Goal: Information Seeking & Learning: Learn about a topic

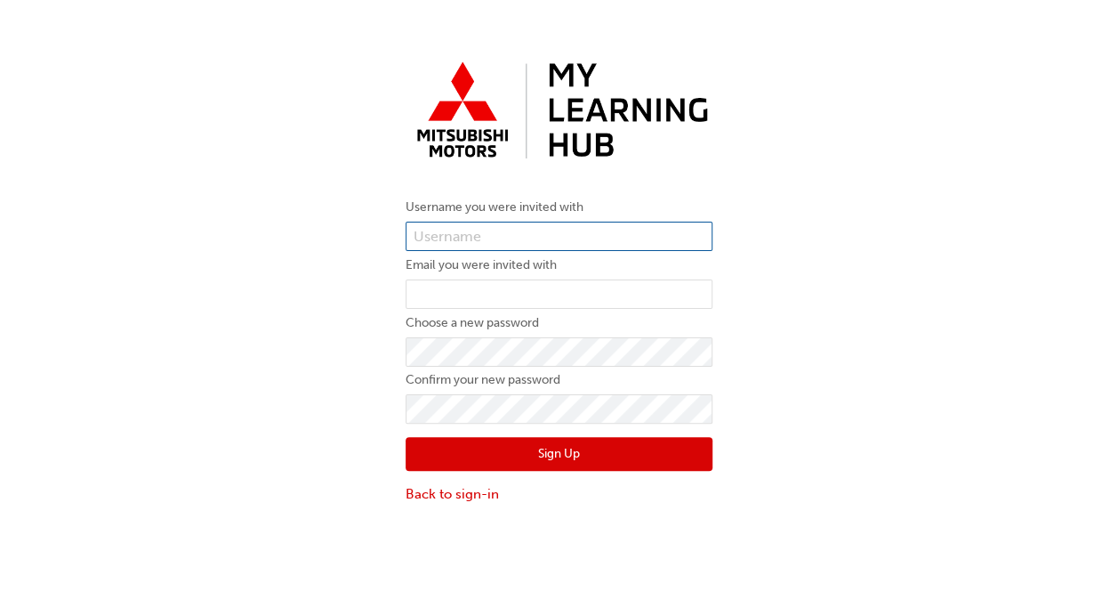
click at [472, 240] on input "text" at bounding box center [559, 237] width 307 height 30
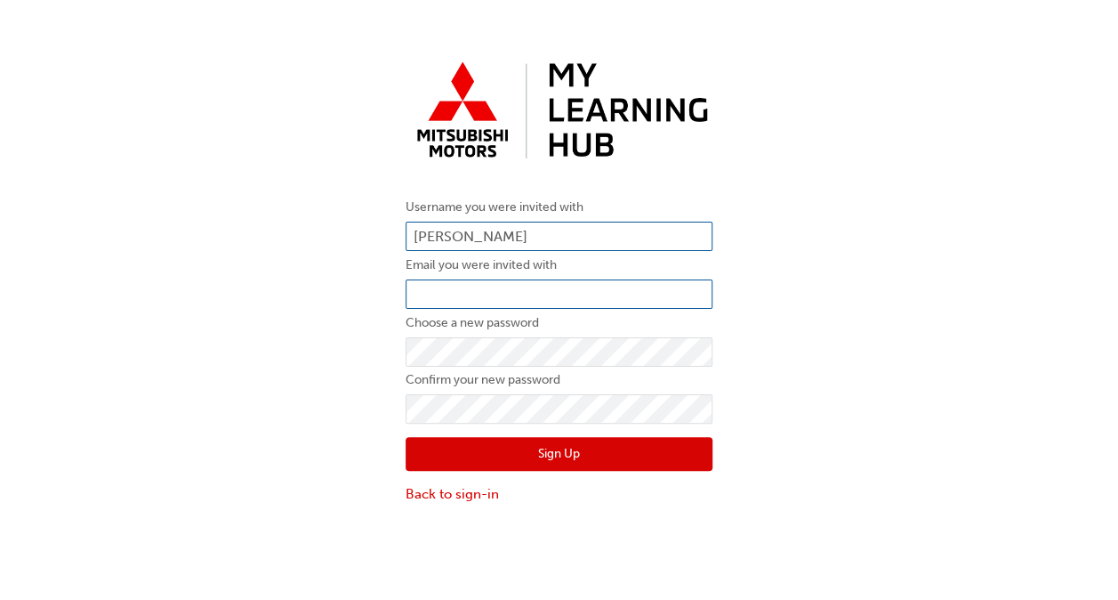
type input "tiffany williams"
click at [495, 301] on input "email" at bounding box center [559, 294] width 307 height 30
type input "tiffany.williams@newenglandmitsubishi.com.au"
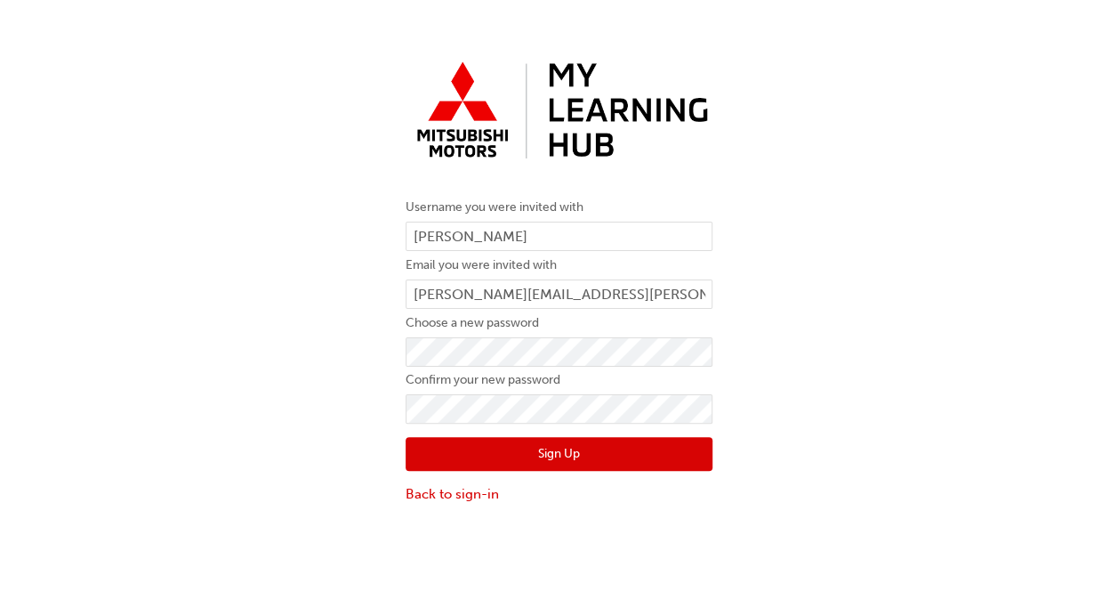
click at [510, 454] on button "Sign Up" at bounding box center [559, 454] width 307 height 34
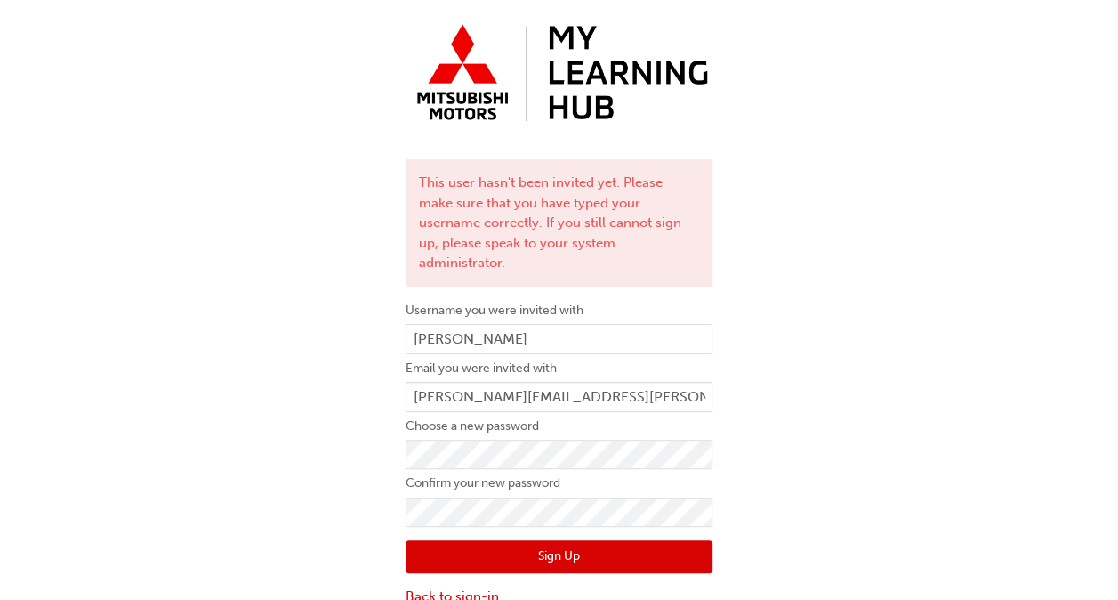
scroll to position [40, 0]
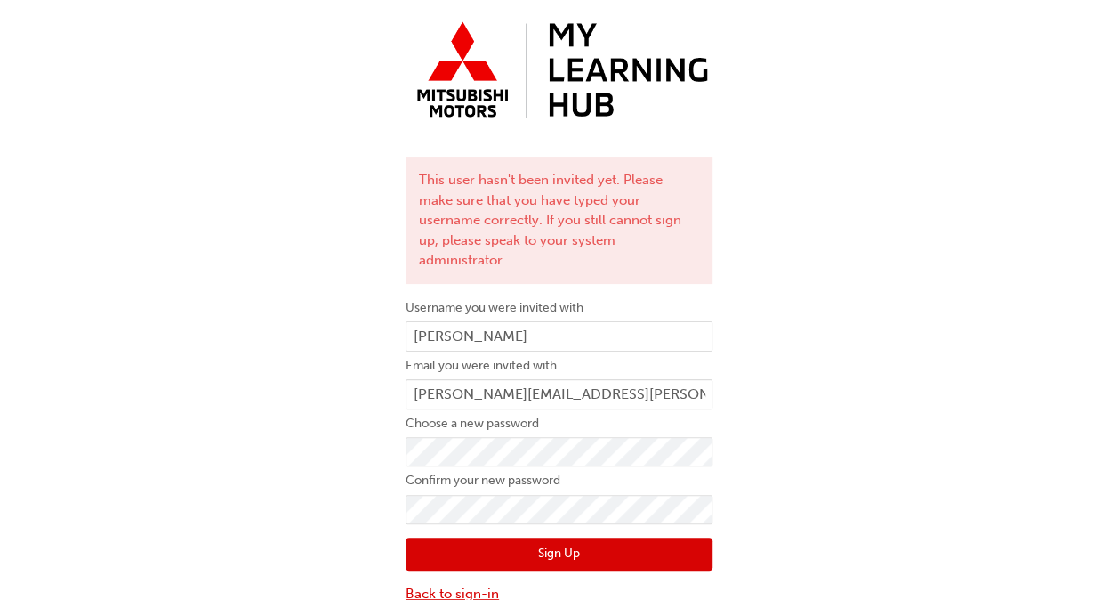
click at [491, 584] on link "Back to sign-in" at bounding box center [559, 594] width 307 height 20
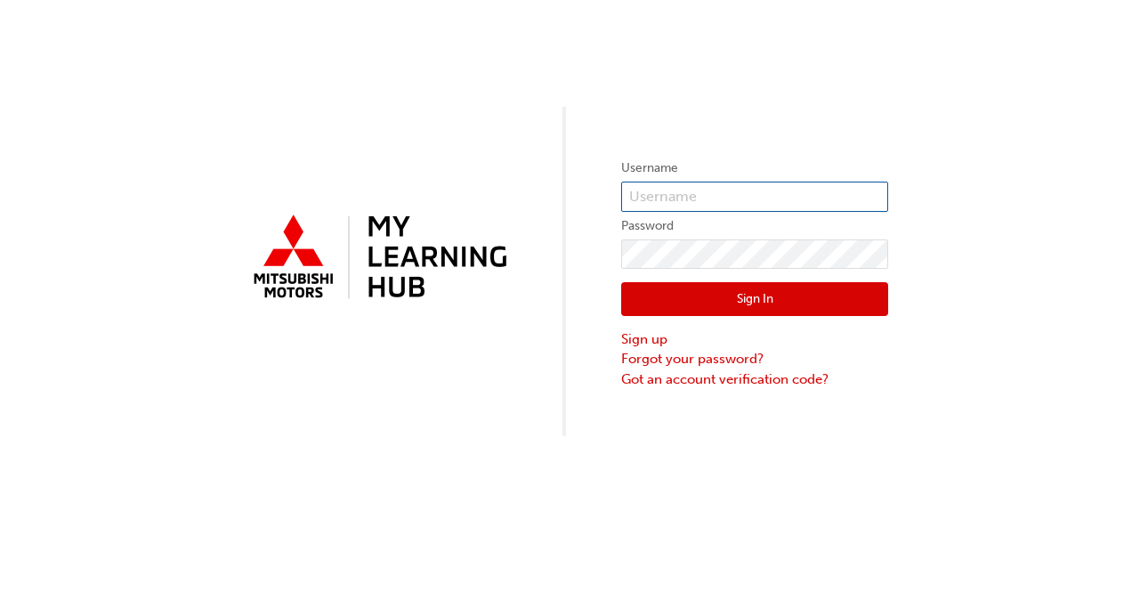
click at [721, 205] on input "text" at bounding box center [754, 197] width 267 height 30
type input "n8"
click at [656, 335] on link "Sign up" at bounding box center [754, 339] width 267 height 20
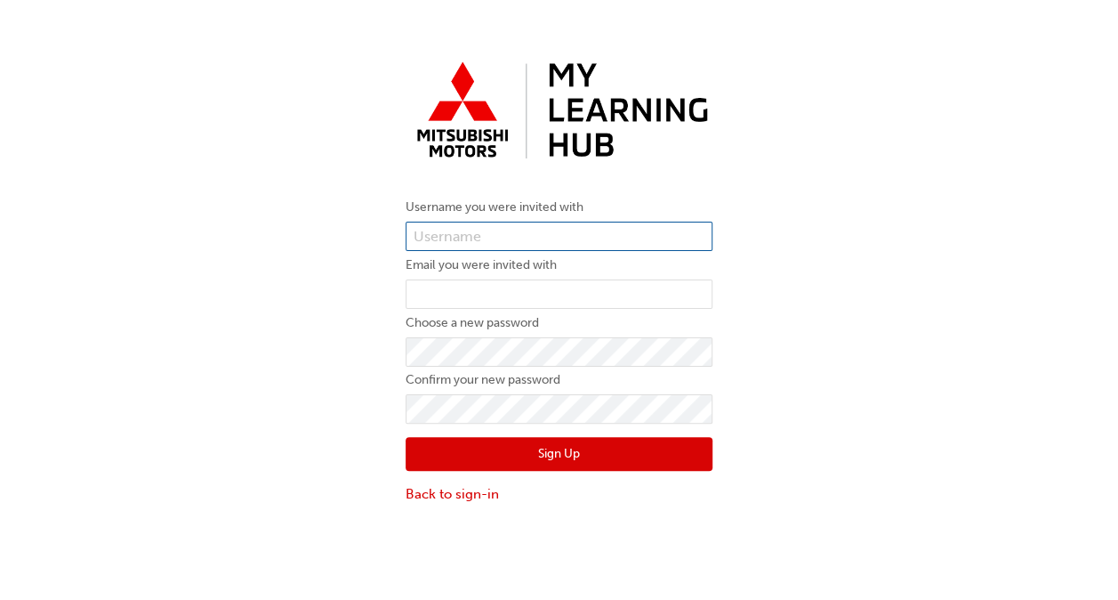
click at [630, 236] on input "text" at bounding box center [559, 237] width 307 height 30
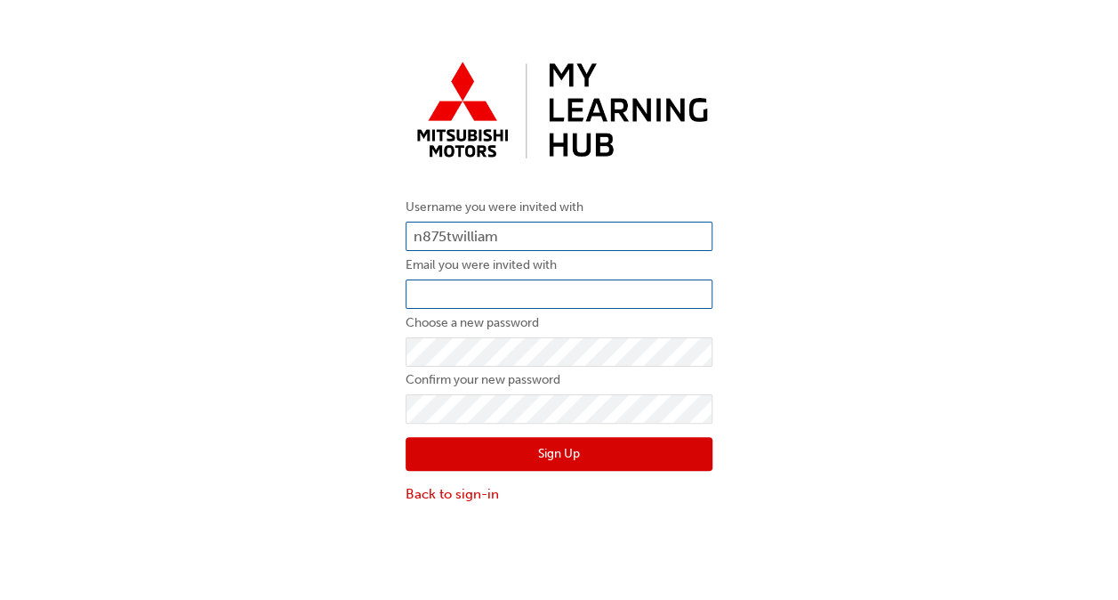
type input "n875twilliam"
click at [545, 294] on input "email" at bounding box center [559, 294] width 307 height 30
type input "tiffany.williams@newenglandmitsubishi.com.au"
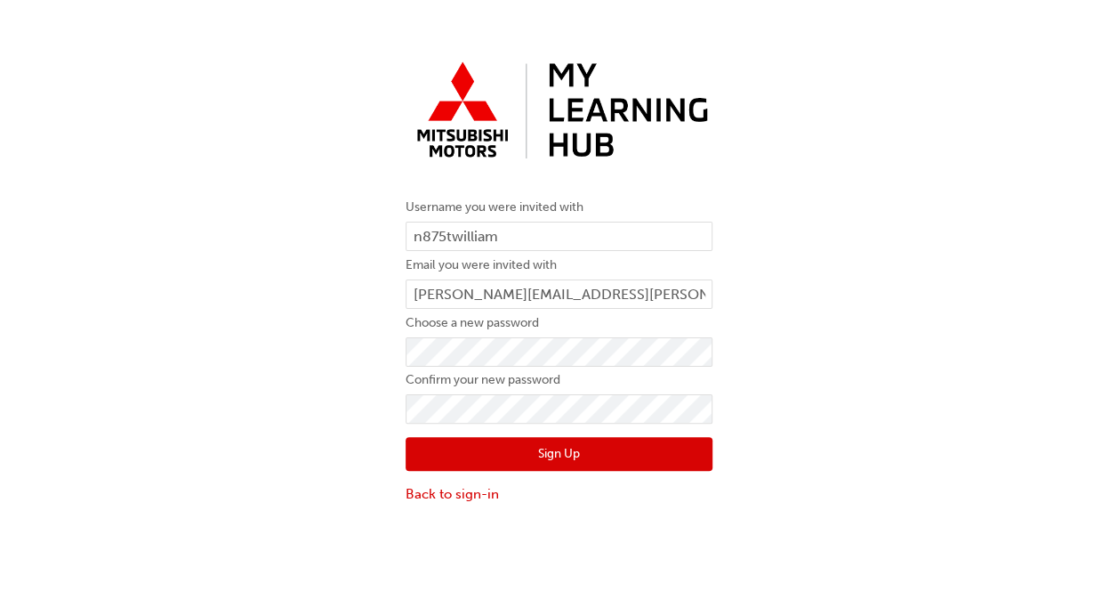
click at [482, 446] on button "Sign Up" at bounding box center [559, 454] width 307 height 34
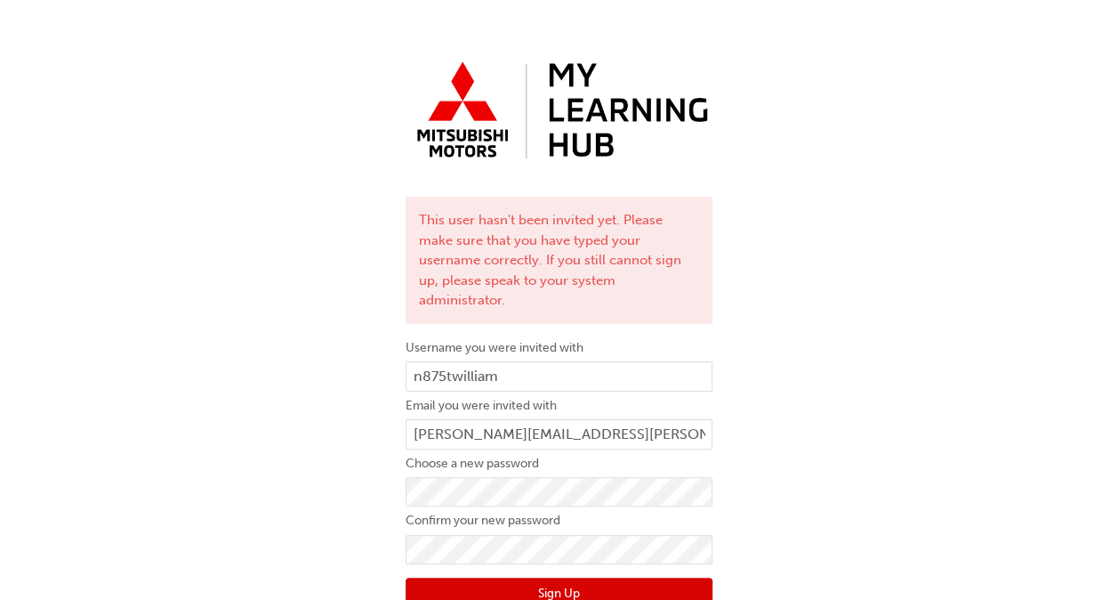
scroll to position [40, 0]
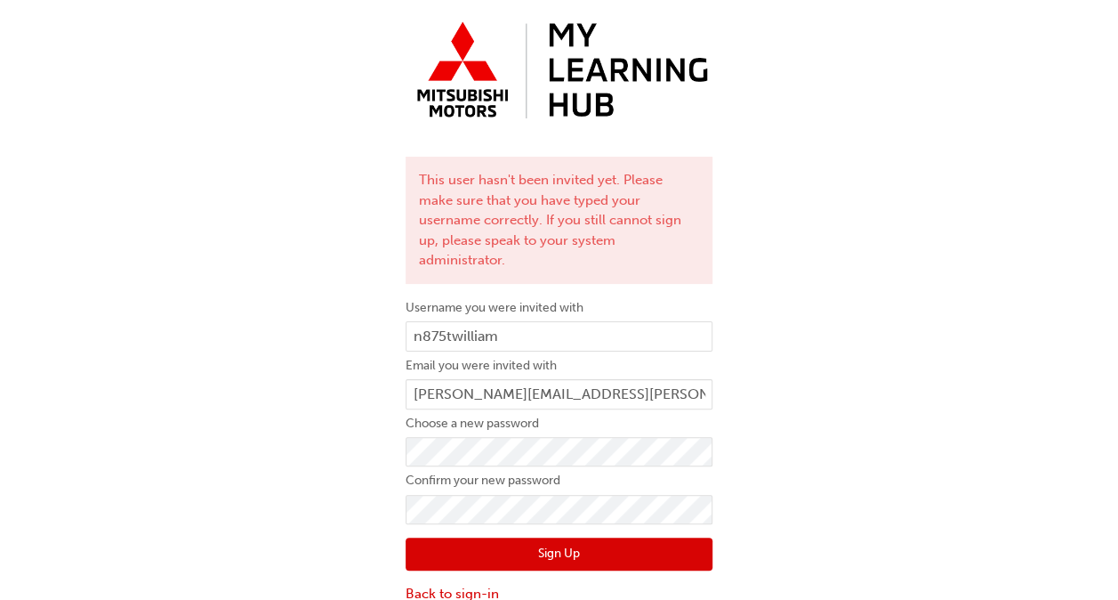
click at [637, 537] on button "Sign Up" at bounding box center [559, 554] width 307 height 34
click at [511, 321] on input "n875twilliam" at bounding box center [559, 336] width 307 height 30
drag, startPoint x: 511, startPoint y: 319, endPoint x: 440, endPoint y: 322, distance: 70.4
click at [440, 322] on input "n875twilliam" at bounding box center [559, 336] width 307 height 30
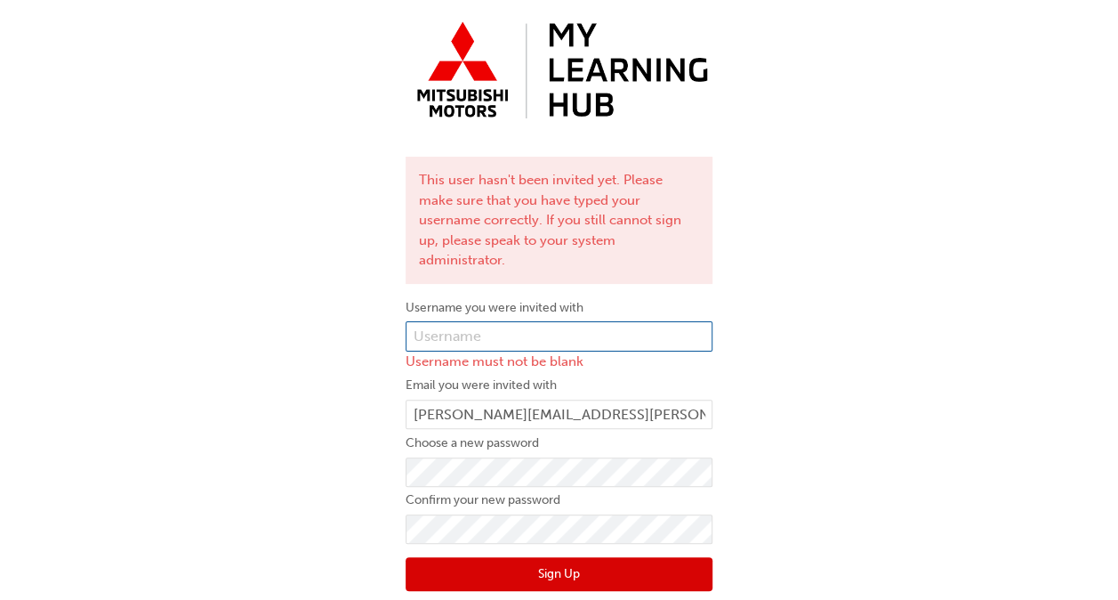
paste input "0005987524"
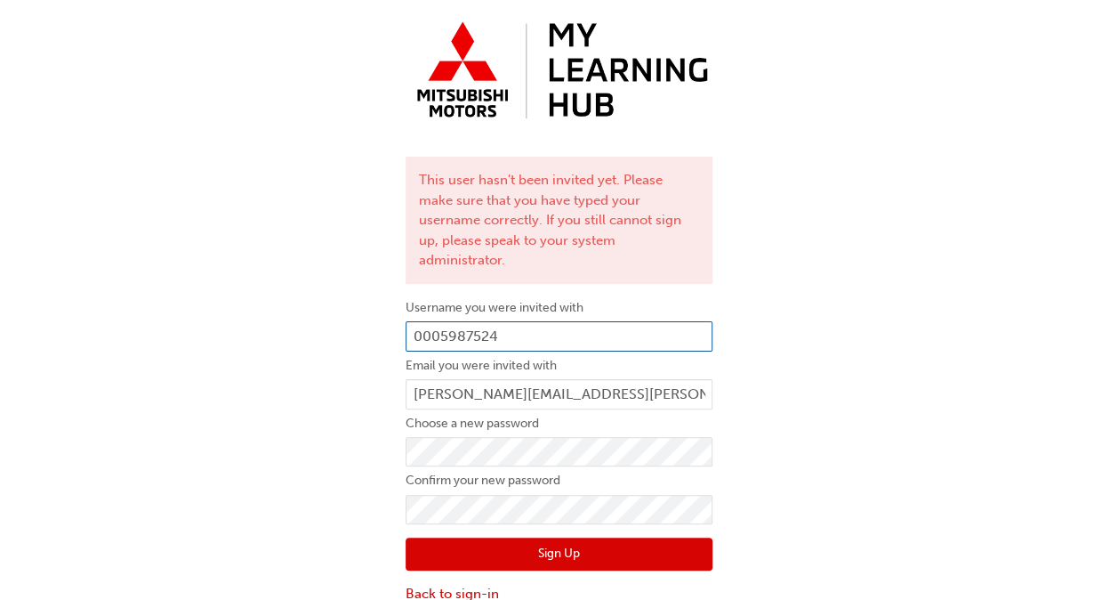
type input "0005987524"
click at [579, 537] on button "Sign Up" at bounding box center [559, 554] width 307 height 34
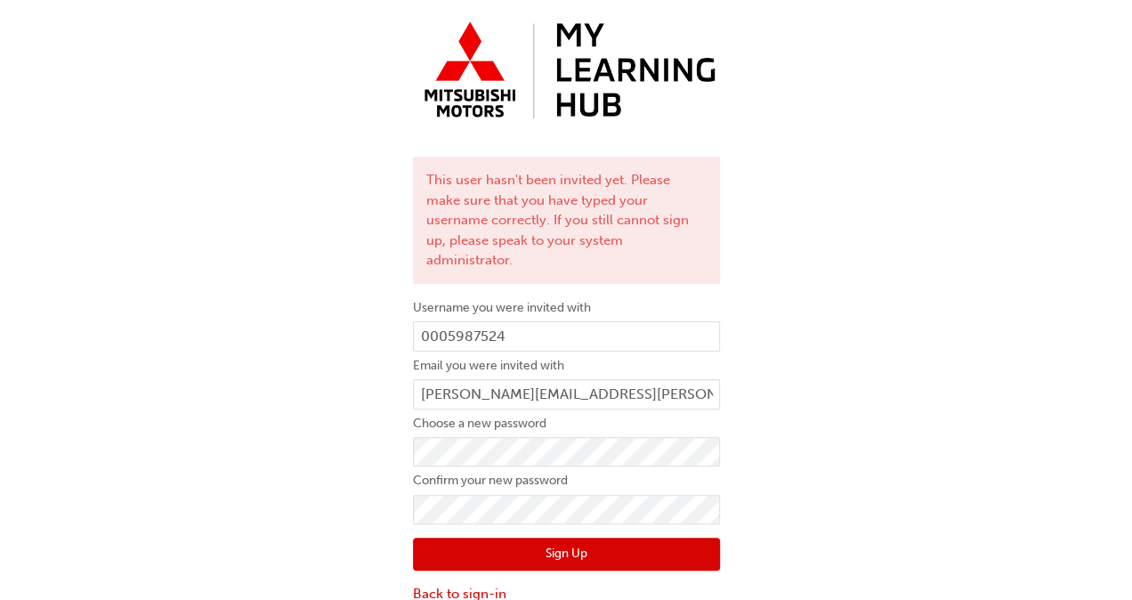
scroll to position [0, 0]
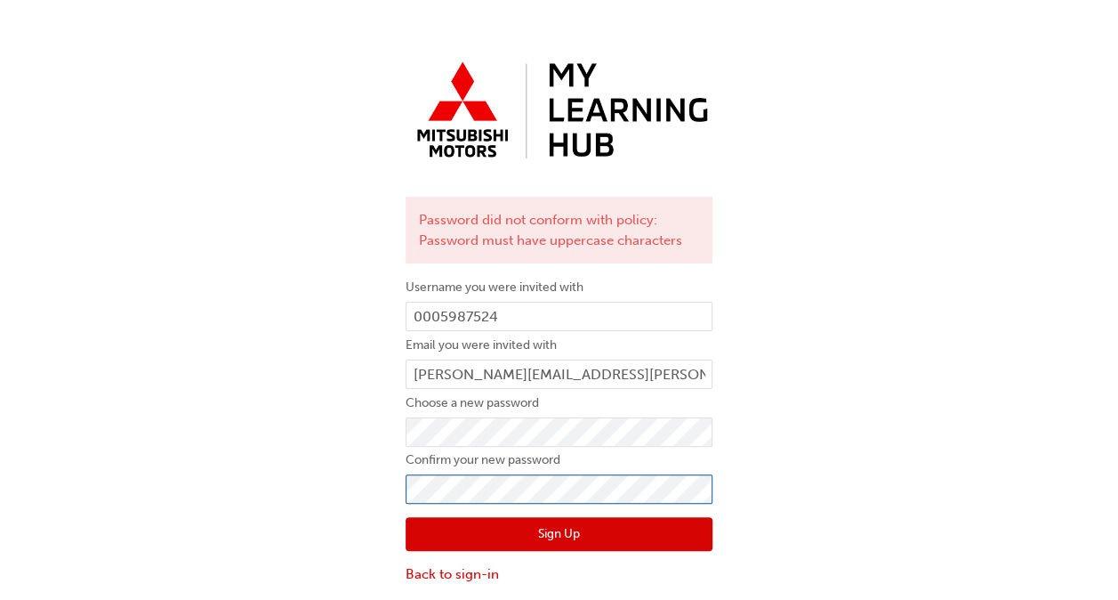
click button "Sign Up" at bounding box center [559, 534] width 307 height 34
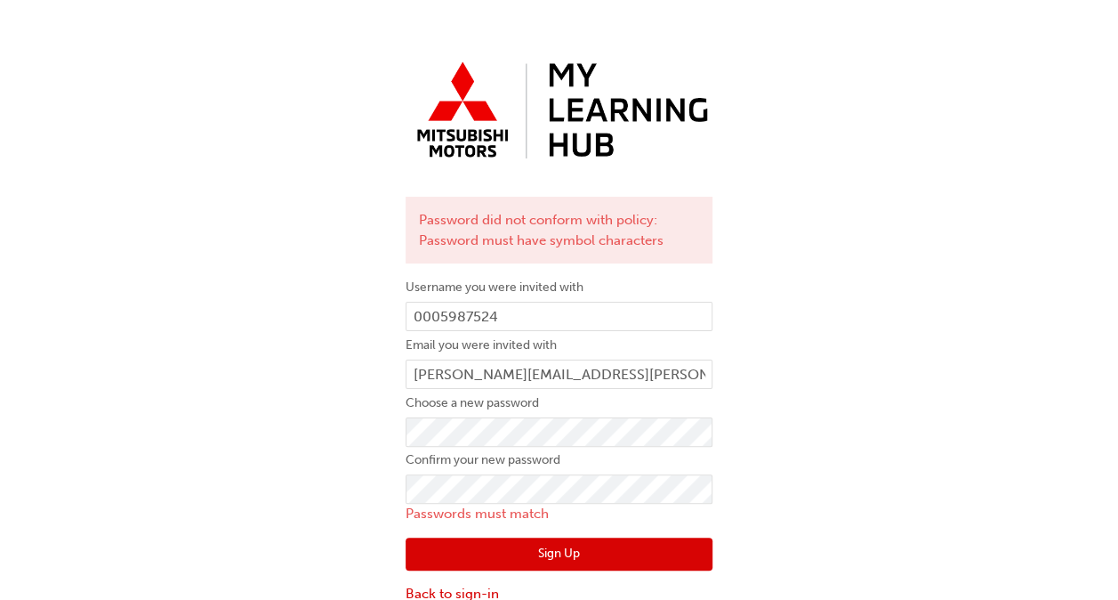
click at [485, 504] on p "Passwords must match" at bounding box center [559, 514] width 307 height 20
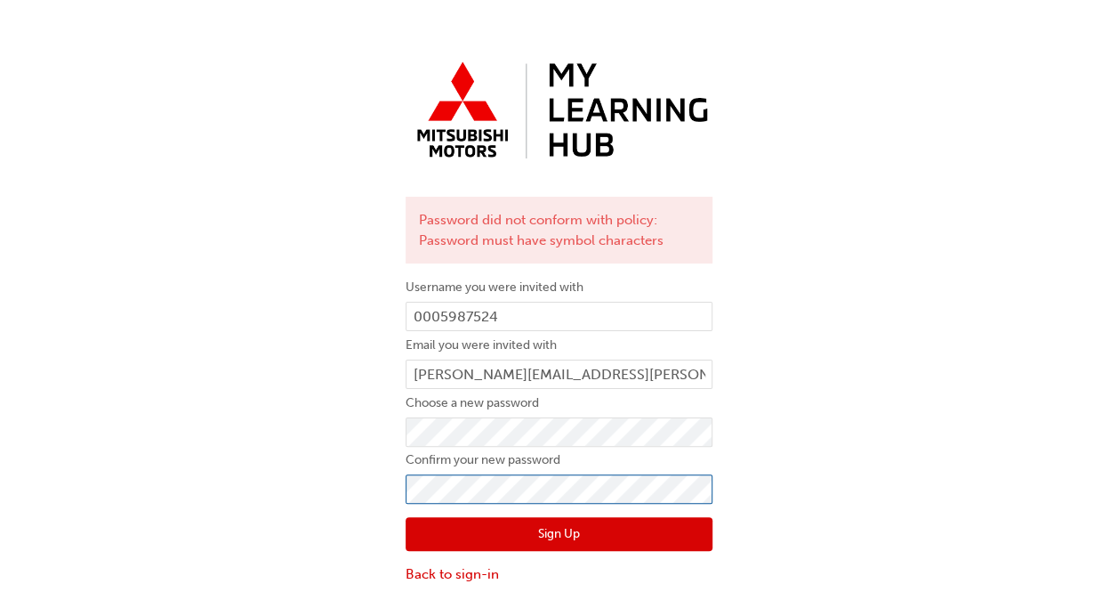
click button "Sign Up" at bounding box center [559, 534] width 307 height 34
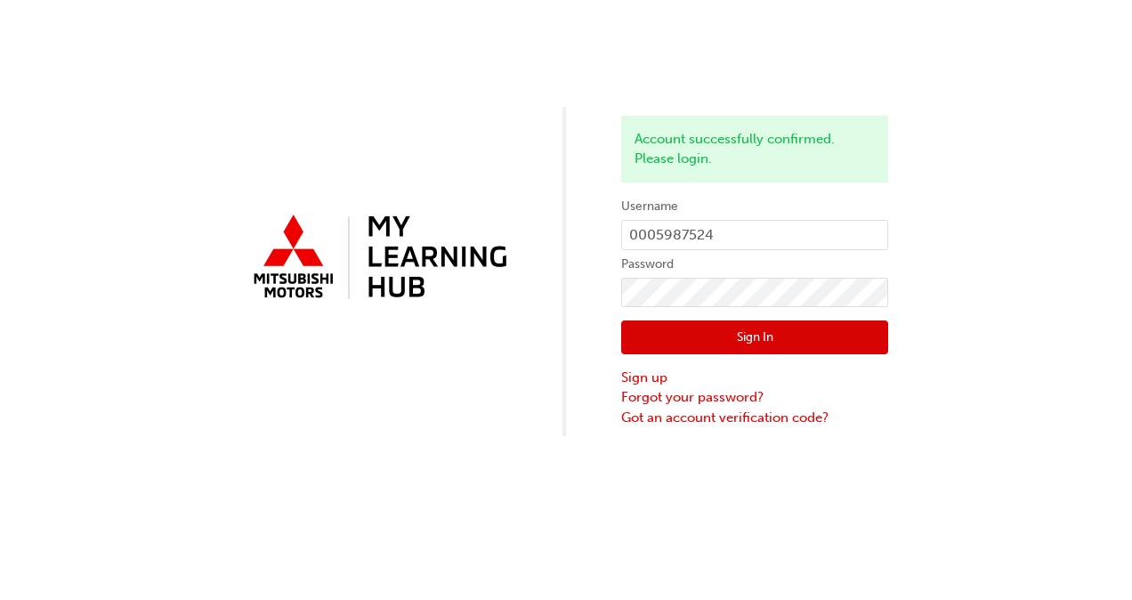
click at [785, 335] on button "Sign In" at bounding box center [754, 337] width 267 height 34
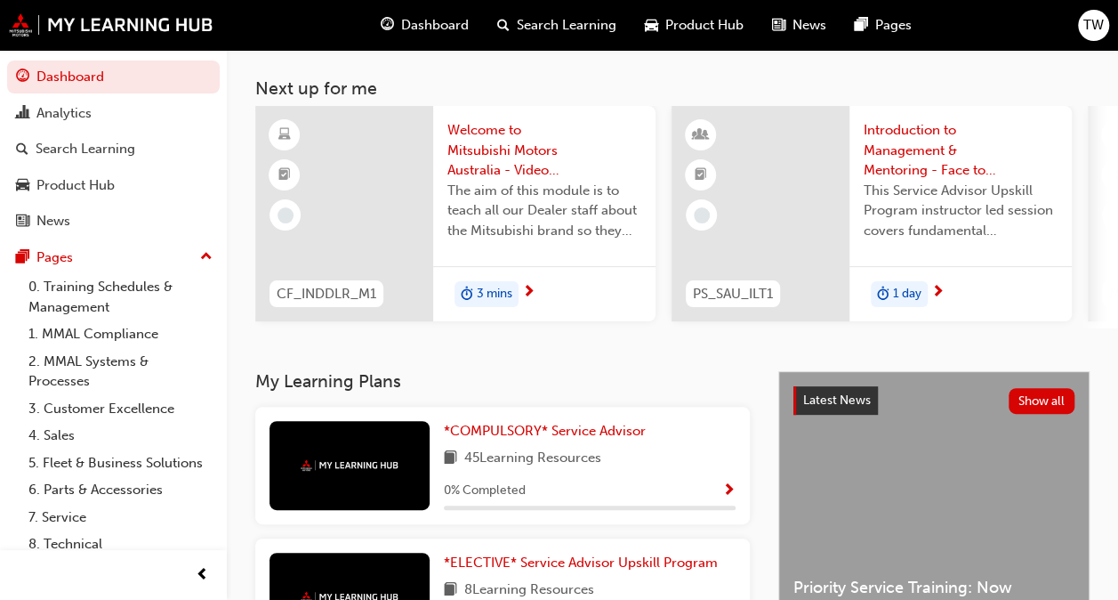
scroll to position [22, 0]
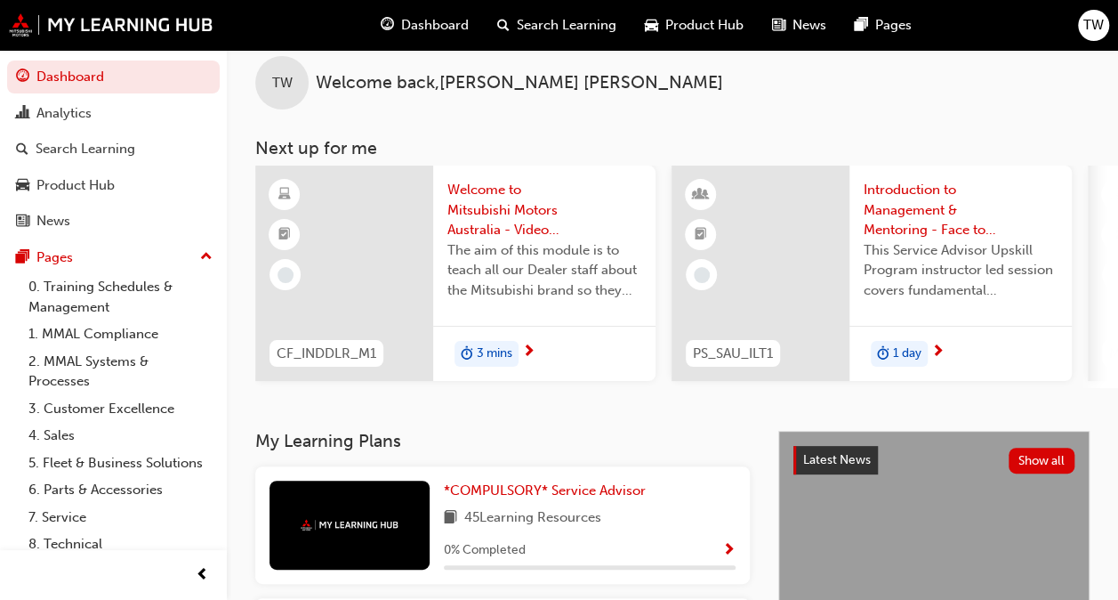
click at [480, 359] on span "3 mins" at bounding box center [495, 353] width 36 height 20
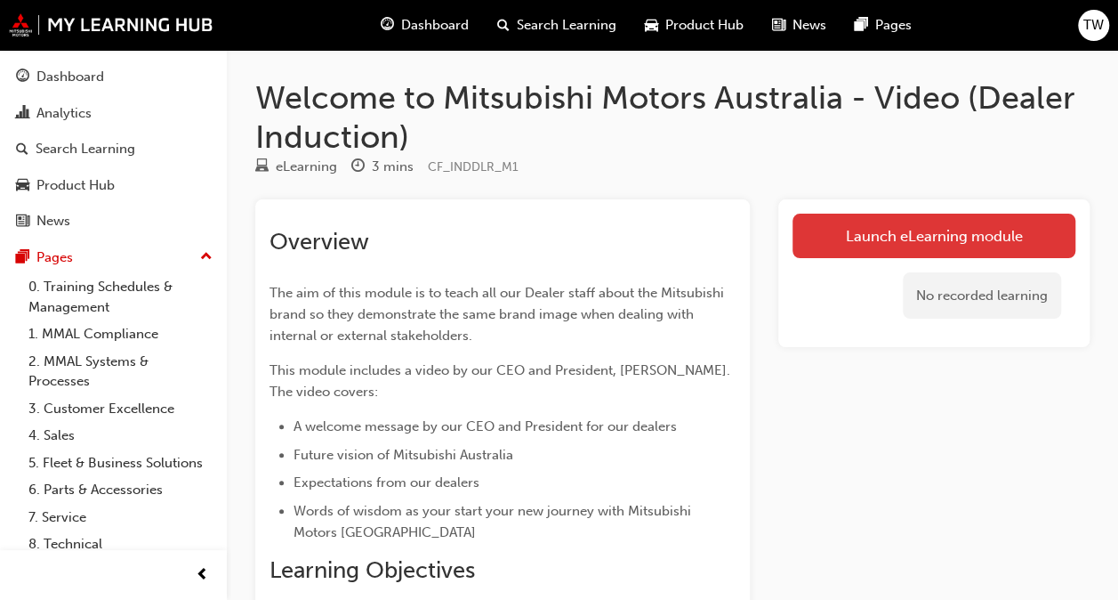
click at [877, 248] on link "Launch eLearning module" at bounding box center [934, 236] width 283 height 44
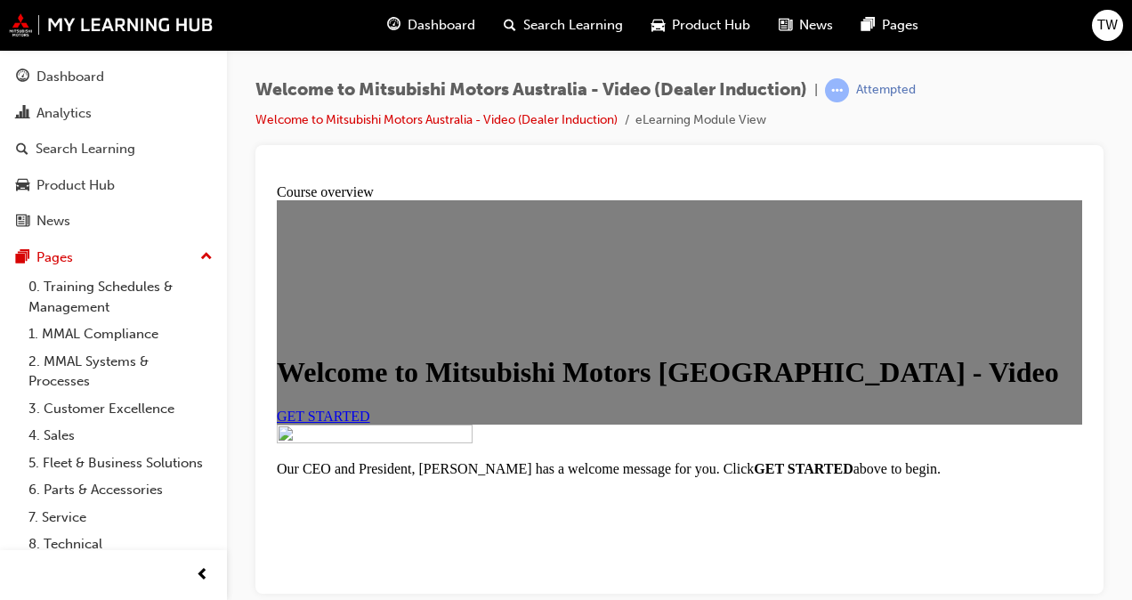
scroll to position [28, 0]
click at [370, 423] on link "GET STARTED" at bounding box center [323, 415] width 93 height 15
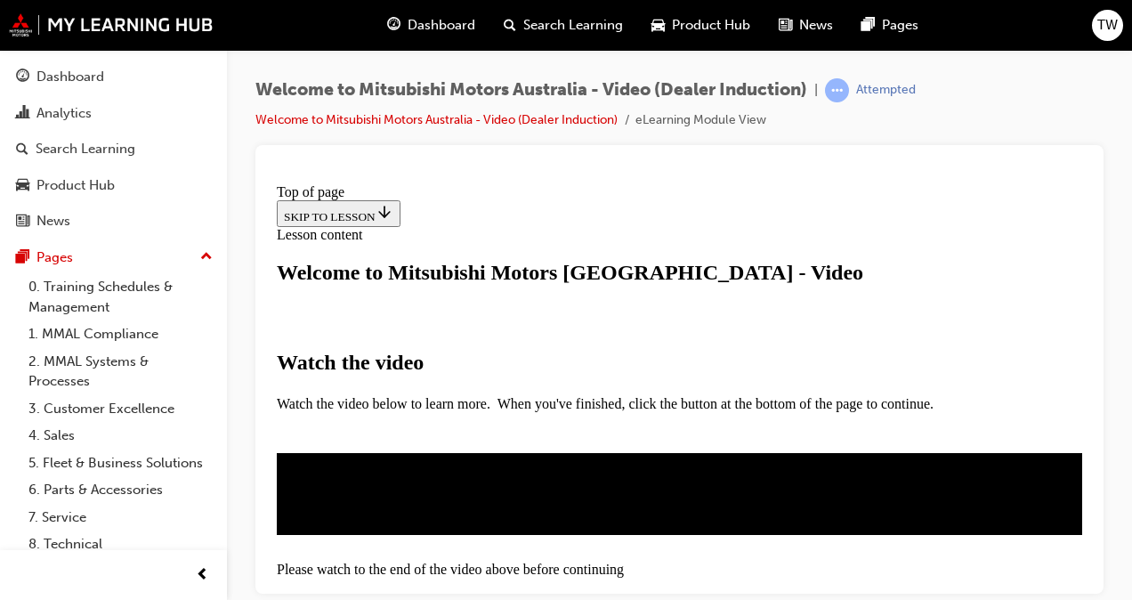
scroll to position [289, 0]
click at [579, 493] on video "Video player" at bounding box center [445, 559] width 267 height 133
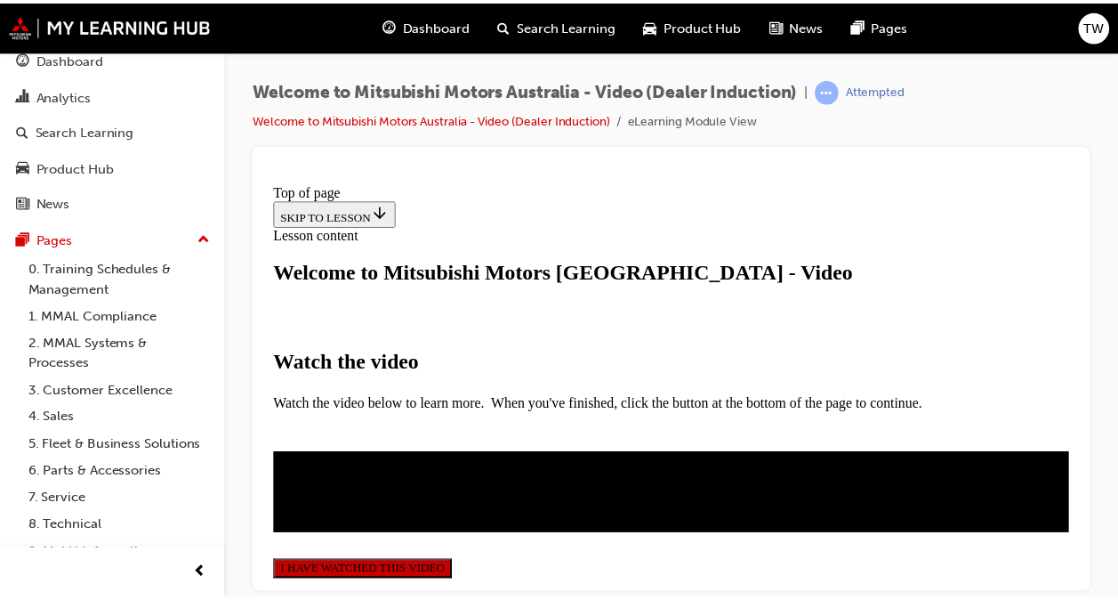
scroll to position [0, 0]
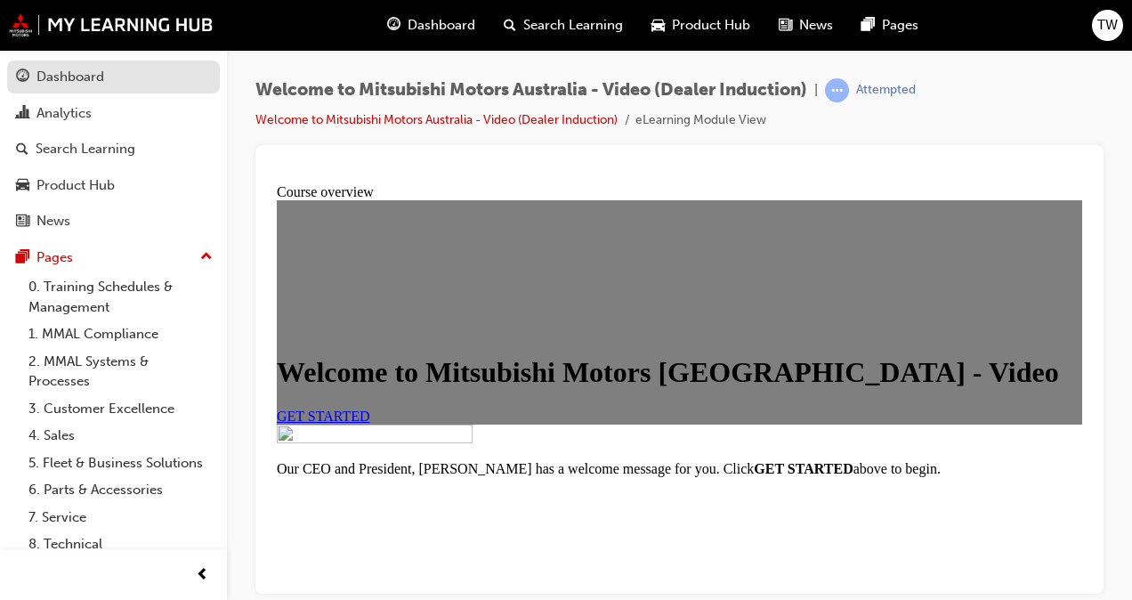
click at [84, 82] on div "Dashboard" at bounding box center [70, 77] width 68 height 20
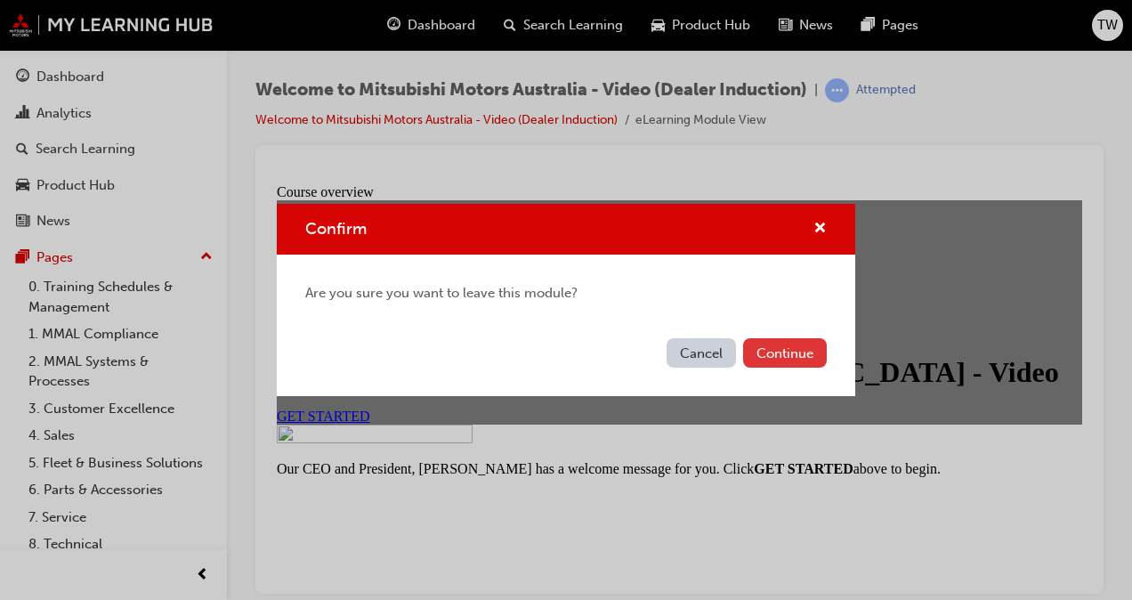
click at [793, 351] on button "Continue" at bounding box center [785, 352] width 84 height 29
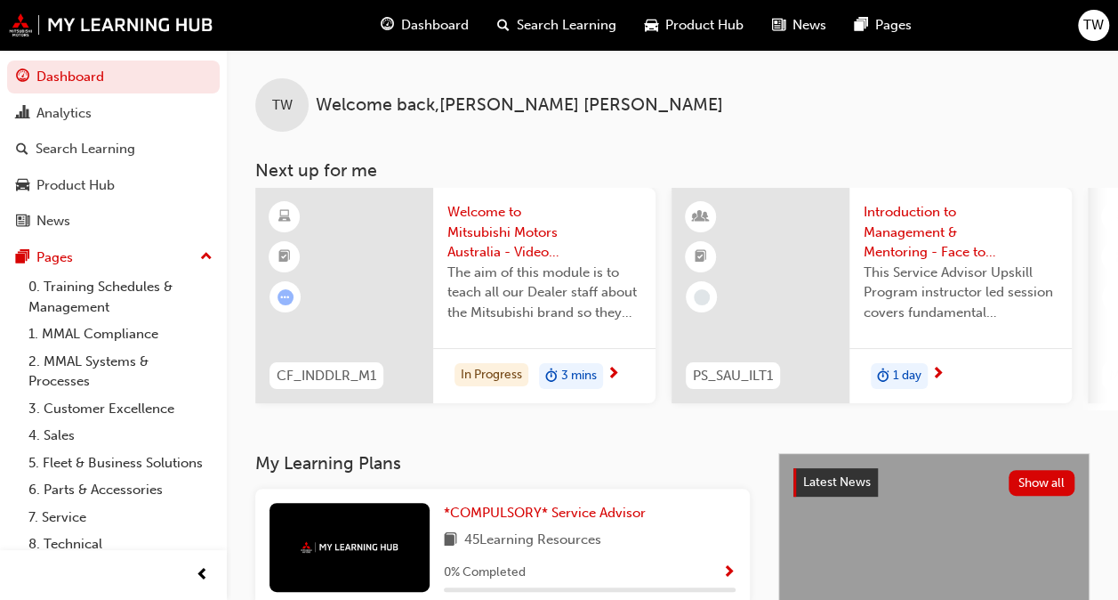
click at [622, 376] on div "In Progress 3 mins" at bounding box center [544, 376] width 222 height 56
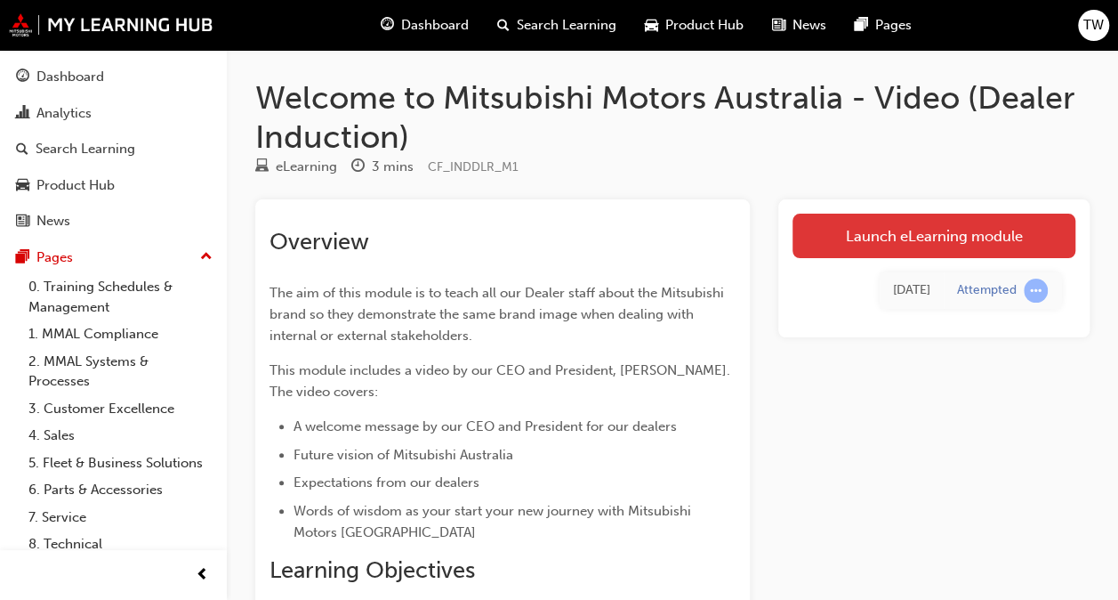
click at [860, 242] on link "Launch eLearning module" at bounding box center [934, 236] width 283 height 44
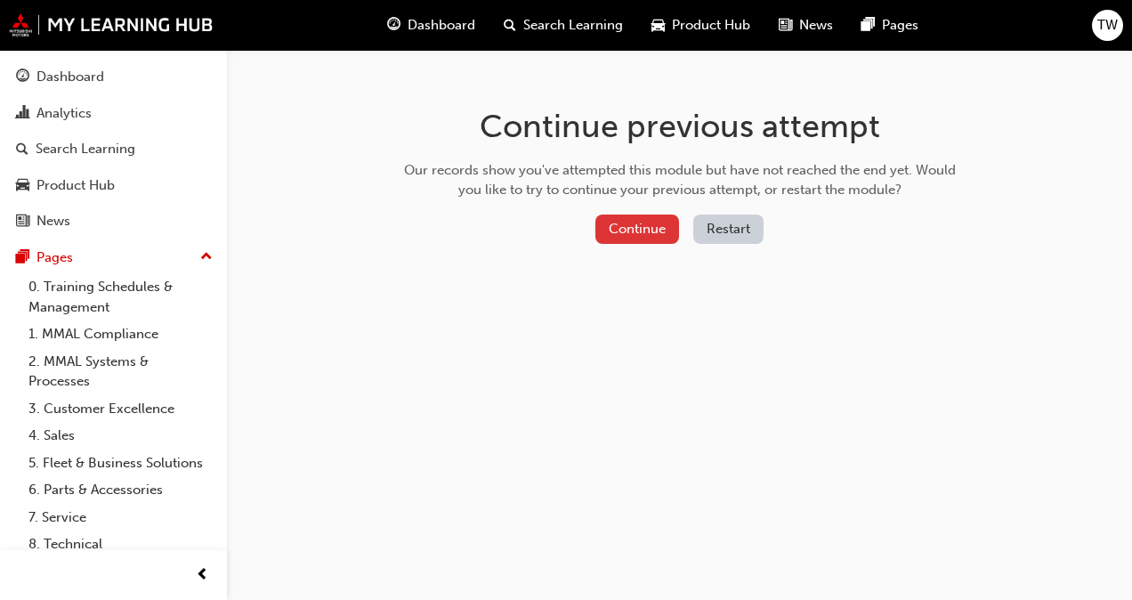
click at [650, 237] on button "Continue" at bounding box center [637, 228] width 84 height 29
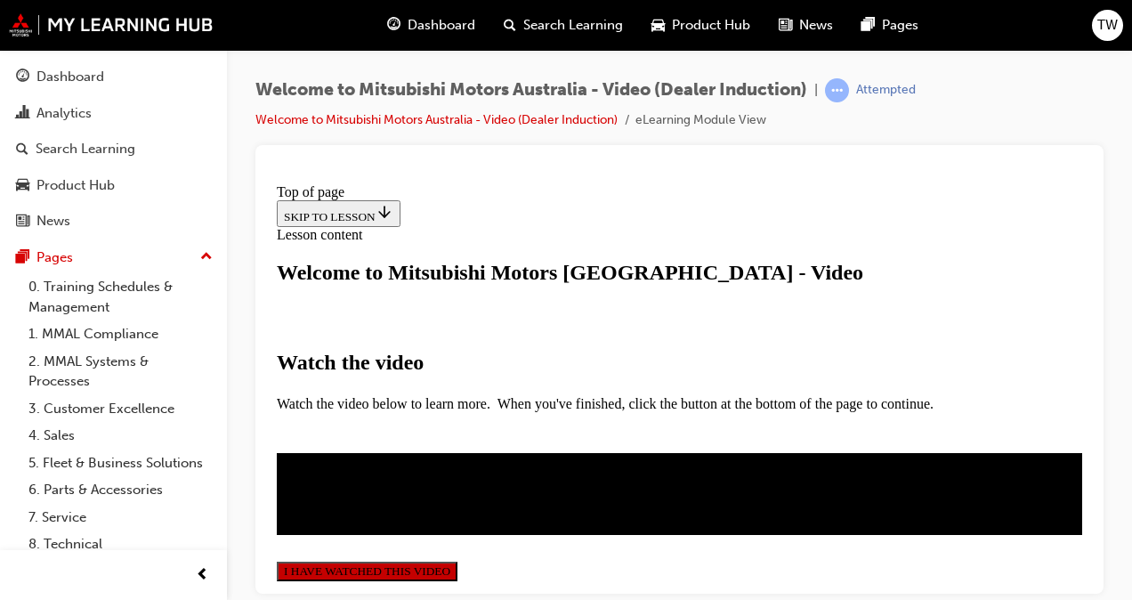
scroll to position [530, 0]
click at [457, 561] on button "I HAVE WATCHED THIS VIDEO" at bounding box center [367, 571] width 181 height 20
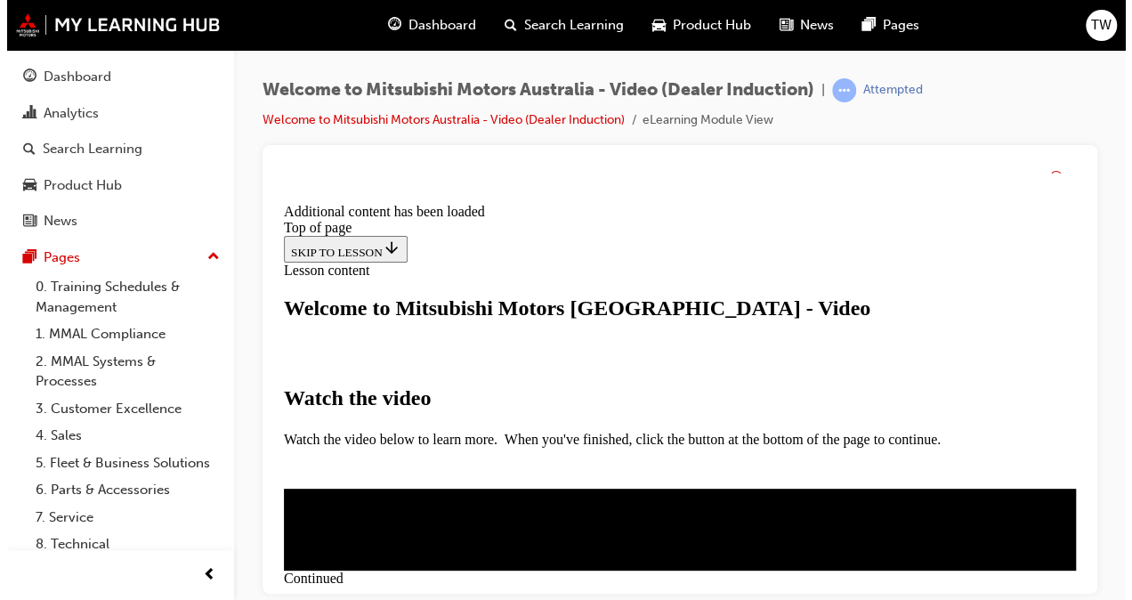
scroll to position [700, 0]
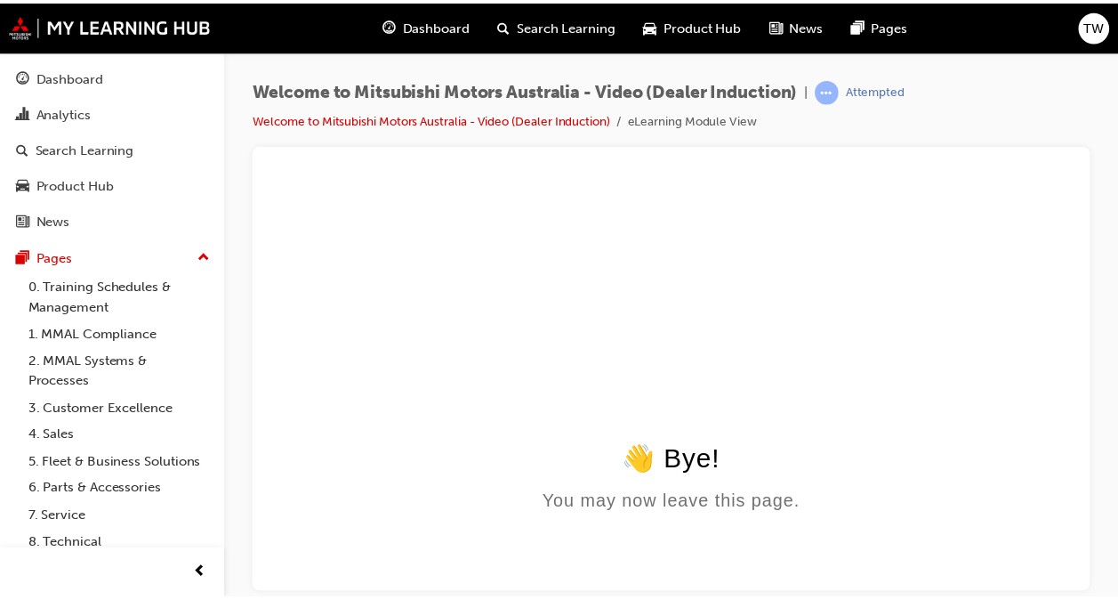
scroll to position [0, 0]
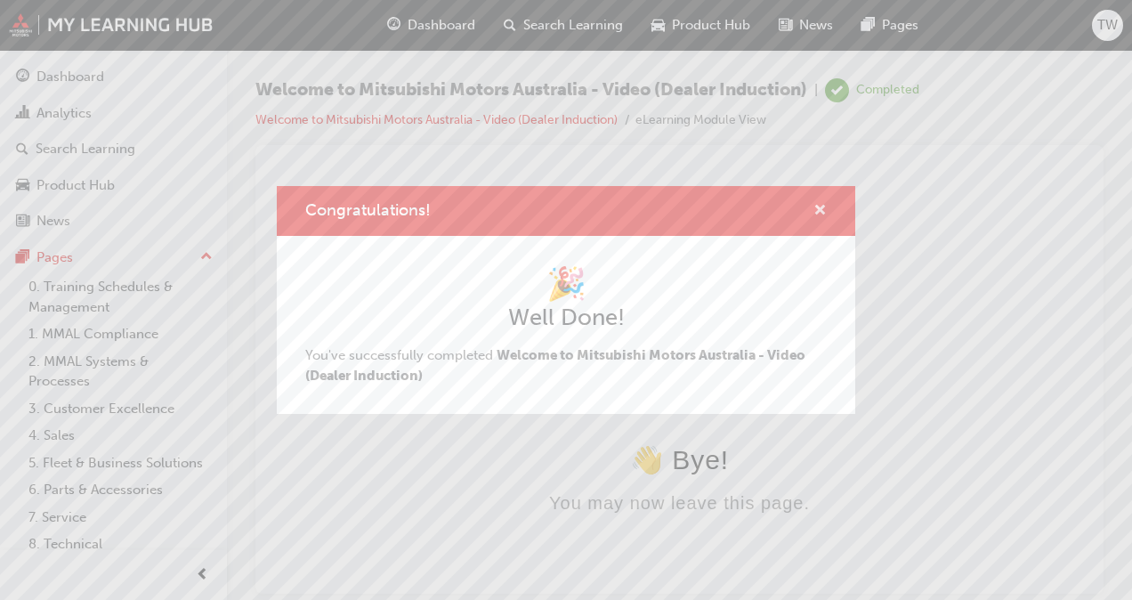
click at [818, 206] on span "cross-icon" at bounding box center [819, 212] width 13 height 16
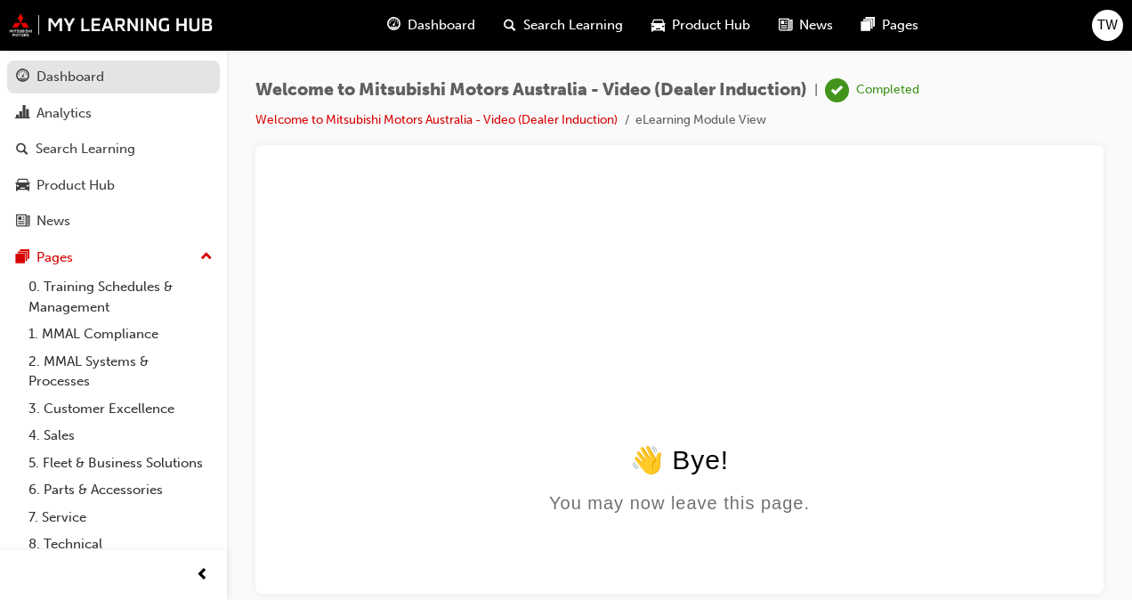
click at [62, 74] on div "Dashboard" at bounding box center [70, 77] width 68 height 20
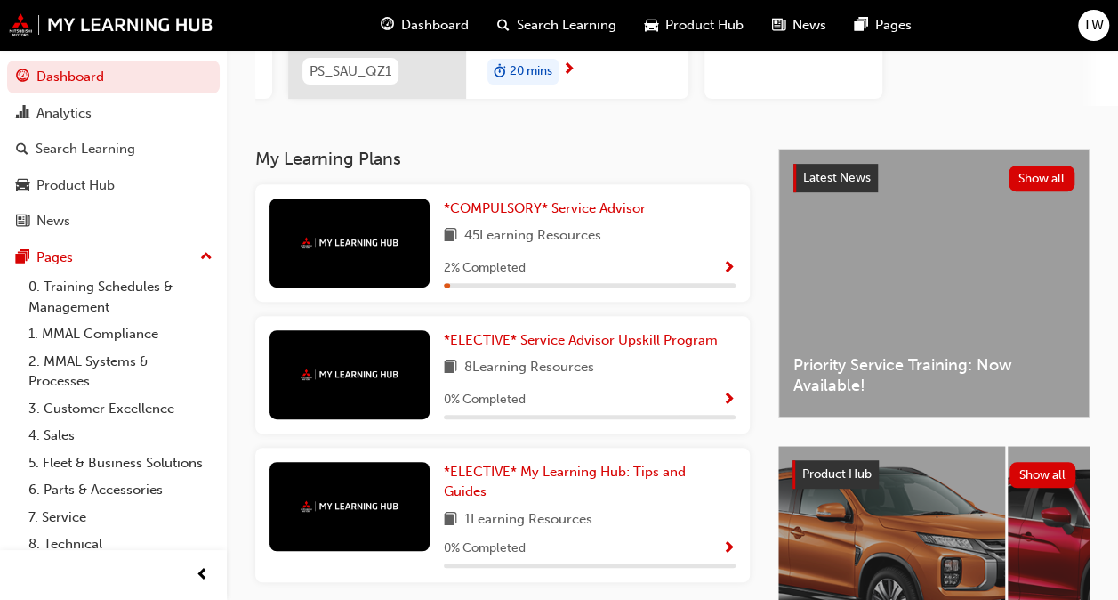
scroll to position [311, 0]
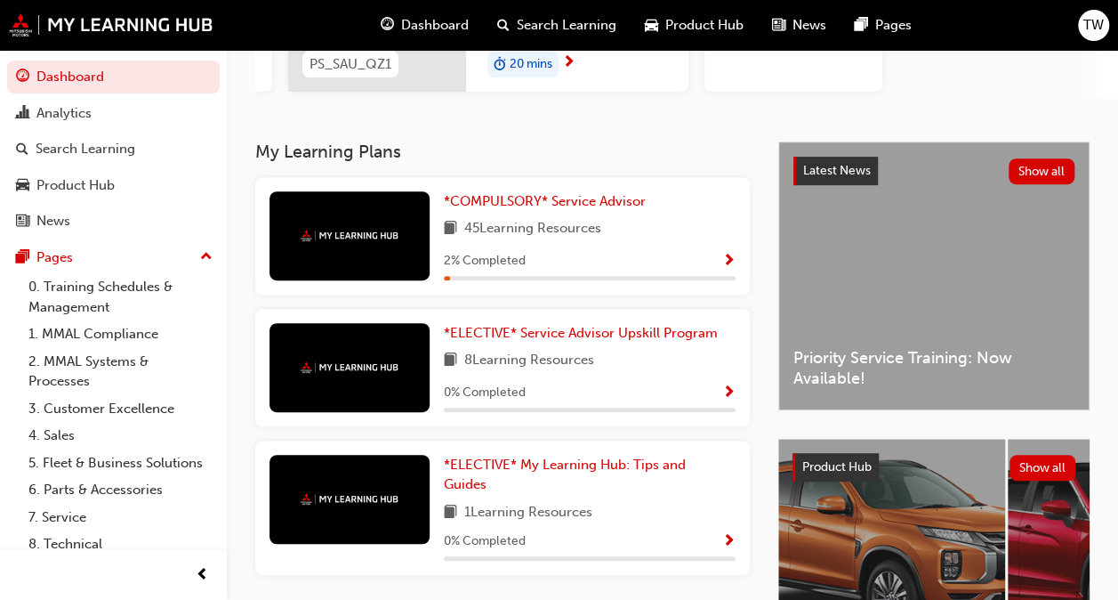
click at [731, 262] on span "Show Progress" at bounding box center [729, 262] width 13 height 16
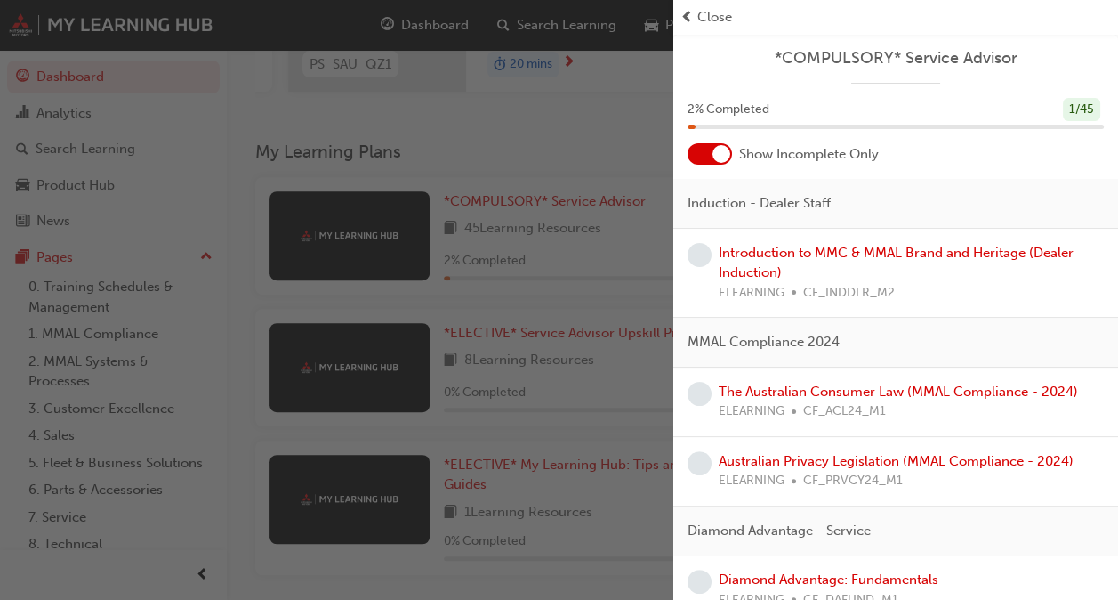
click at [717, 153] on div at bounding box center [722, 154] width 18 height 18
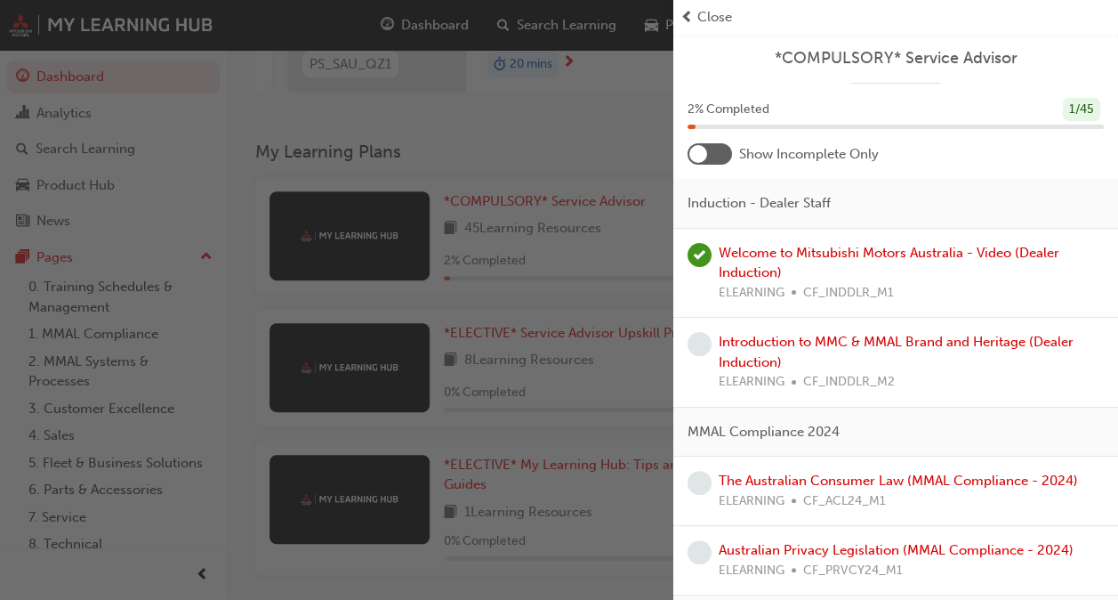
click at [717, 153] on div at bounding box center [710, 153] width 44 height 21
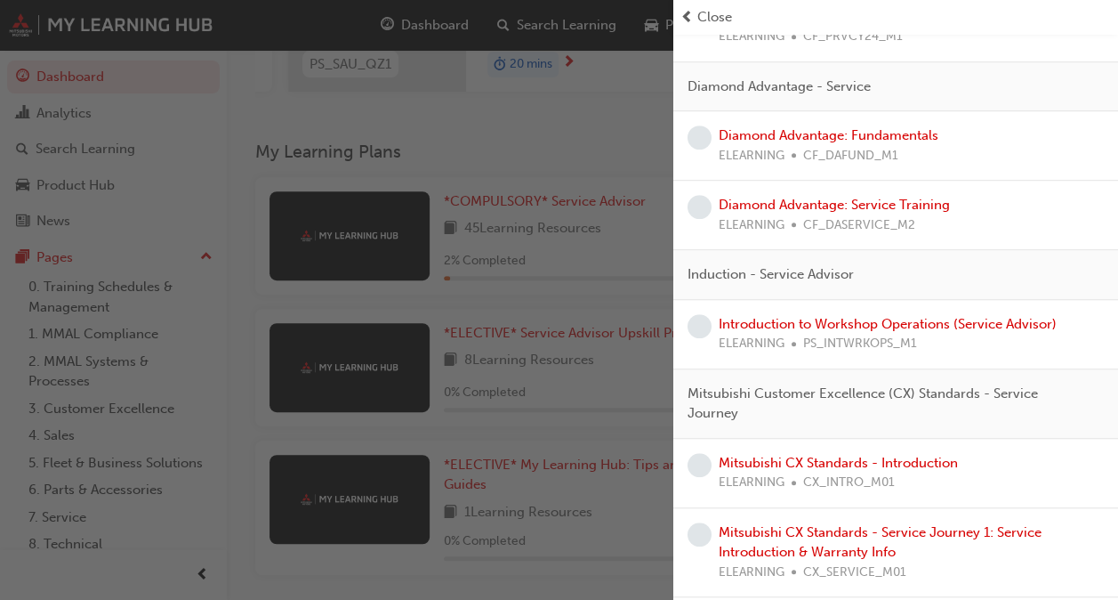
scroll to position [445, 0]
click at [793, 324] on link "Introduction to Workshop Operations (Service Advisor)" at bounding box center [888, 323] width 338 height 16
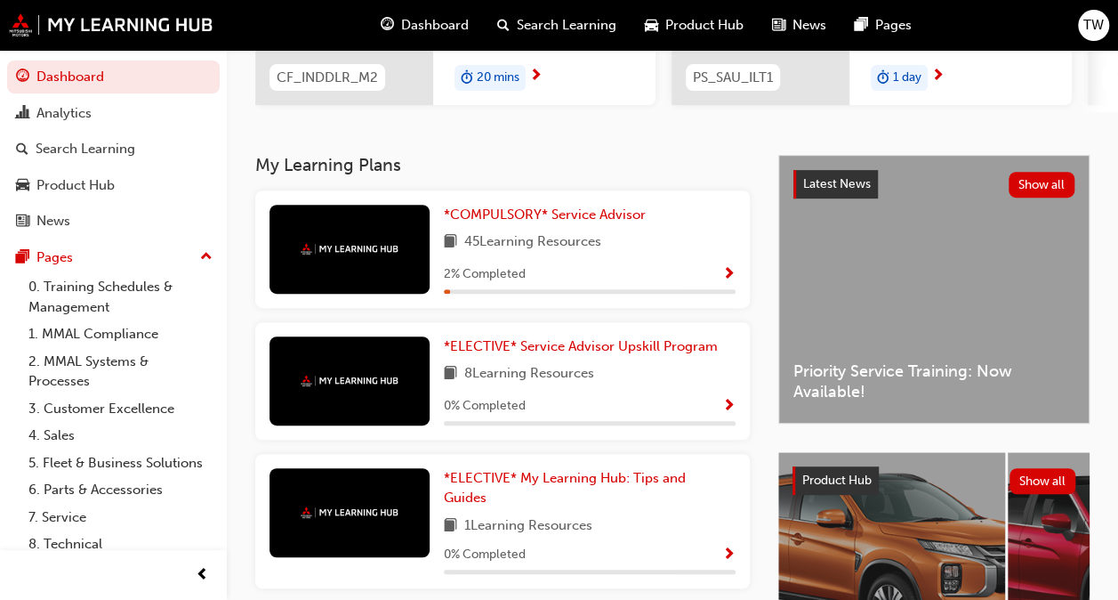
scroll to position [284, 0]
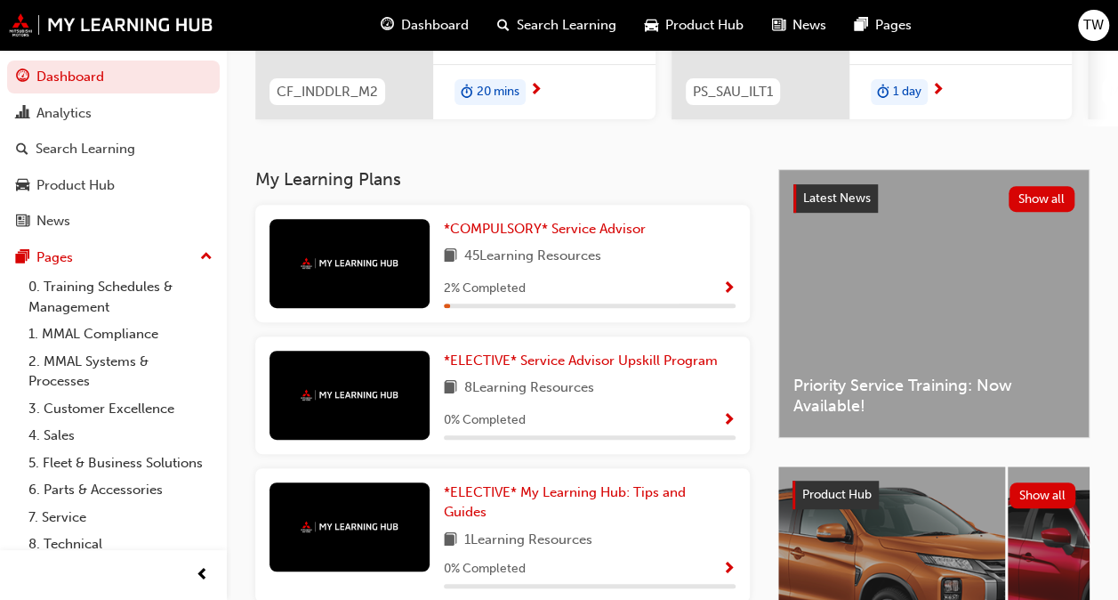
click at [726, 297] on span "Show Progress" at bounding box center [729, 289] width 13 height 16
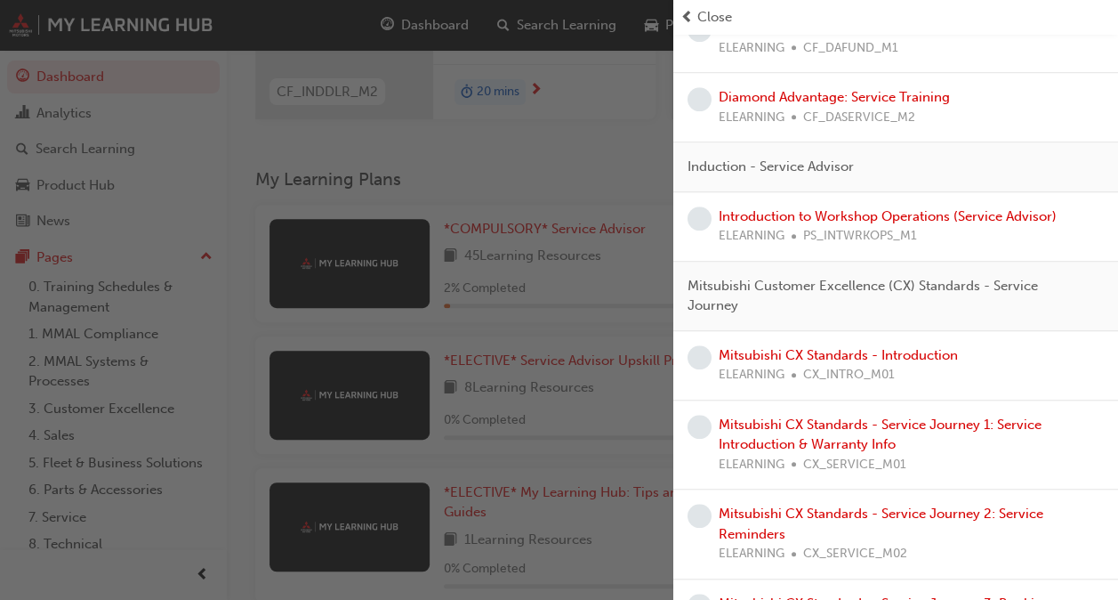
scroll to position [556, 0]
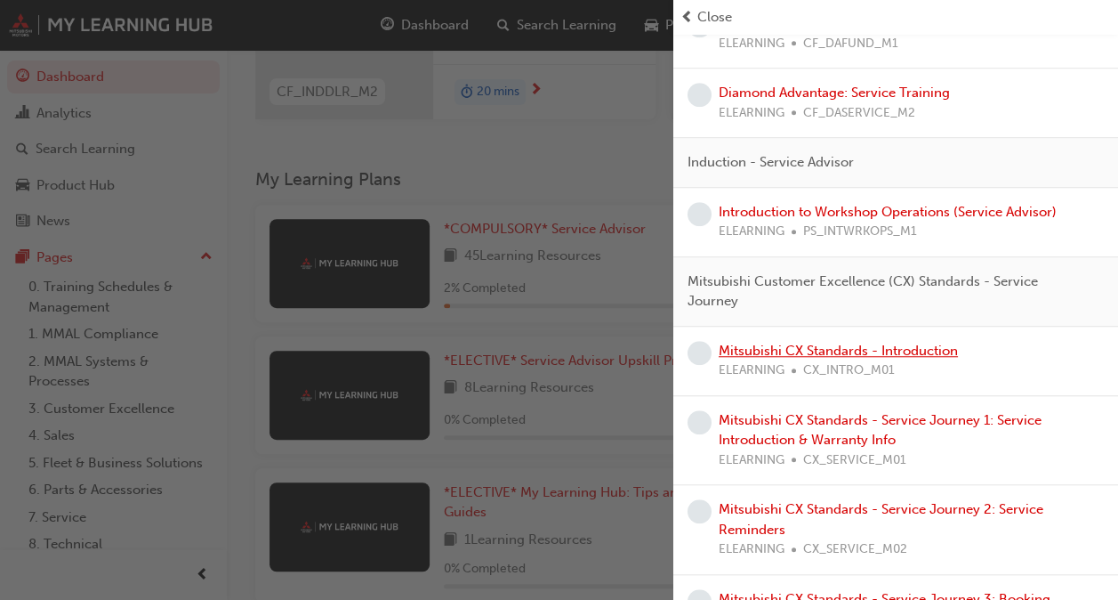
click at [894, 351] on link "Mitsubishi CX Standards - Introduction" at bounding box center [838, 351] width 239 height 16
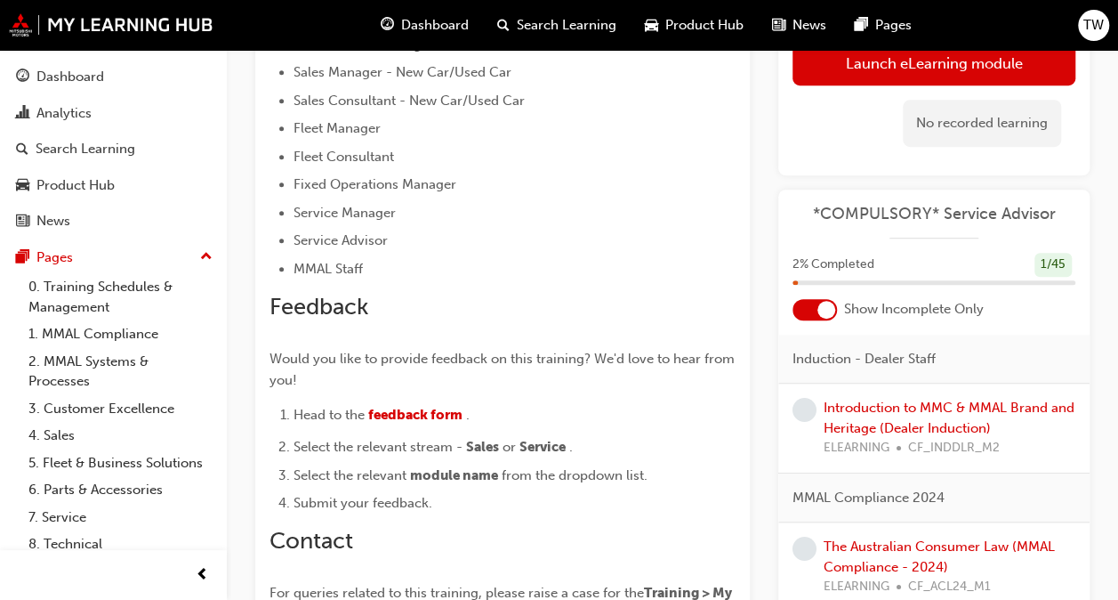
scroll to position [506, 0]
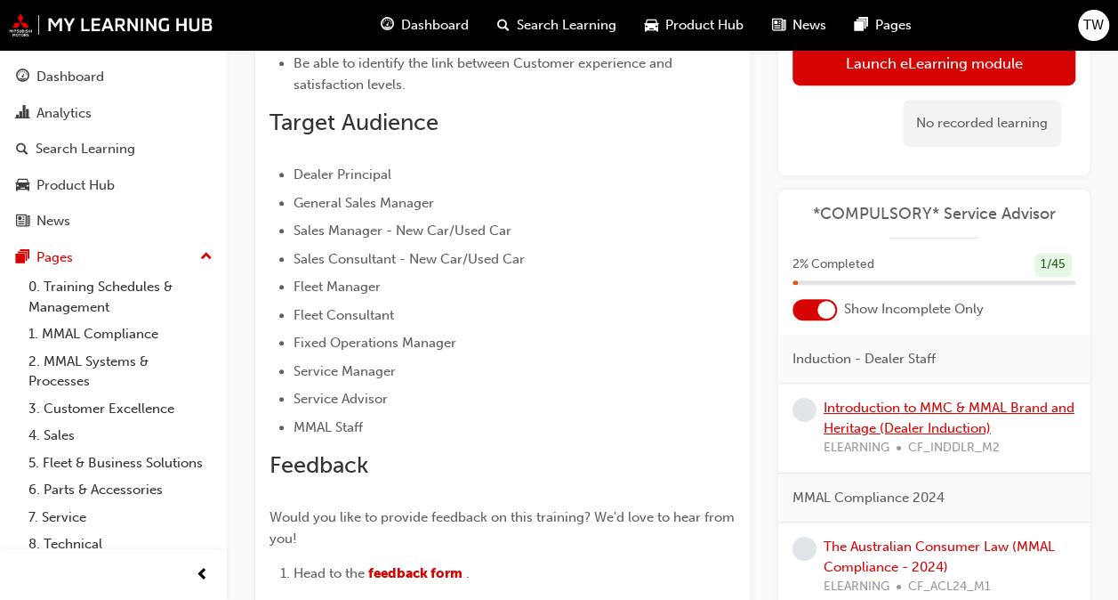
click at [941, 421] on link "Introduction to MMC & MMAL Brand and Heritage (Dealer Induction)" at bounding box center [949, 418] width 251 height 36
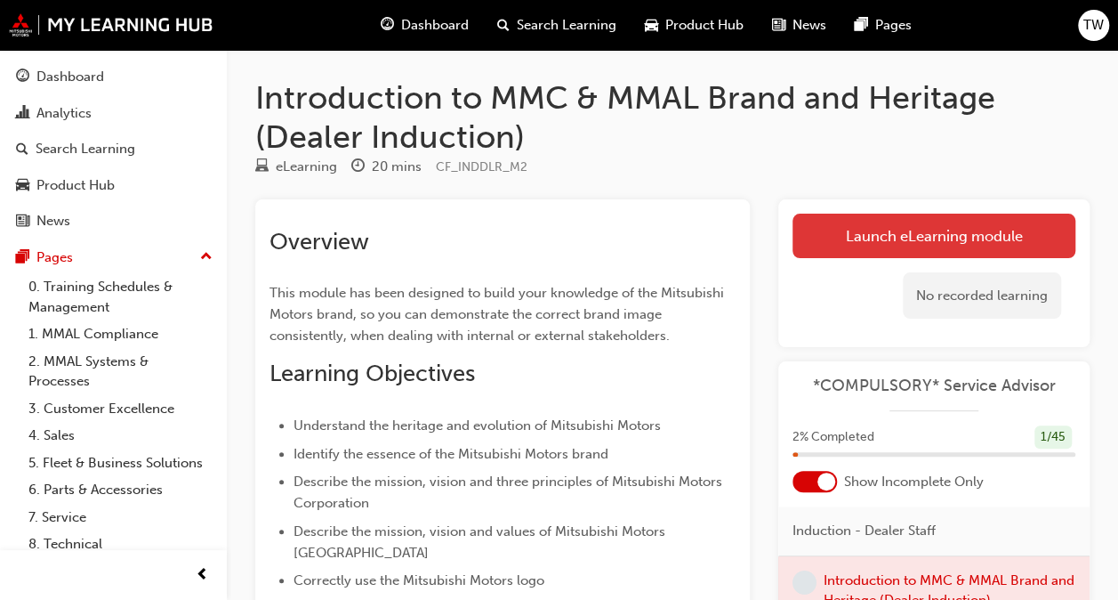
click at [908, 246] on link "Launch eLearning module" at bounding box center [934, 236] width 283 height 44
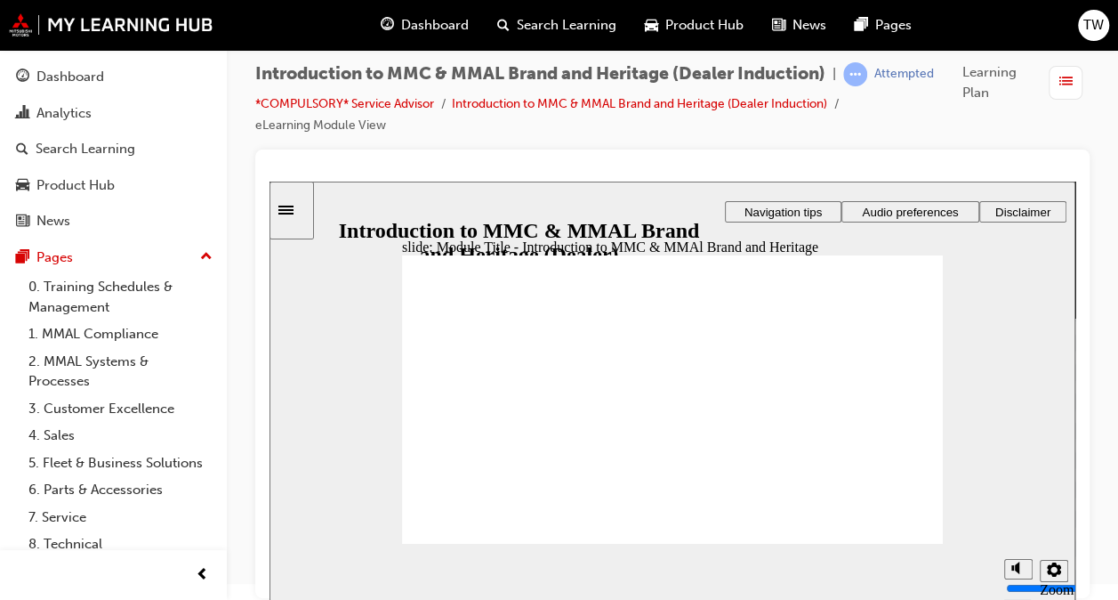
scroll to position [17, 0]
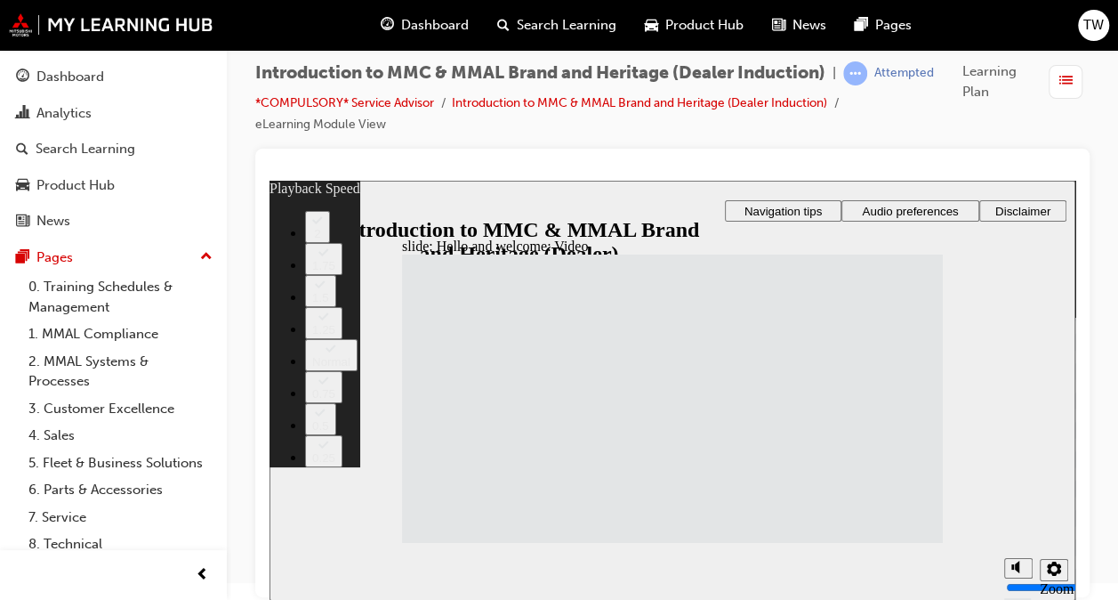
type input "33"
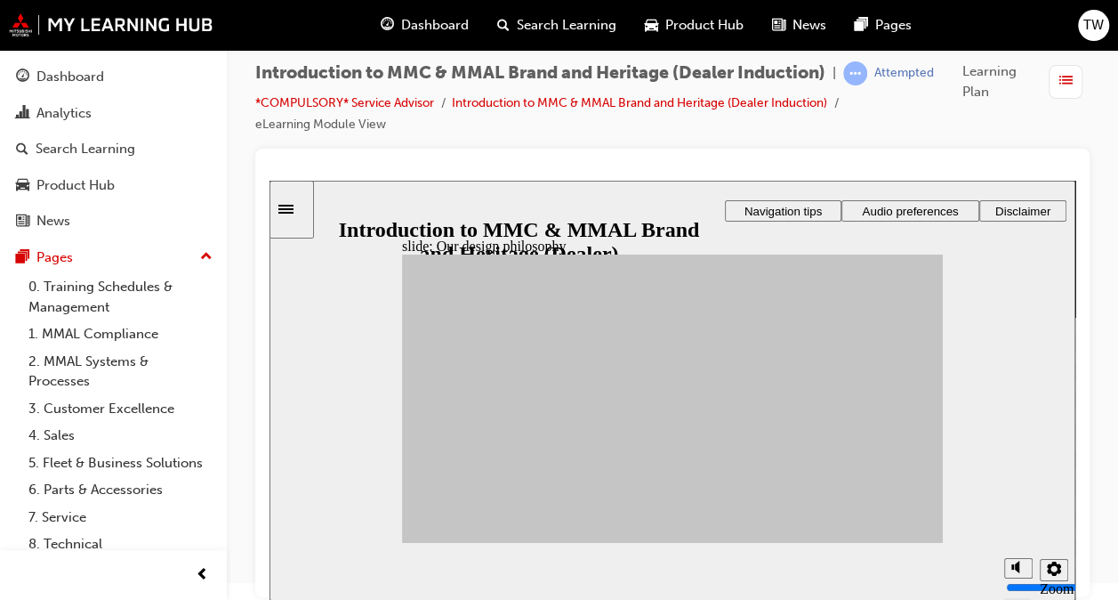
drag, startPoint x: 536, startPoint y: 457, endPoint x: 828, endPoint y: 386, distance: 300.4
drag, startPoint x: 534, startPoint y: 391, endPoint x: 738, endPoint y: 357, distance: 206.5
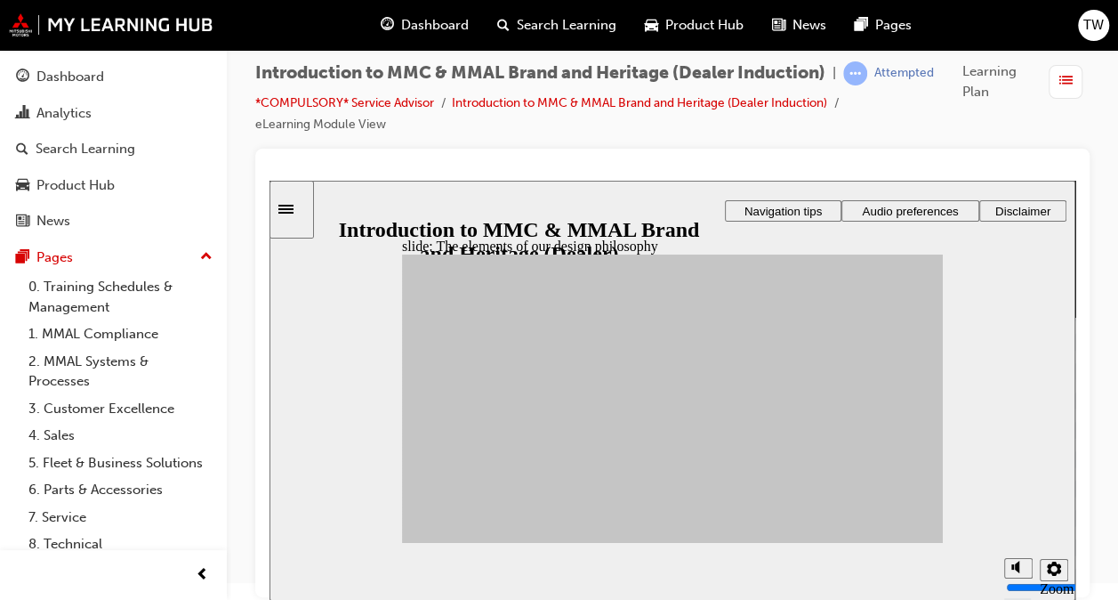
drag, startPoint x: 492, startPoint y: 400, endPoint x: 740, endPoint y: 494, distance: 265.6
drag, startPoint x: 478, startPoint y: 396, endPoint x: 823, endPoint y: 492, distance: 358.4
drag, startPoint x: 463, startPoint y: 432, endPoint x: 737, endPoint y: 491, distance: 280.5
drag, startPoint x: 458, startPoint y: 473, endPoint x: 819, endPoint y: 471, distance: 360.4
drag, startPoint x: 513, startPoint y: 488, endPoint x: 723, endPoint y: 458, distance: 212.0
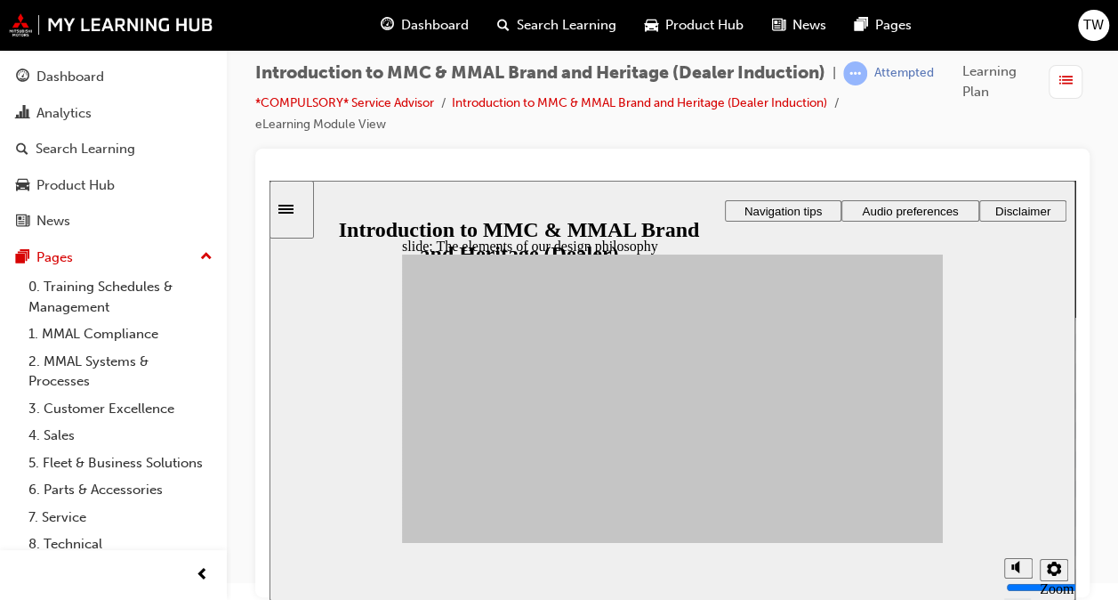
drag, startPoint x: 596, startPoint y: 480, endPoint x: 815, endPoint y: 360, distance: 249.3
drag, startPoint x: 606, startPoint y: 400, endPoint x: 817, endPoint y: 424, distance: 212.2
drag, startPoint x: 618, startPoint y: 432, endPoint x: 730, endPoint y: 455, distance: 113.6
drag, startPoint x: 545, startPoint y: 424, endPoint x: 742, endPoint y: 446, distance: 198.7
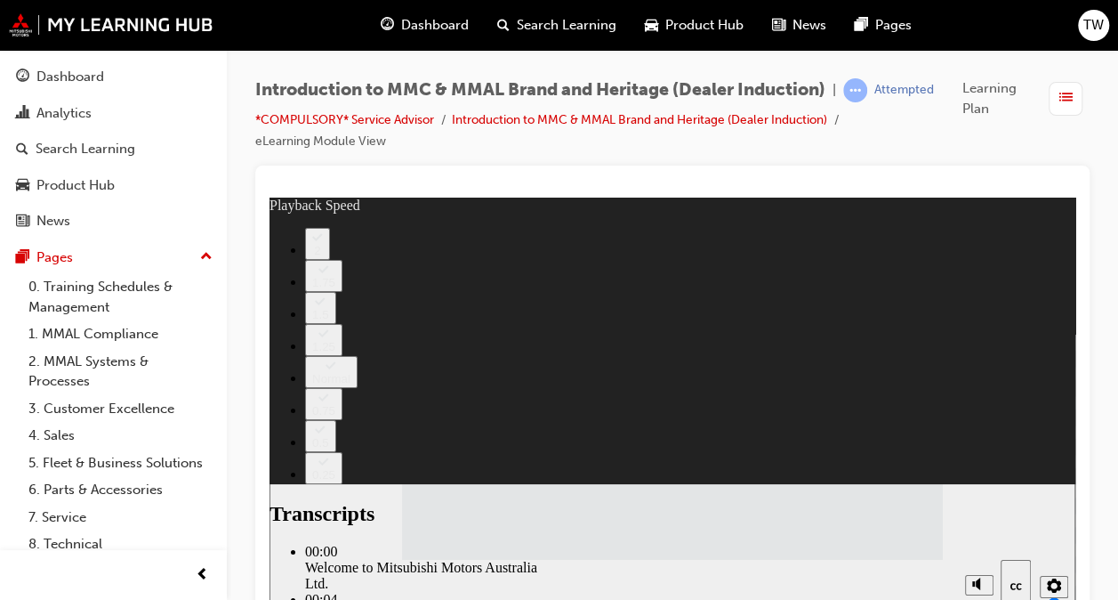
type input "112"
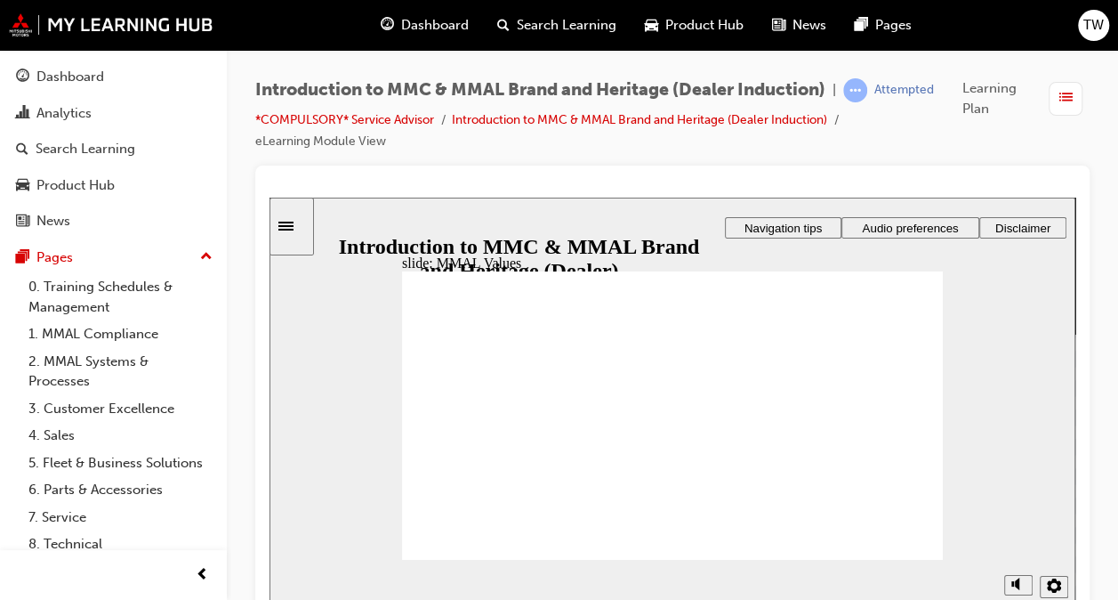
drag, startPoint x: 796, startPoint y: 402, endPoint x: 892, endPoint y: 445, distance: 104.3
drag, startPoint x: 625, startPoint y: 398, endPoint x: 792, endPoint y: 440, distance: 172.4
drag, startPoint x: 532, startPoint y: 395, endPoint x: 609, endPoint y: 431, distance: 84.4
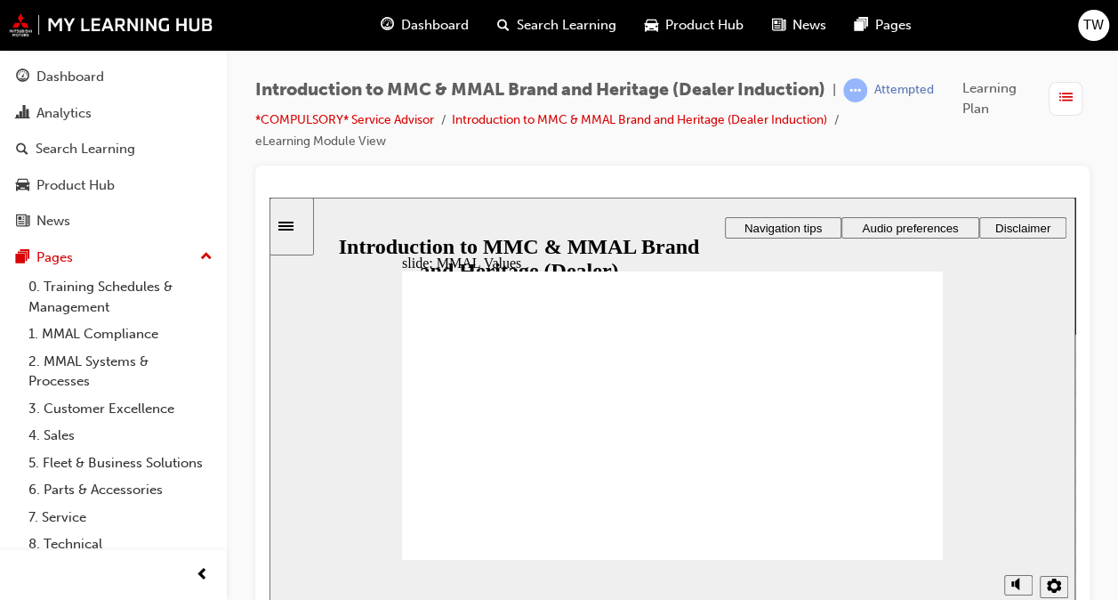
drag, startPoint x: 537, startPoint y: 397, endPoint x: 454, endPoint y: 430, distance: 89.9
drag, startPoint x: 468, startPoint y: 399, endPoint x: 554, endPoint y: 436, distance: 94.1
drag, startPoint x: 479, startPoint y: 408, endPoint x: 637, endPoint y: 441, distance: 162.0
drag, startPoint x: 708, startPoint y: 402, endPoint x: 551, endPoint y: 432, distance: 160.4
drag, startPoint x: 866, startPoint y: 400, endPoint x: 695, endPoint y: 447, distance: 177.2
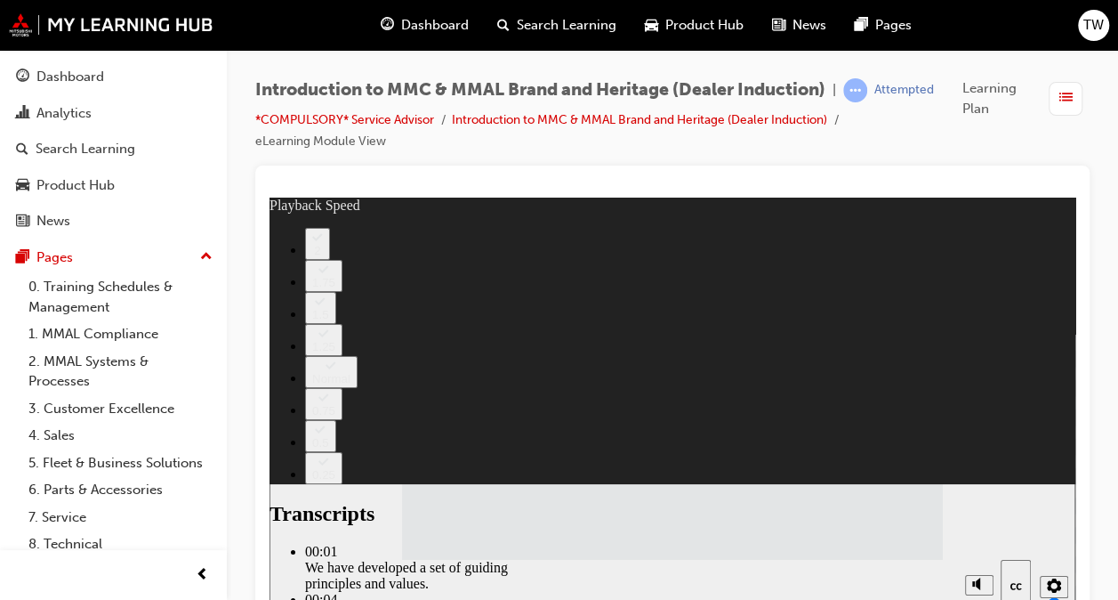
type input "120"
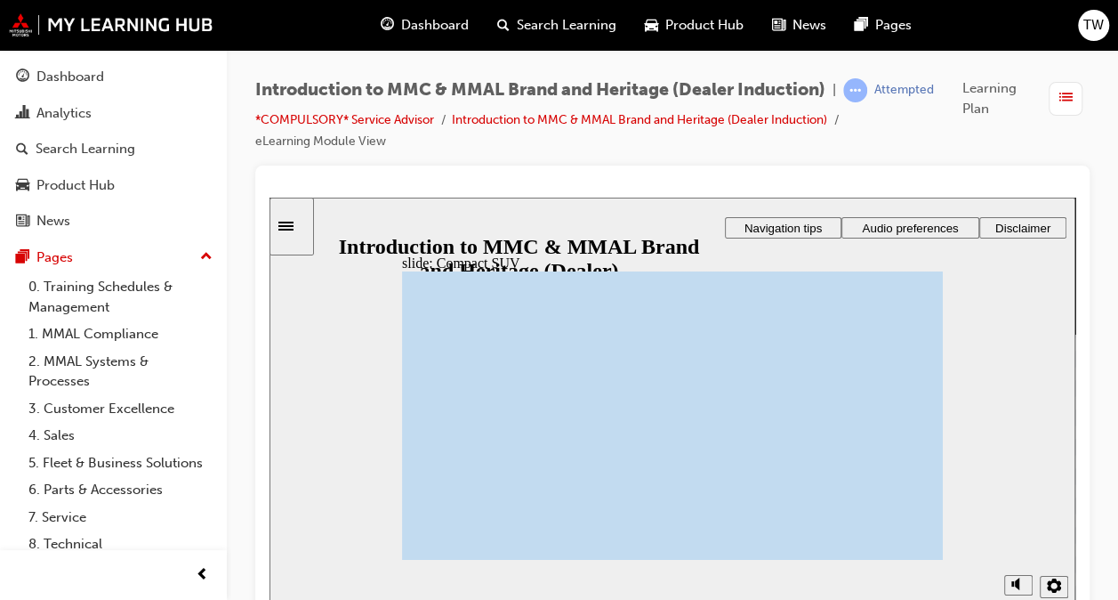
scroll to position [17, 0]
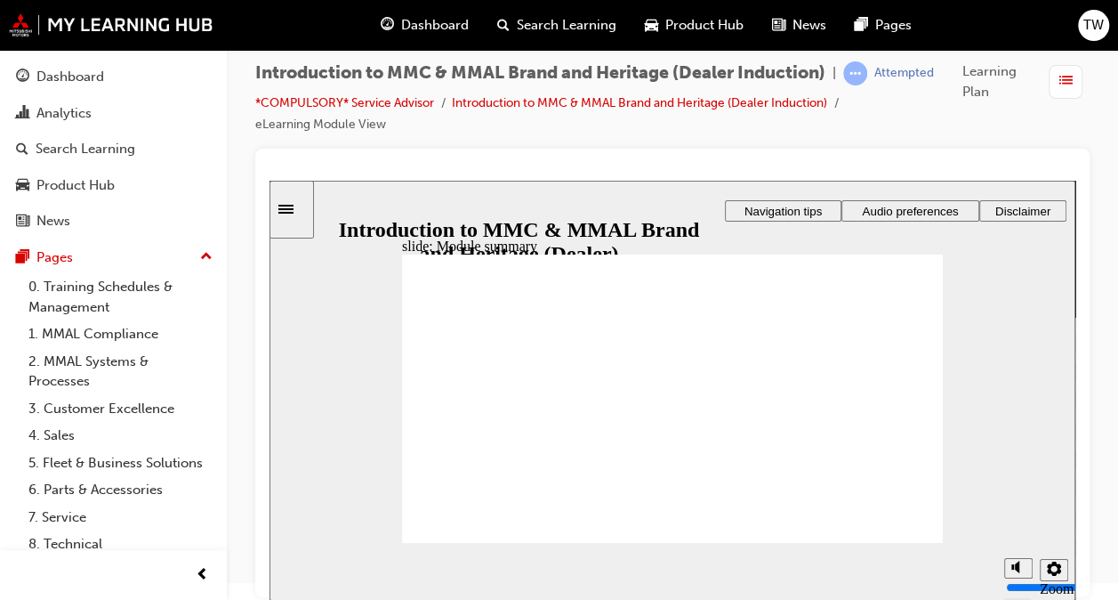
checkbox input "true"
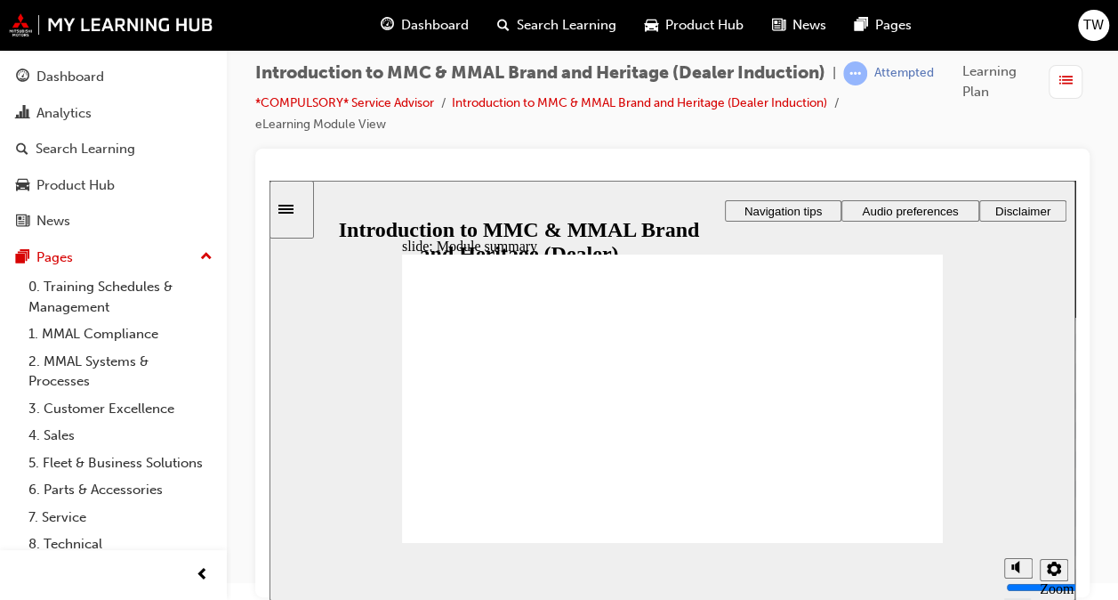
checkbox input "true"
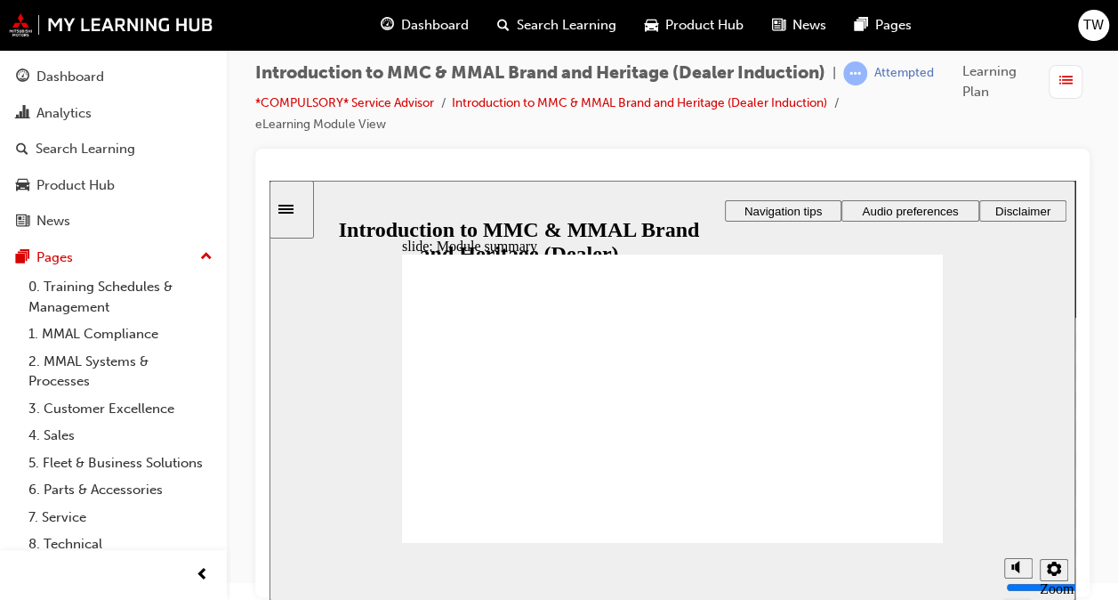
checkbox input "true"
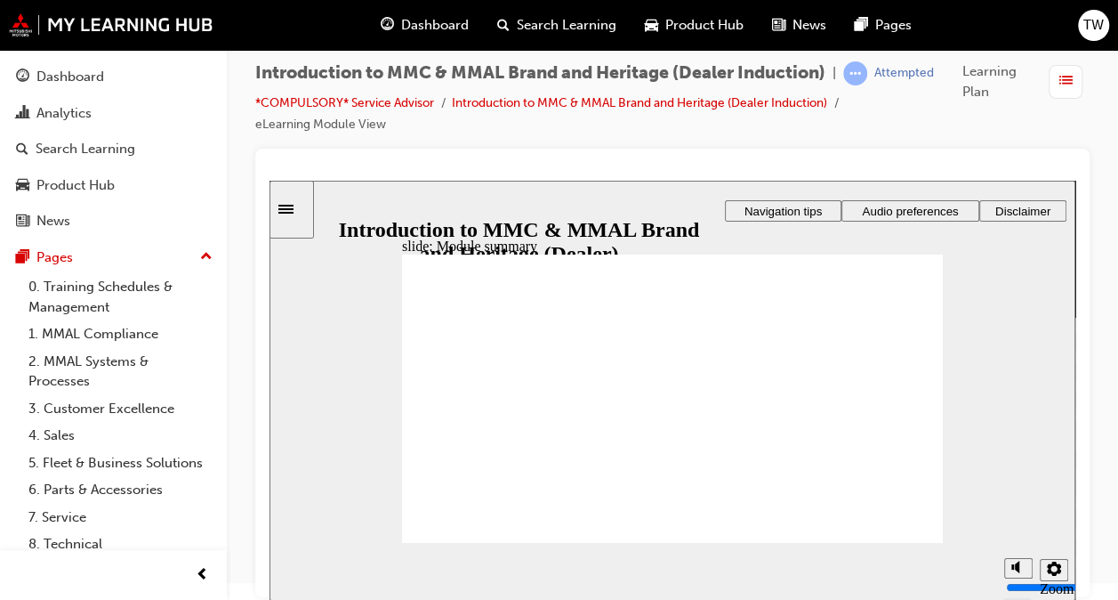
radio input "true"
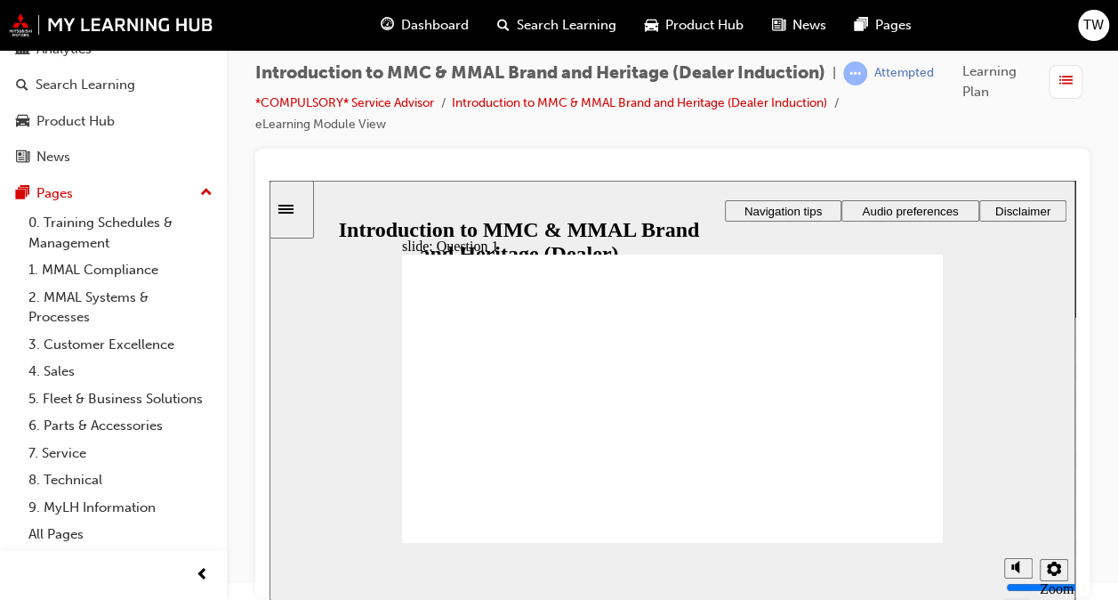
click at [289, 205] on div "Sidebar Toggle" at bounding box center [292, 209] width 30 height 13
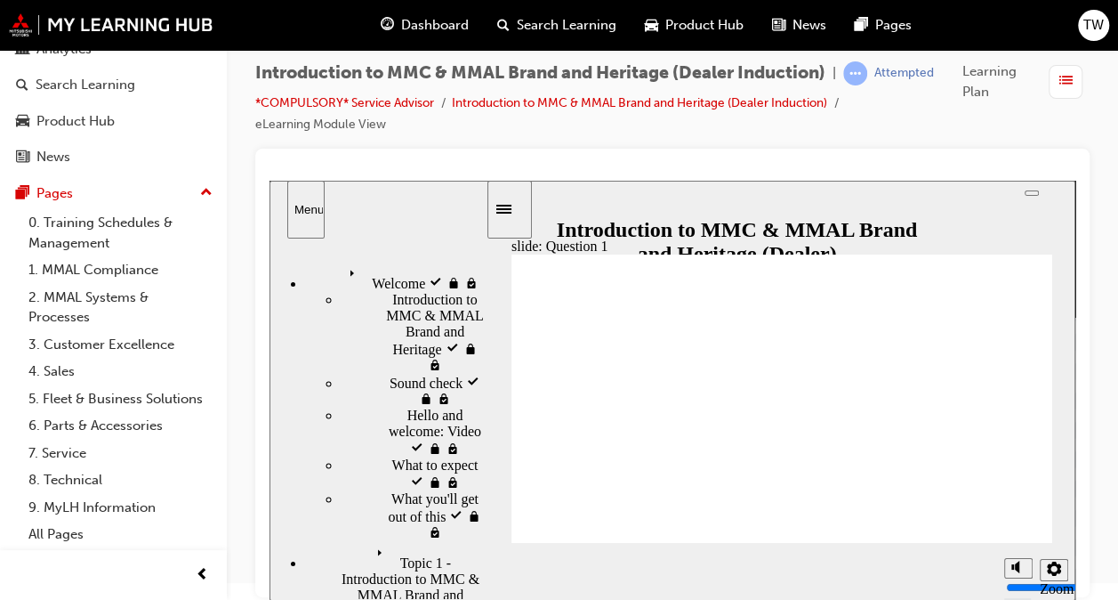
click at [374, 541] on span "Topic 1 - Introduction to MMC & MMAL Brand and Heritage visited" at bounding box center [428, 581] width 116 height 80
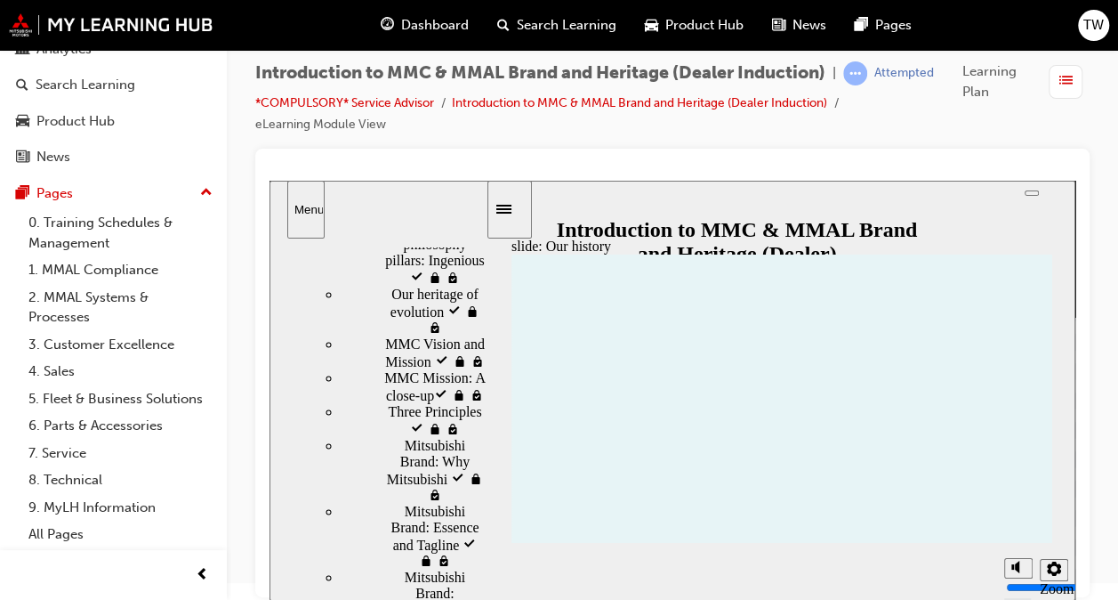
scroll to position [762, 0]
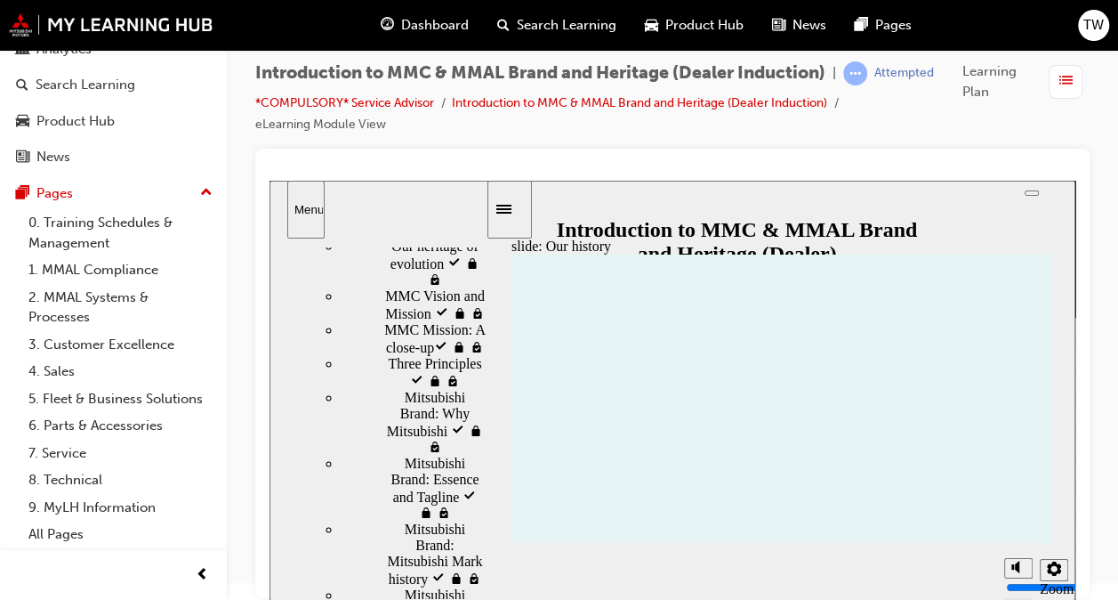
scroll to position [740, 0]
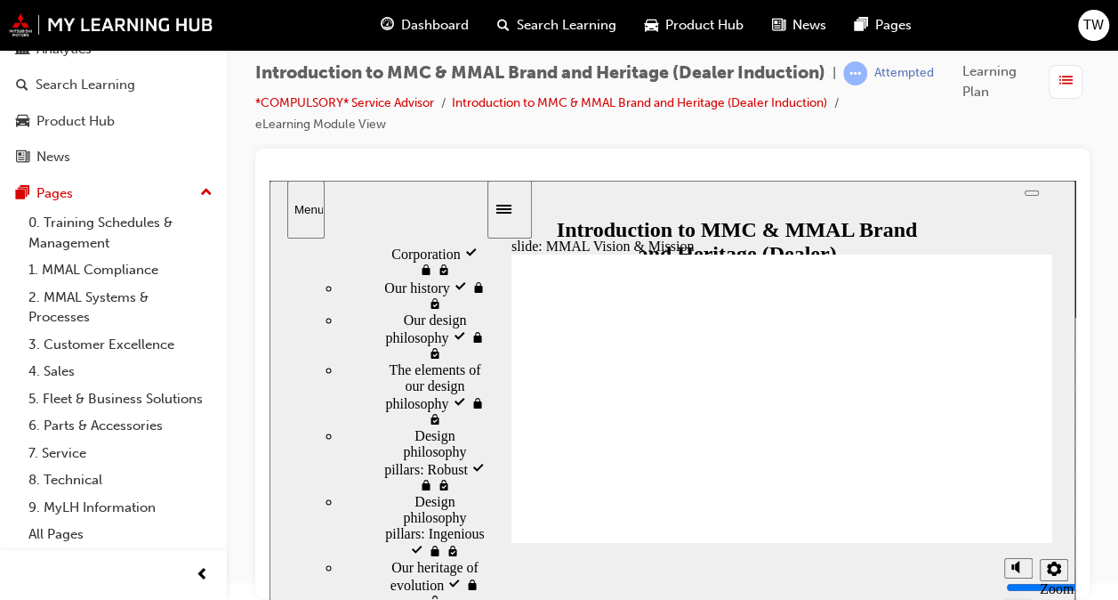
scroll to position [497, 0]
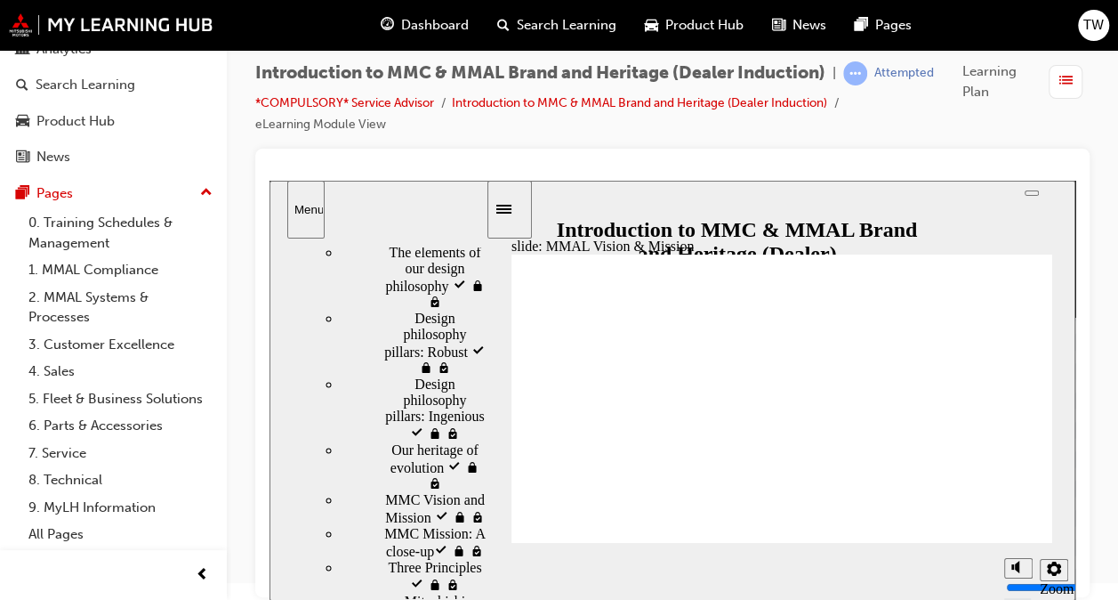
scroll to position [573, 0]
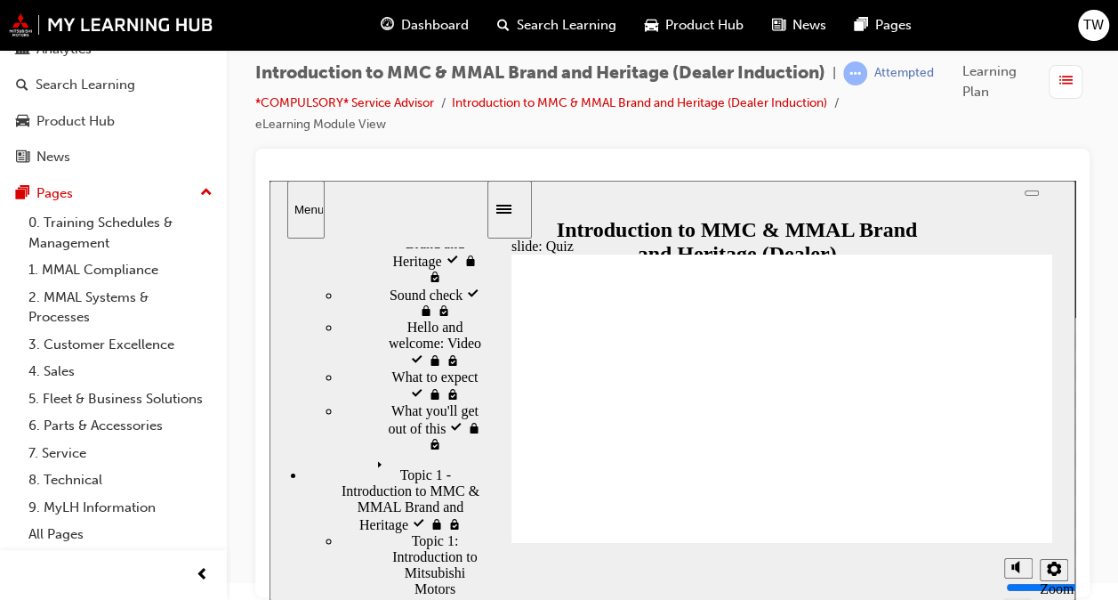
radio input "true"
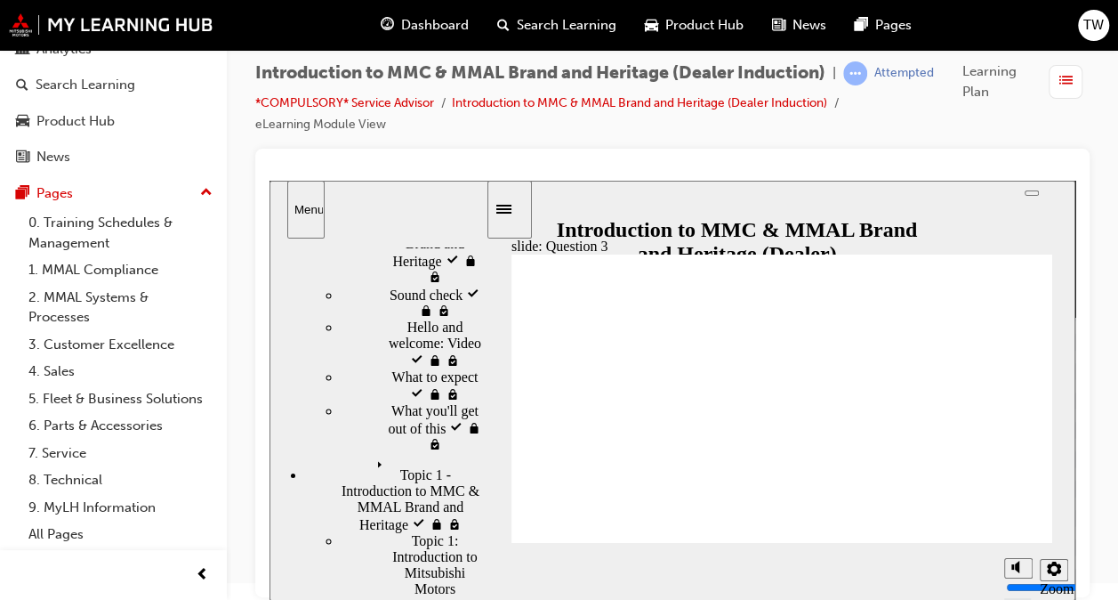
radio input "true"
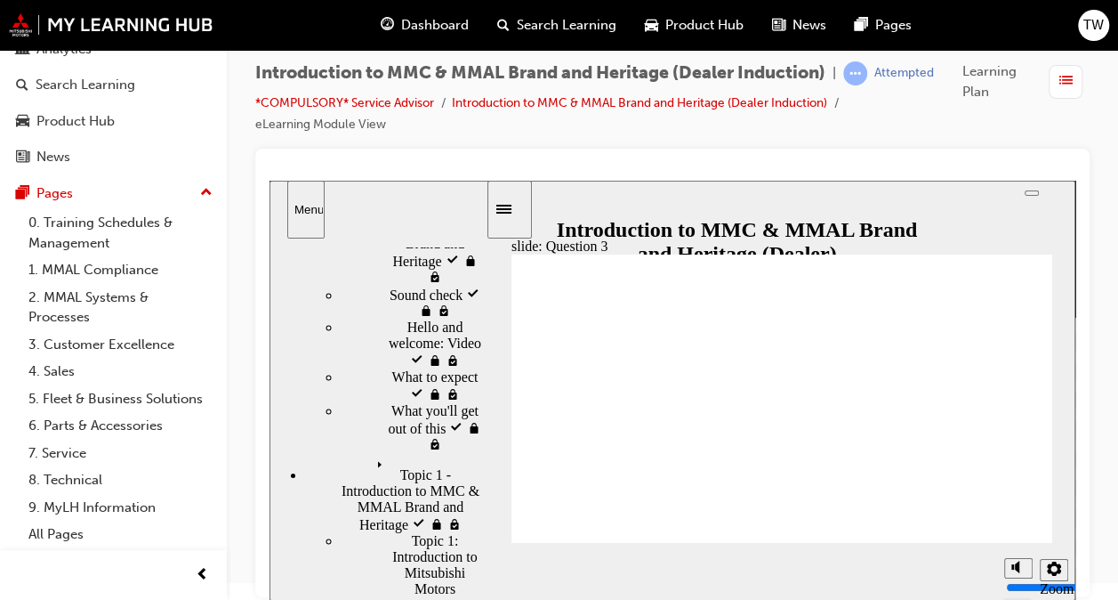
radio input "true"
checkbox input "true"
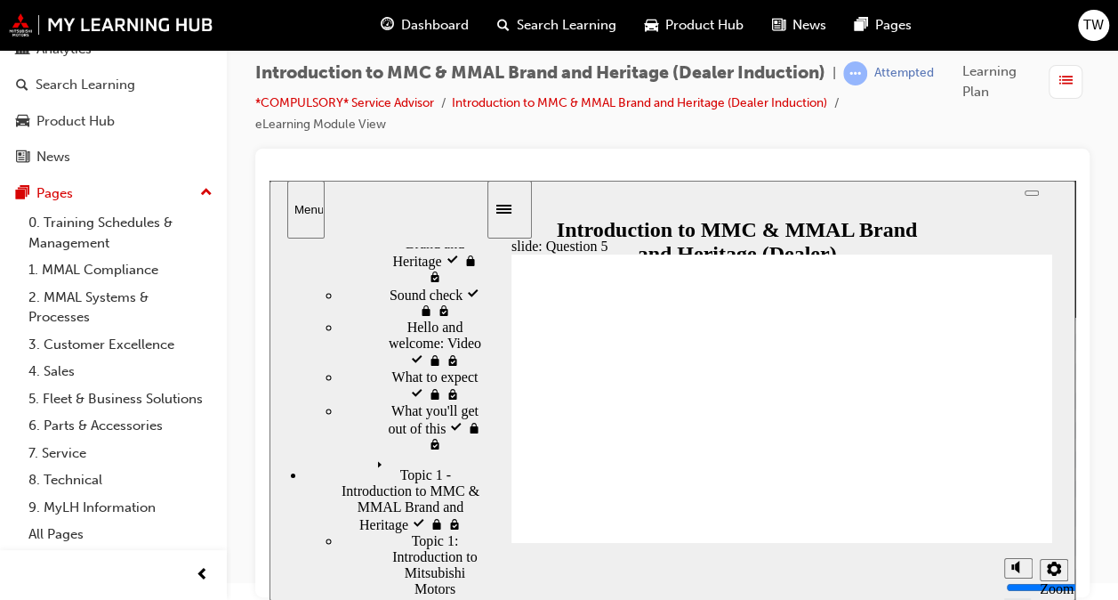
checkbox input "true"
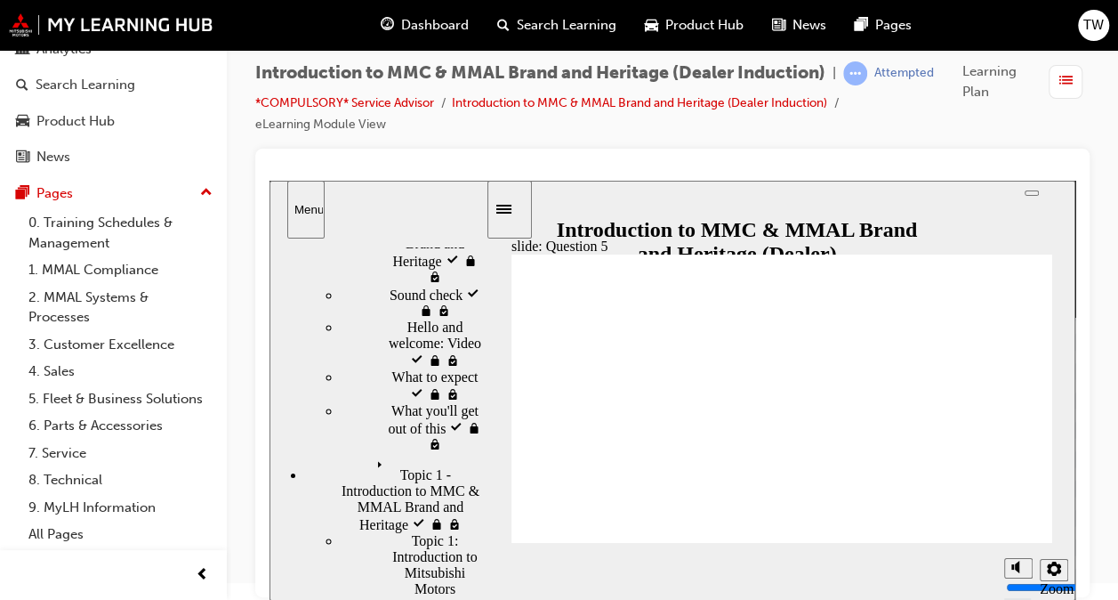
checkbox input "true"
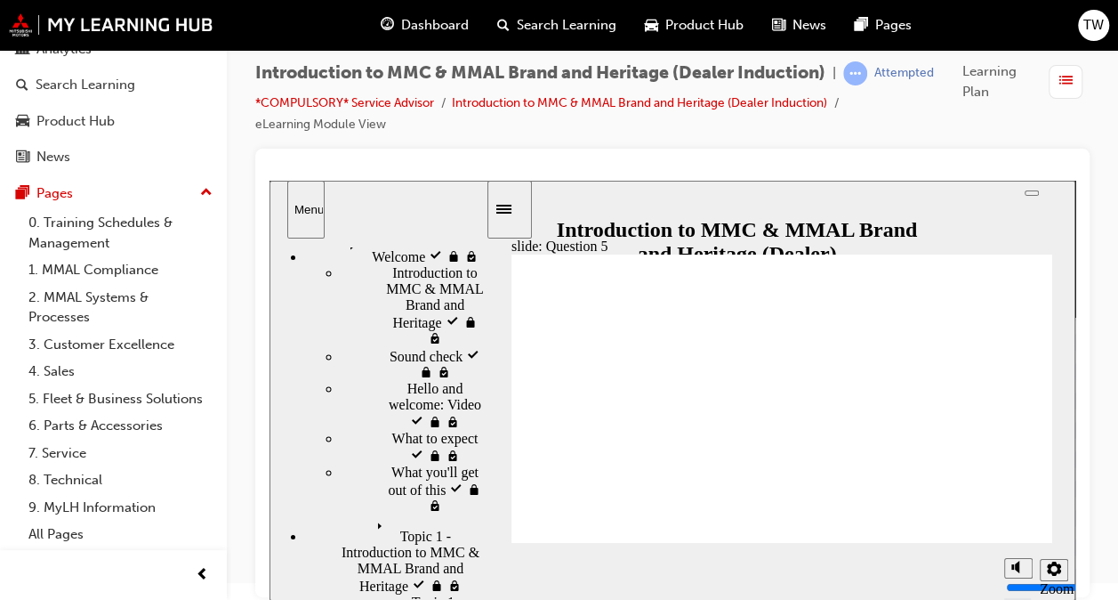
scroll to position [0, 0]
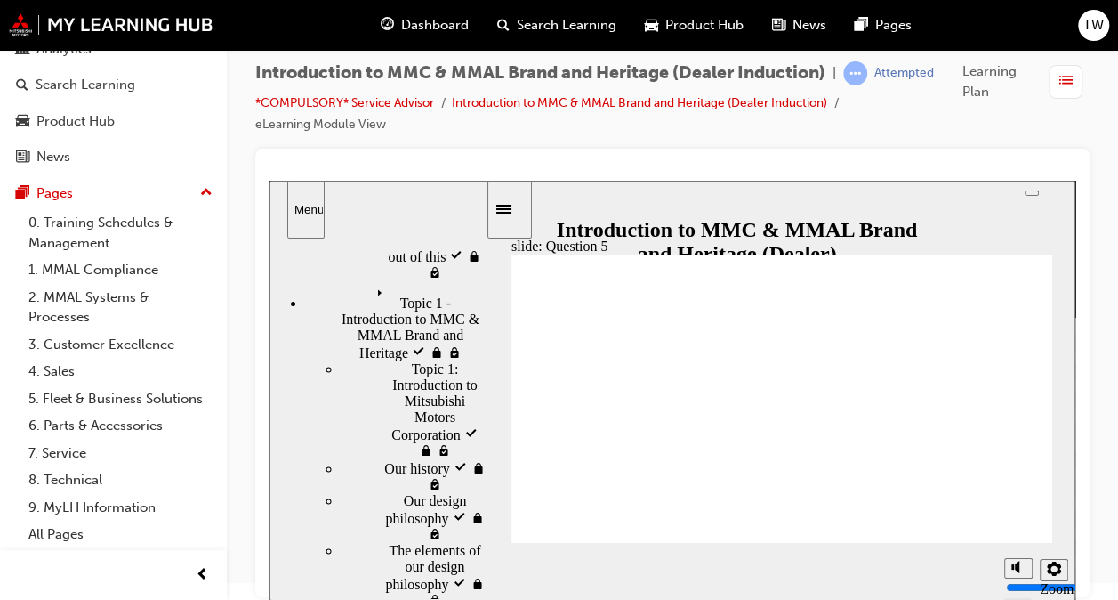
scroll to position [267, 0]
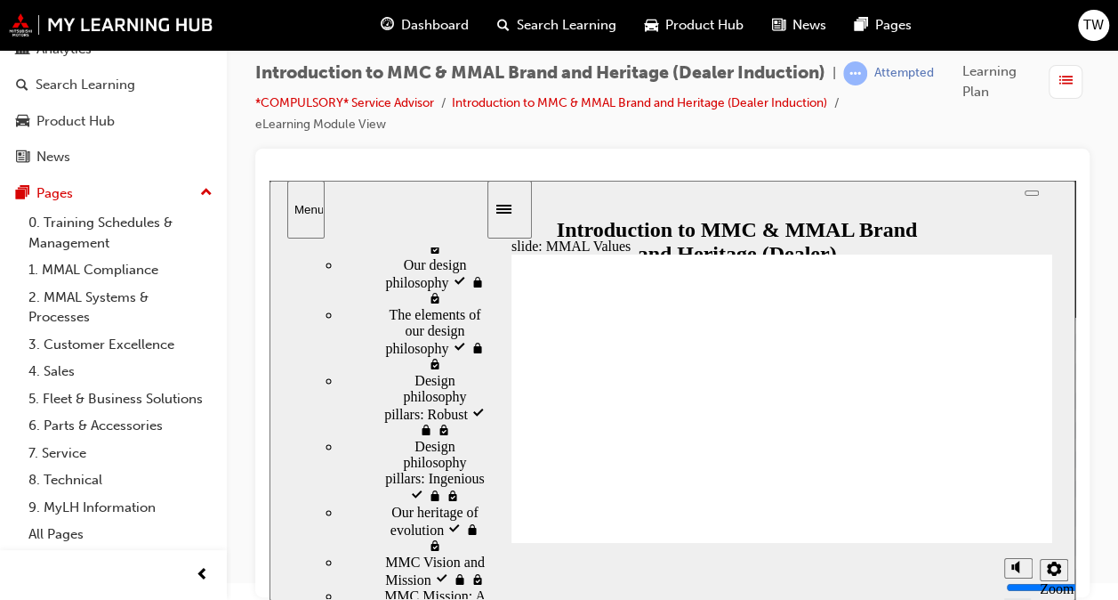
scroll to position [497, 0]
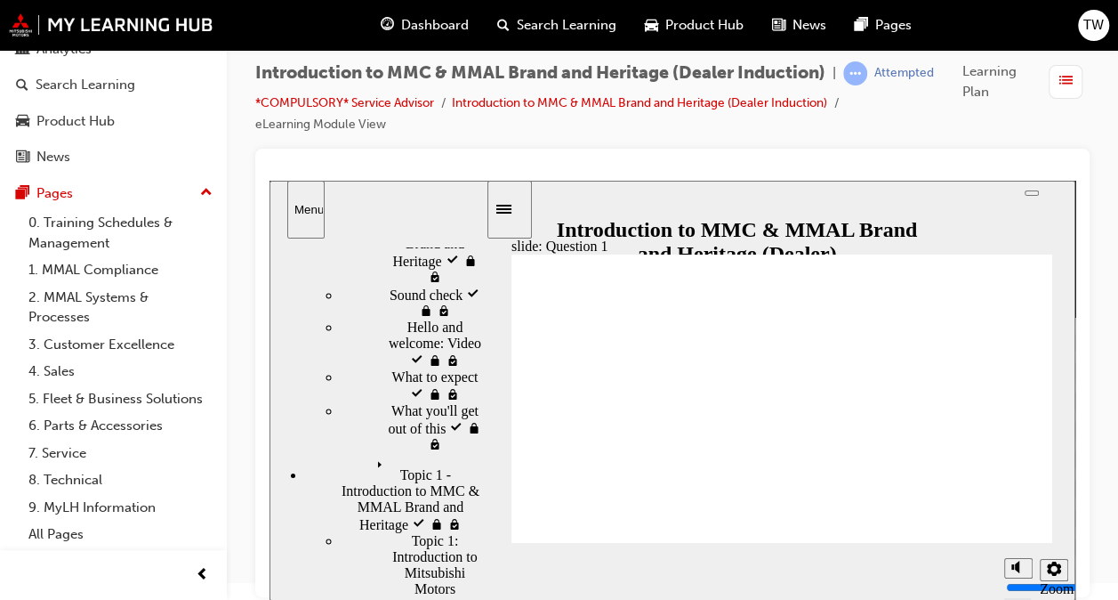
radio input "true"
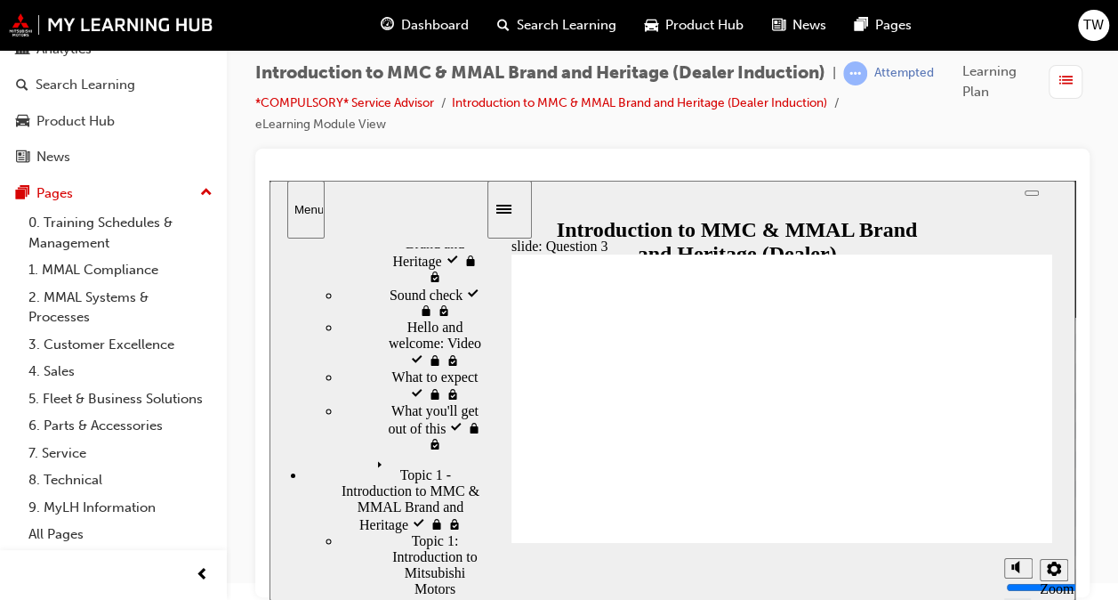
radio input "true"
checkbox input "true"
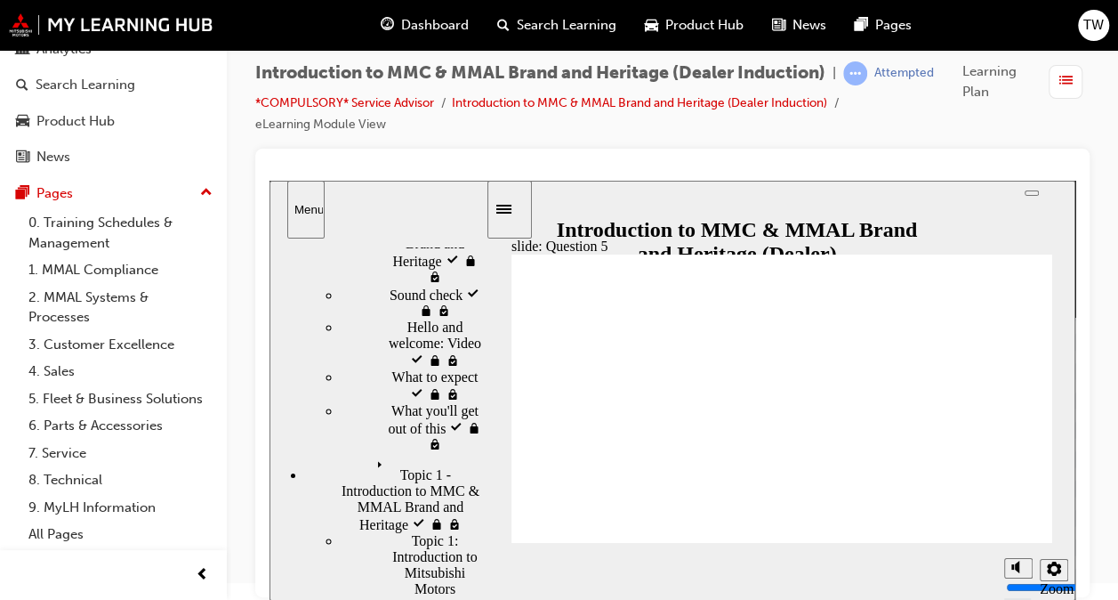
checkbox input "true"
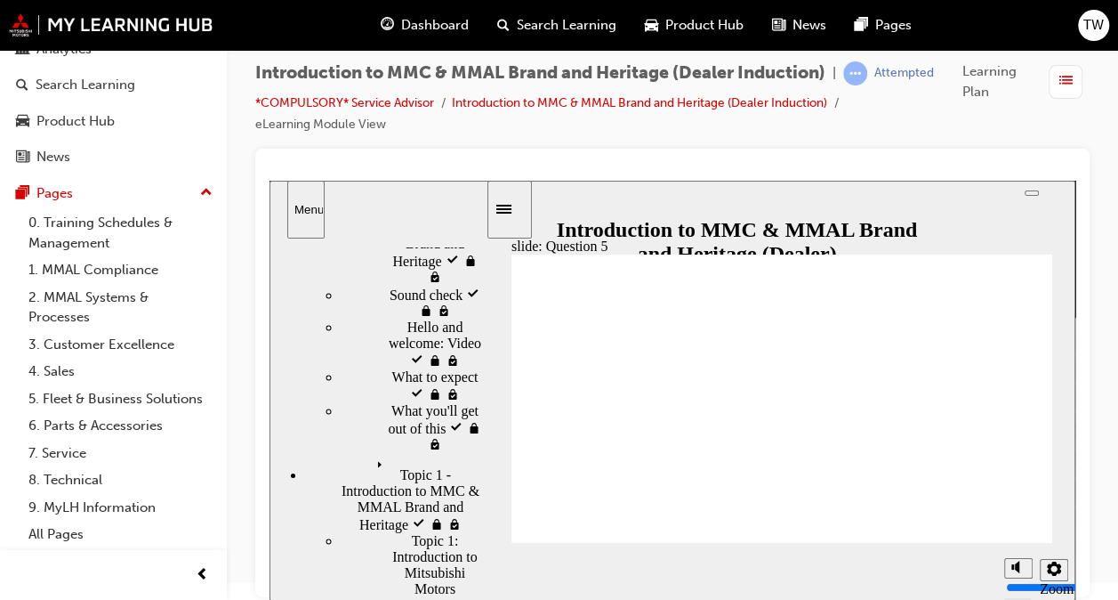
checkbox input "true"
radio input "true"
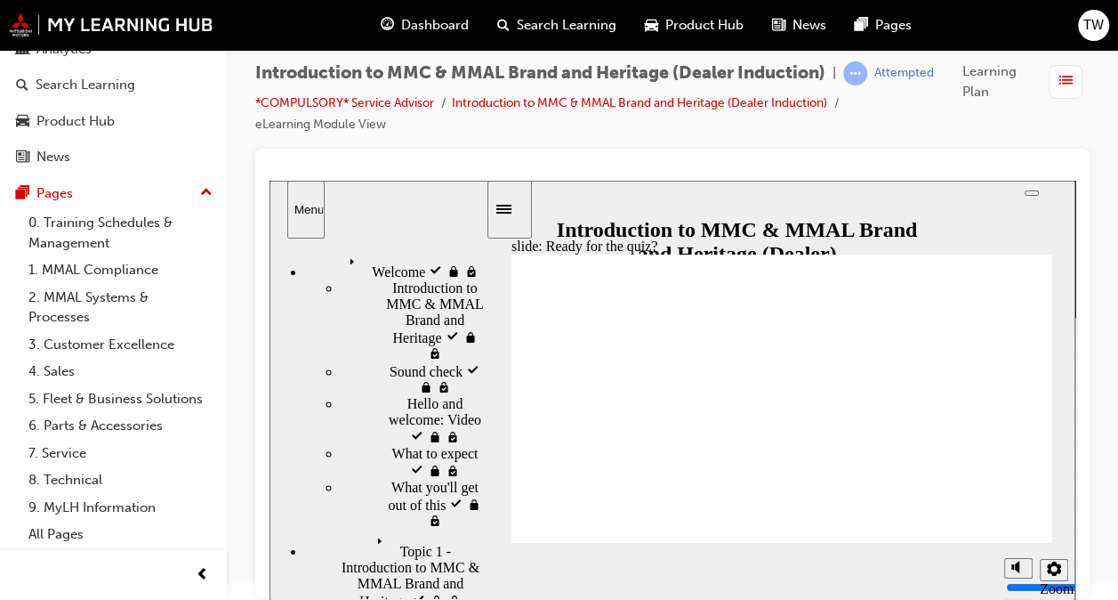
scroll to position [0, 0]
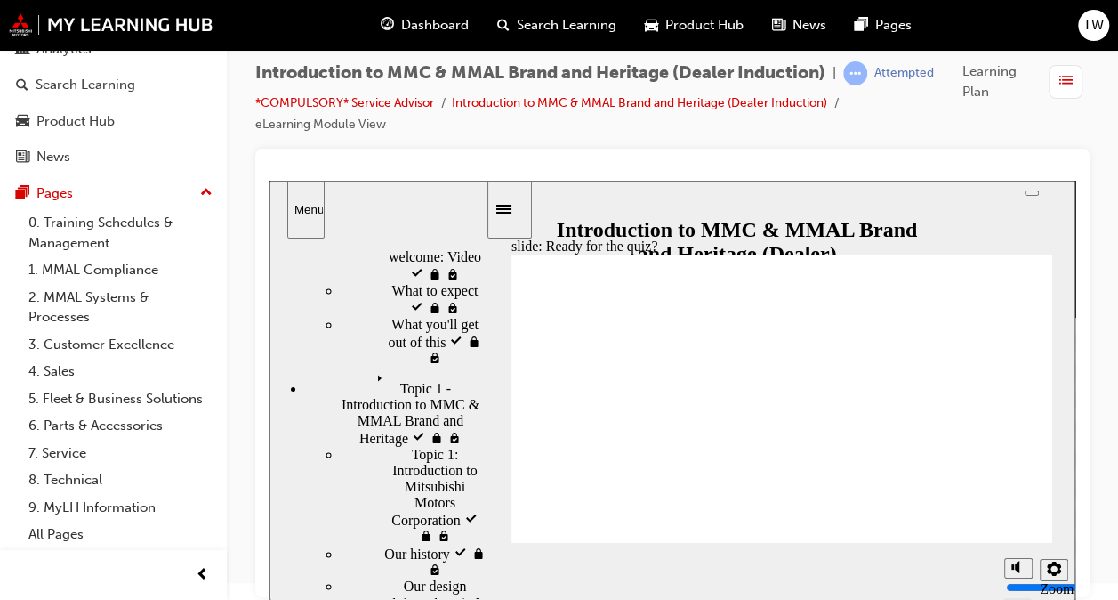
scroll to position [178, 0]
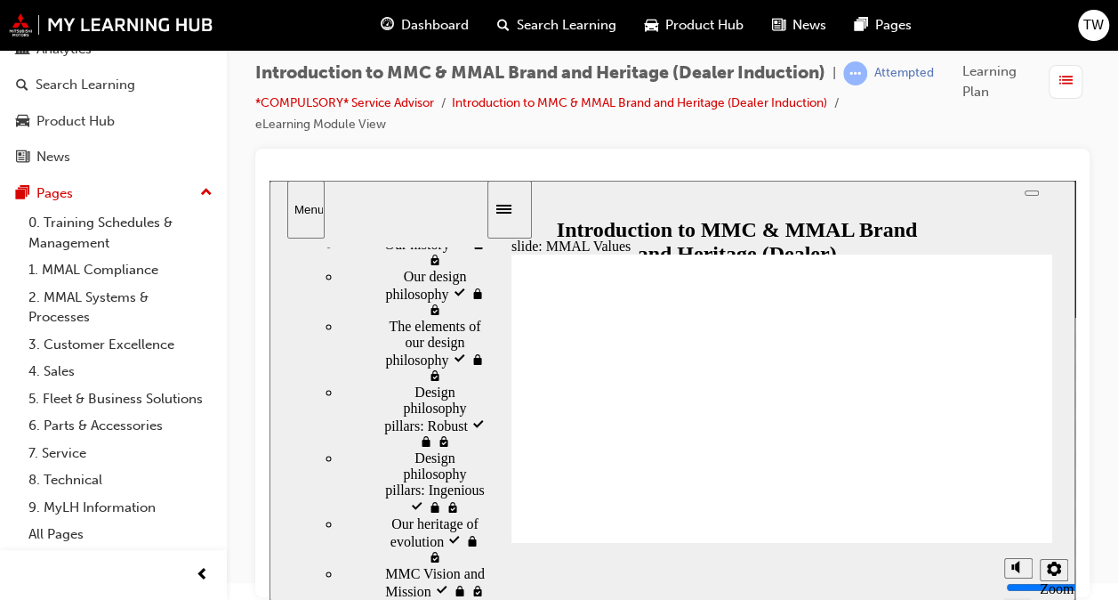
scroll to position [497, 0]
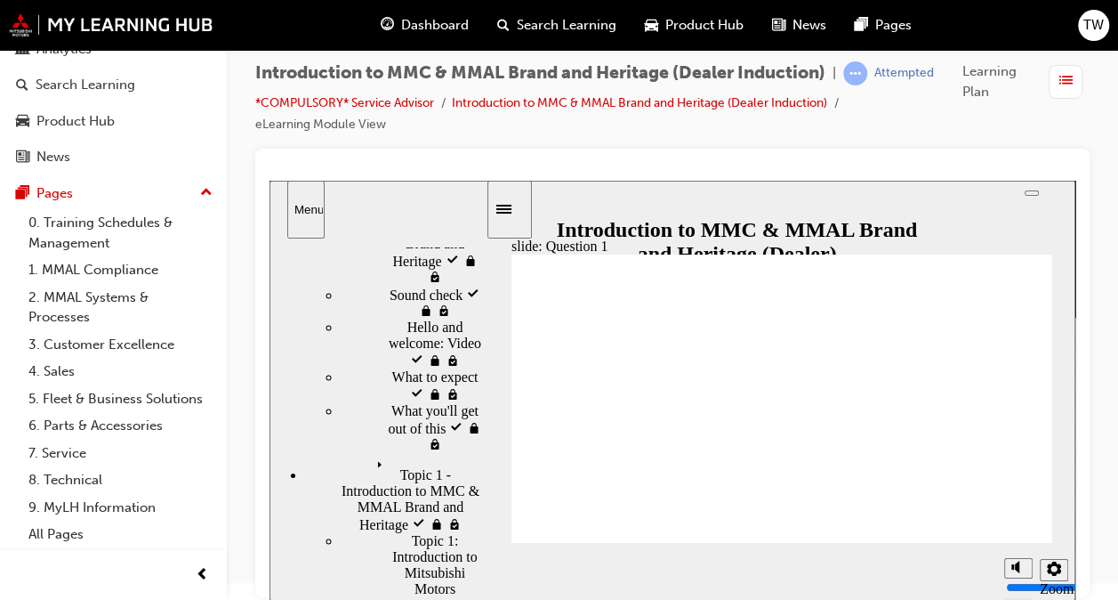
radio input "true"
drag, startPoint x: 534, startPoint y: 410, endPoint x: 610, endPoint y: 506, distance: 122.3
radio input "true"
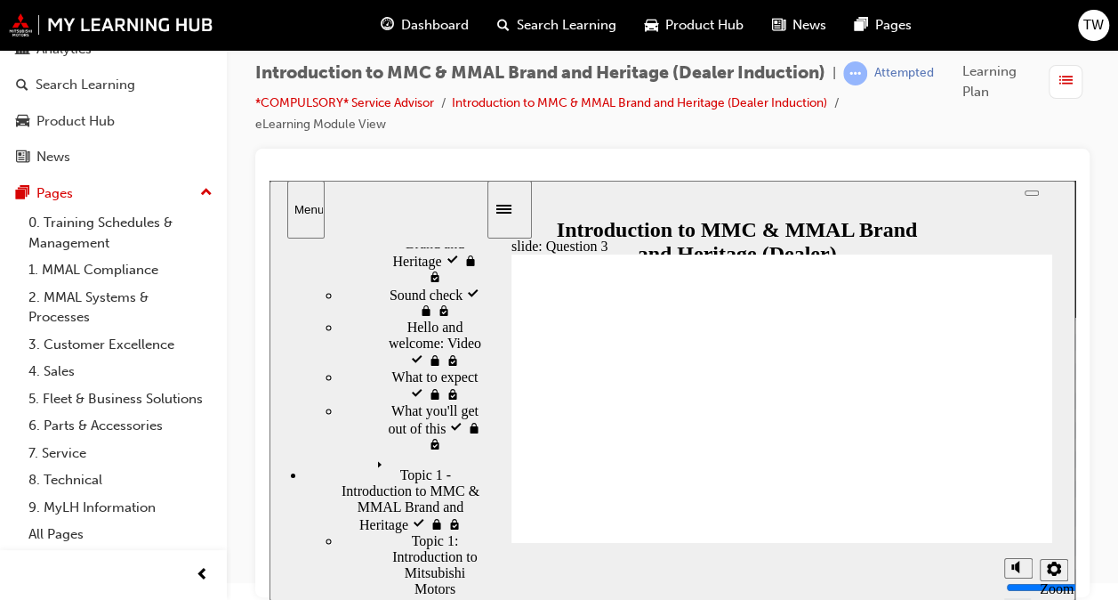
radio input "true"
checkbox input "true"
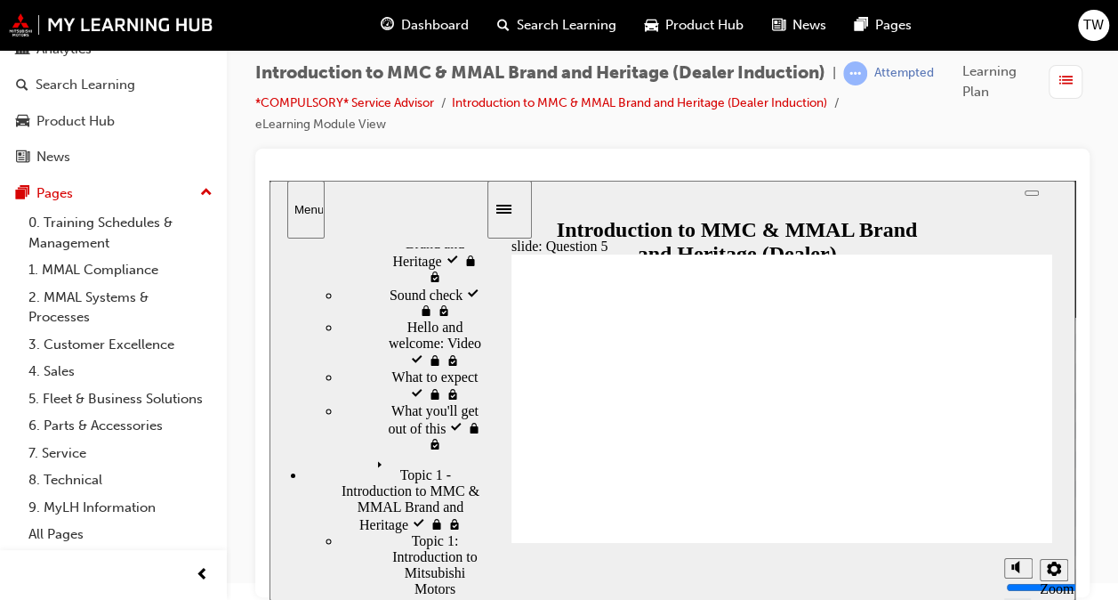
checkbox input "true"
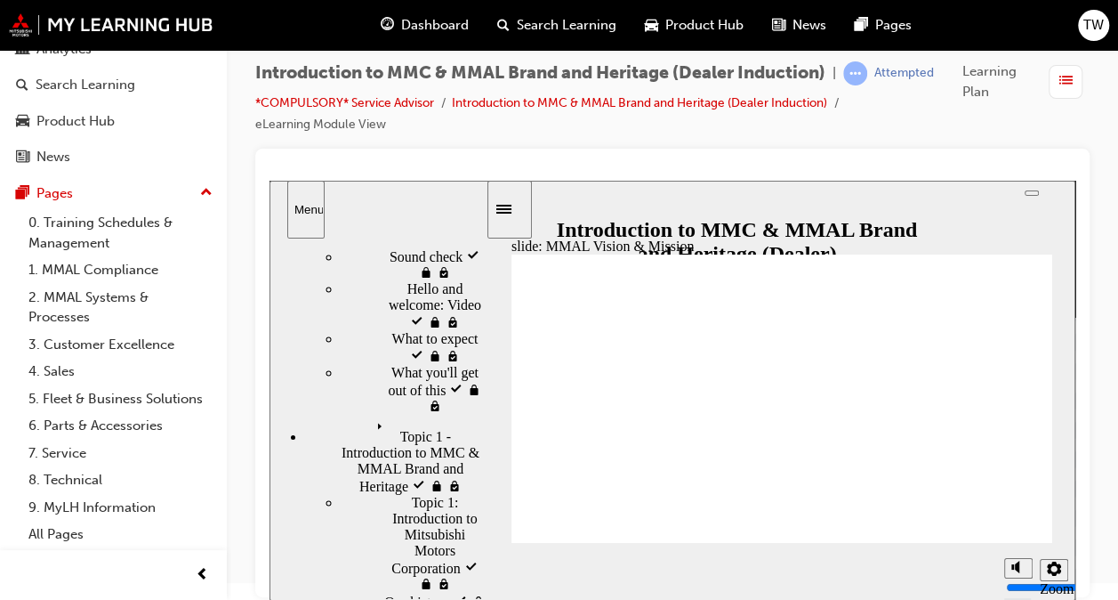
scroll to position [151, 0]
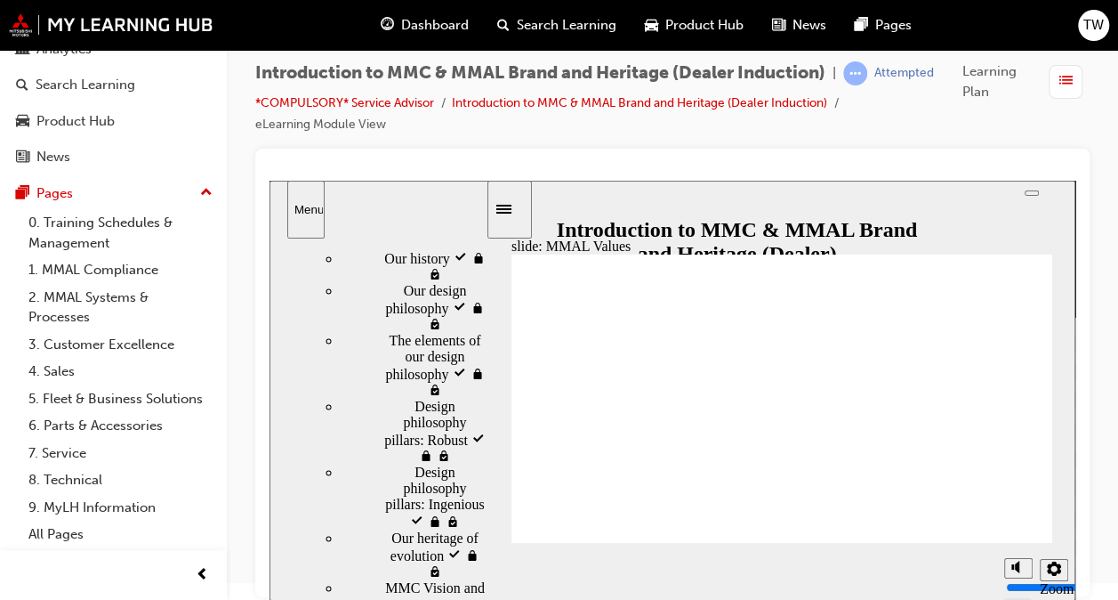
scroll to position [471, 0]
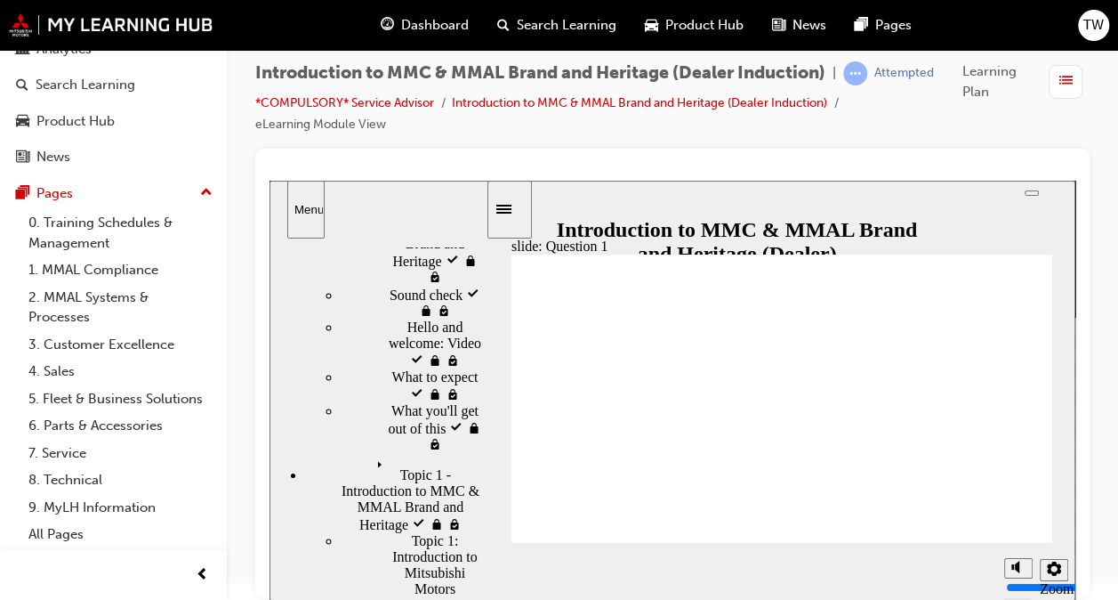
radio input "true"
drag, startPoint x: 607, startPoint y: 481, endPoint x: 605, endPoint y: 505, distance: 24.1
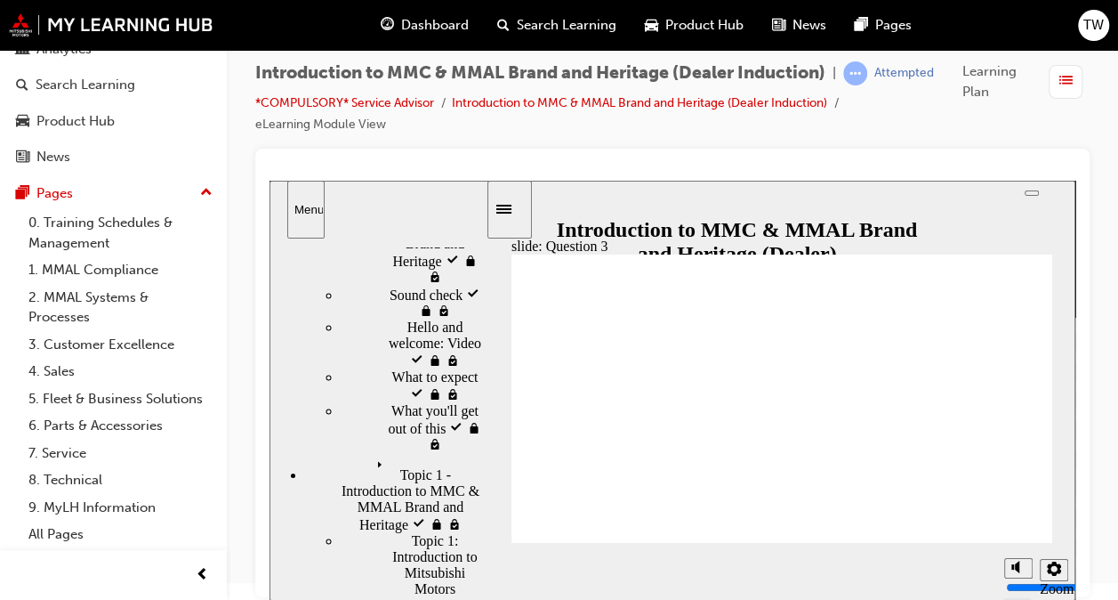
radio input "true"
checkbox input "true"
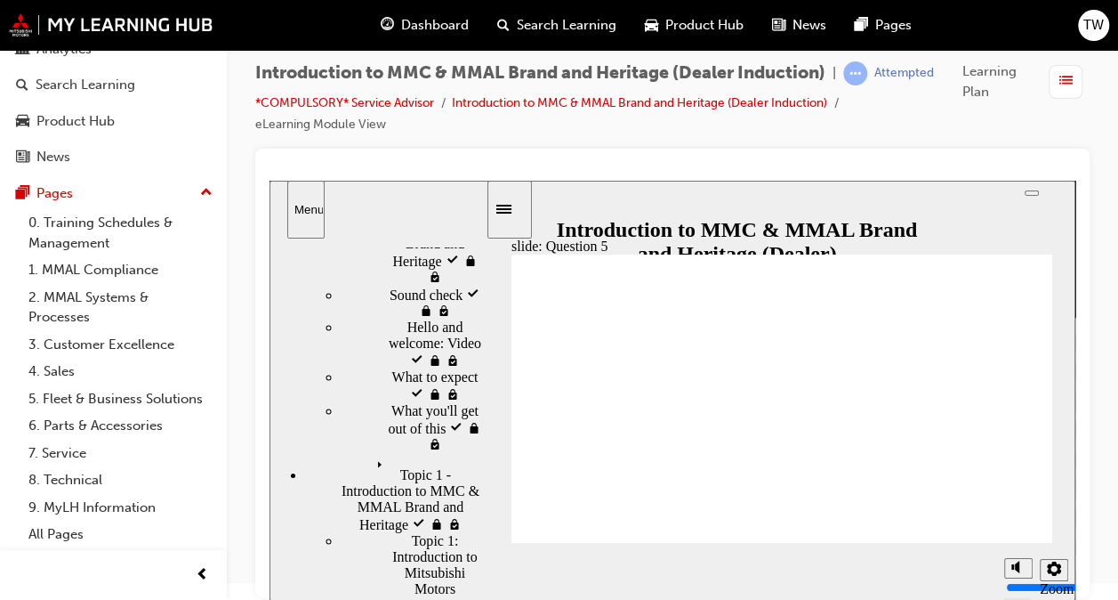
checkbox input "true"
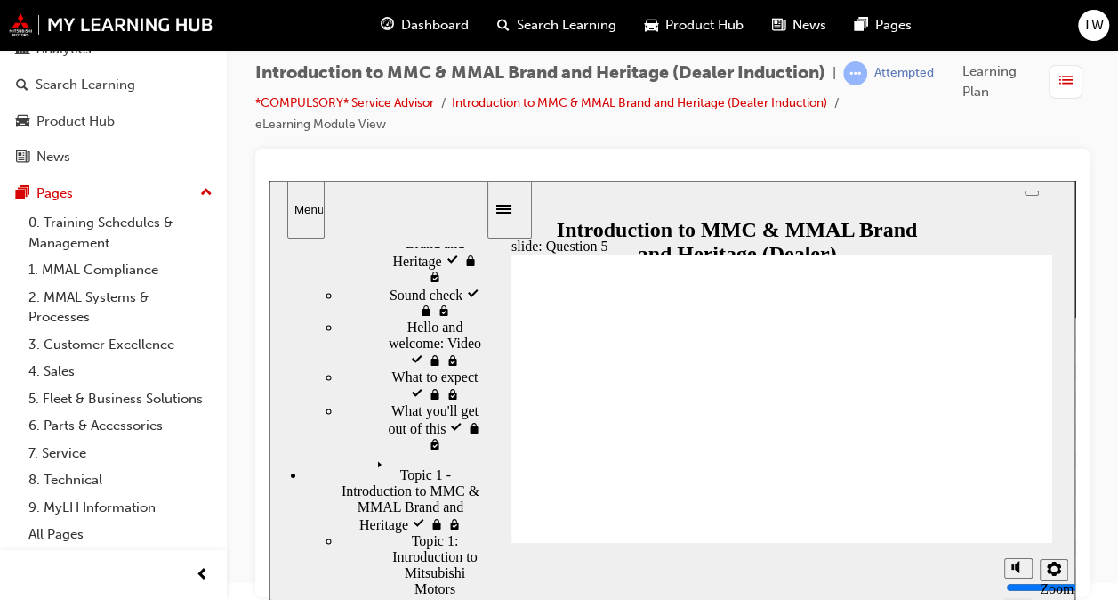
radio input "true"
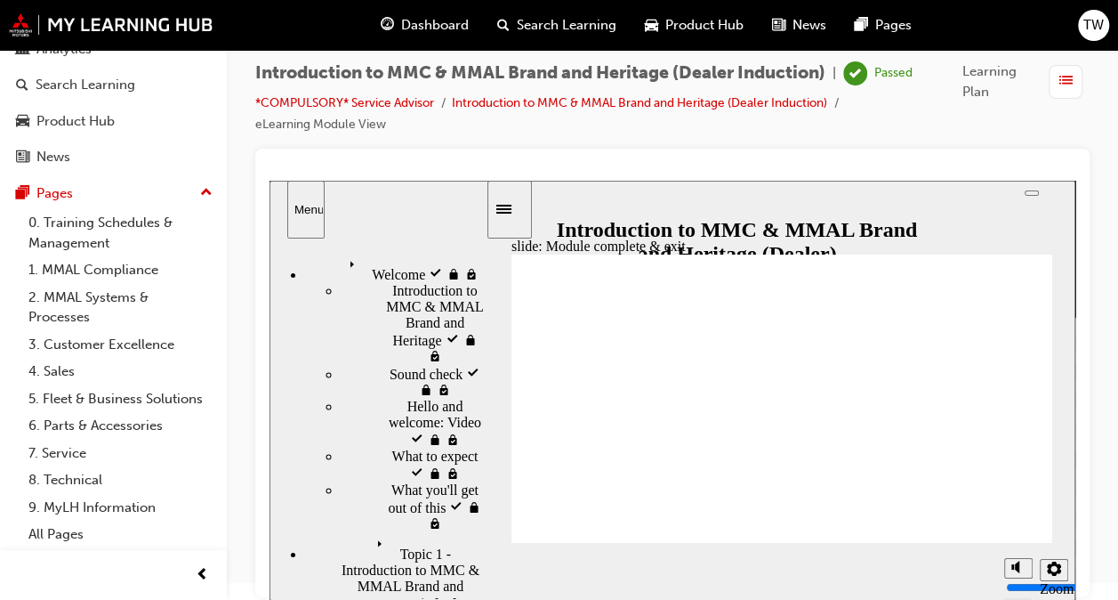
scroll to position [12, 0]
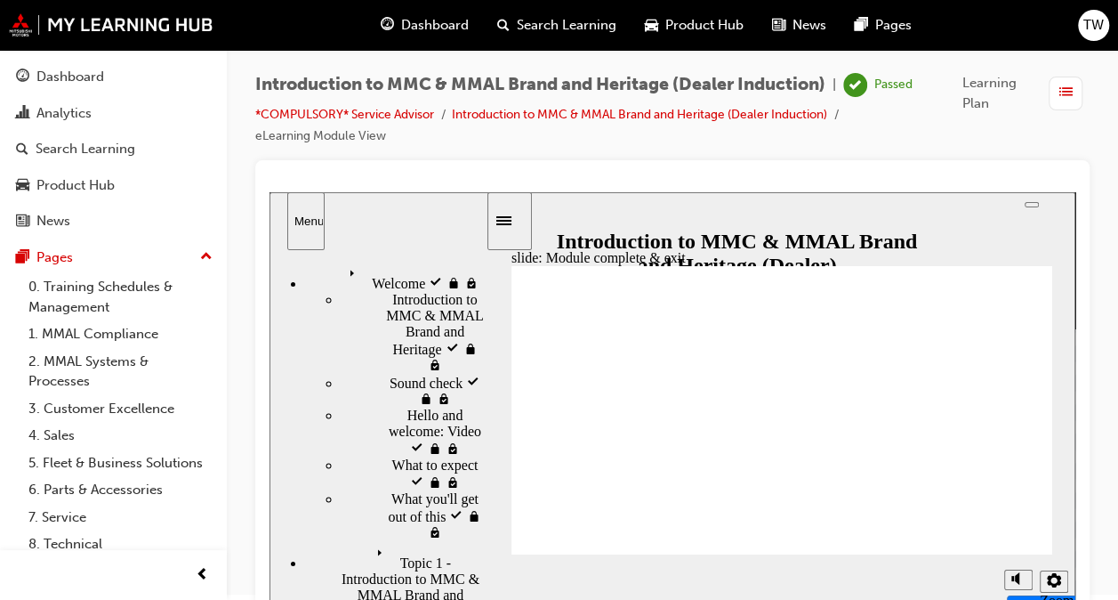
scroll to position [0, 0]
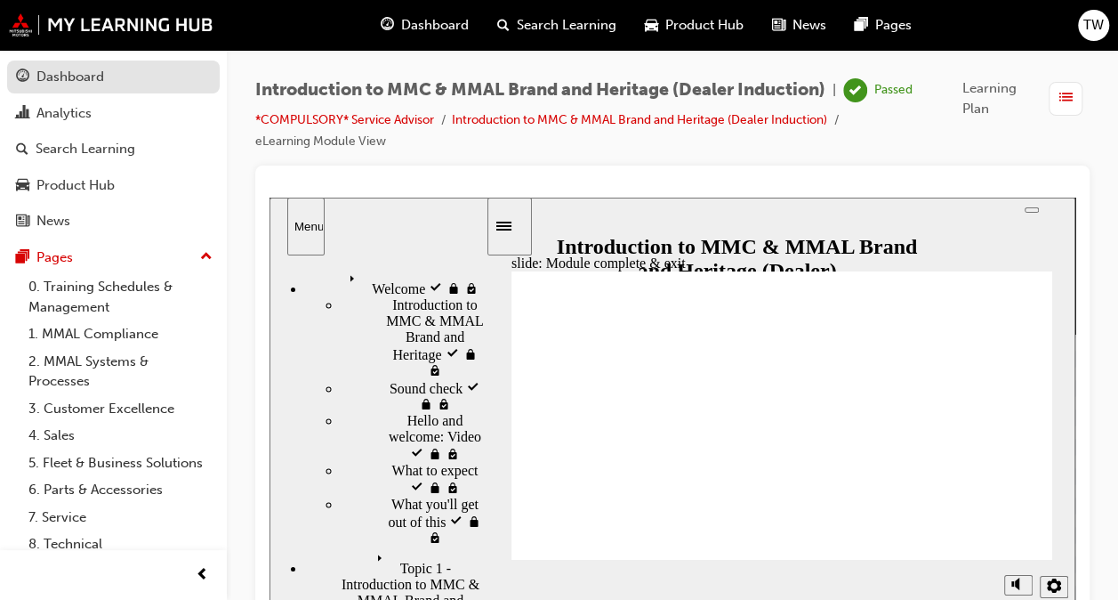
click at [120, 83] on div "Dashboard" at bounding box center [113, 77] width 195 height 22
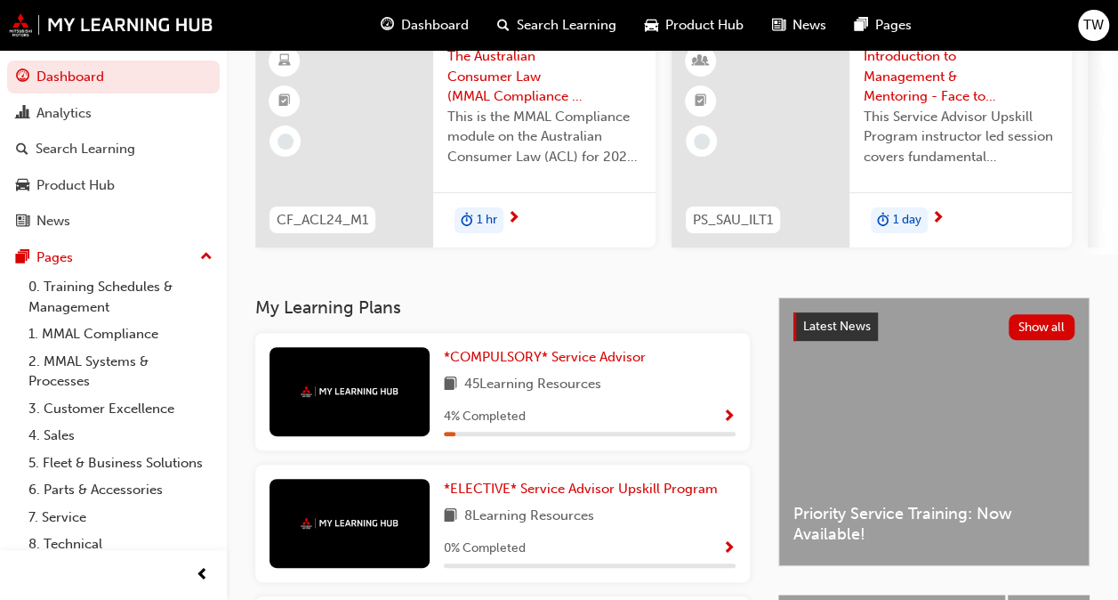
scroll to position [175, 0]
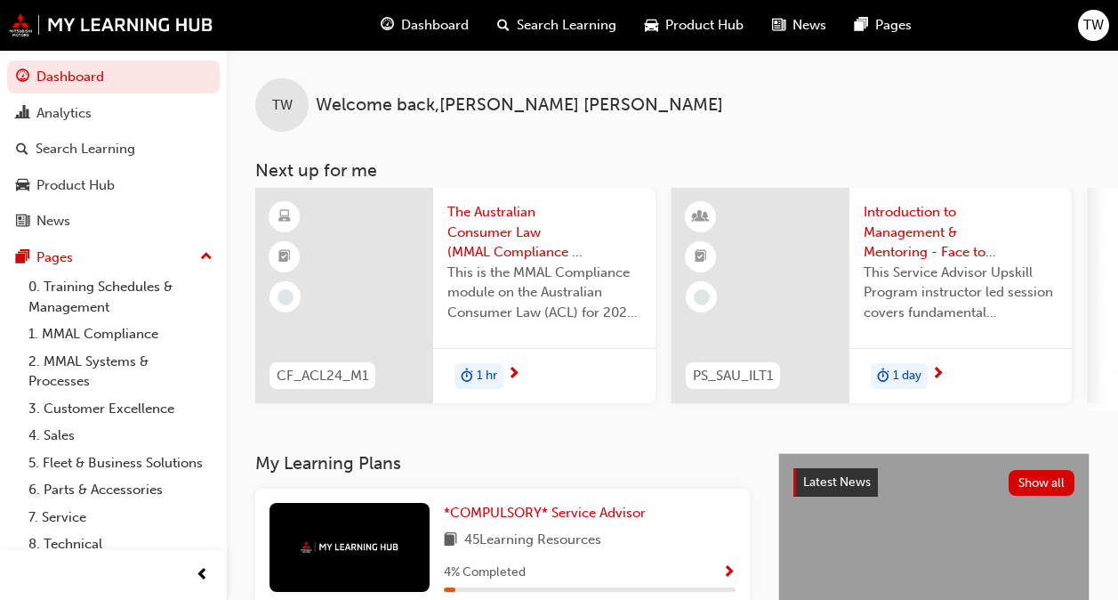
scroll to position [245, 0]
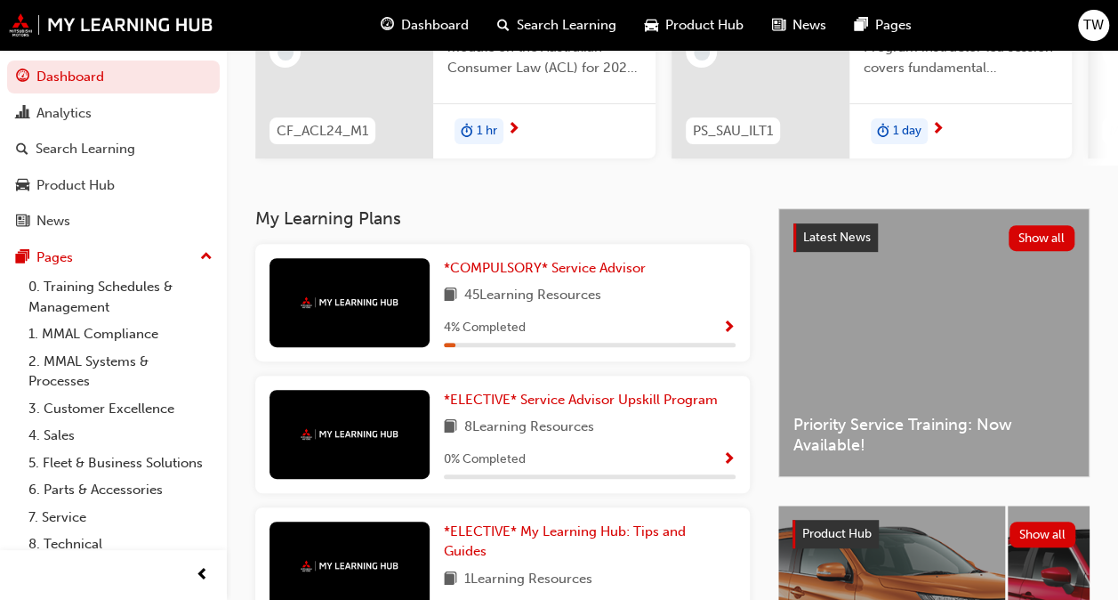
click at [727, 328] on span "Show Progress" at bounding box center [729, 328] width 13 height 16
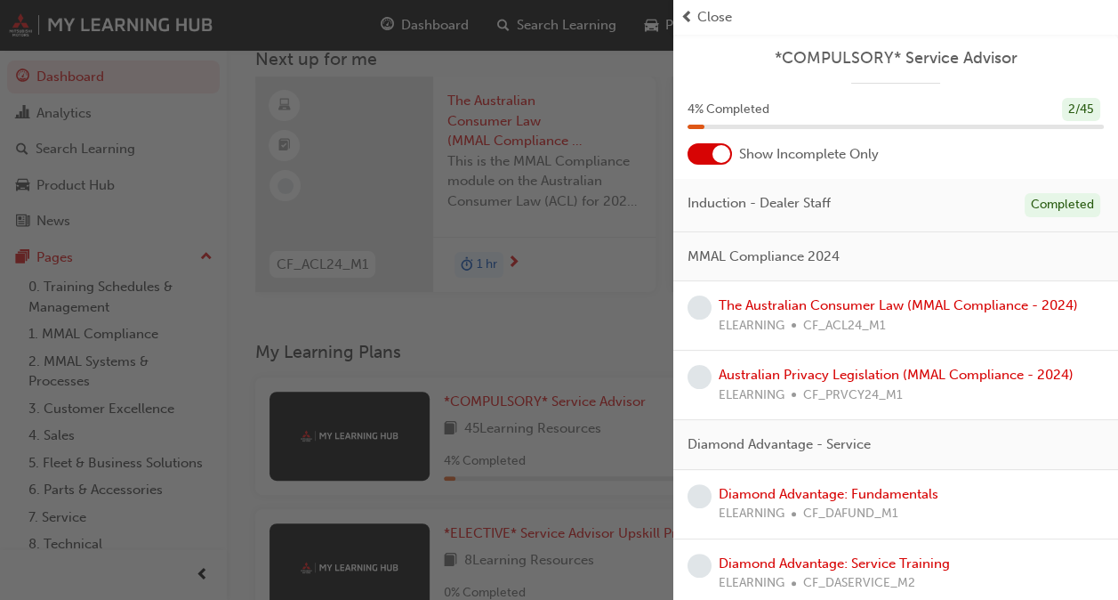
scroll to position [0, 0]
click at [833, 308] on link "The Australian Consumer Law (MMAL Compliance - 2024)" at bounding box center [898, 305] width 359 height 16
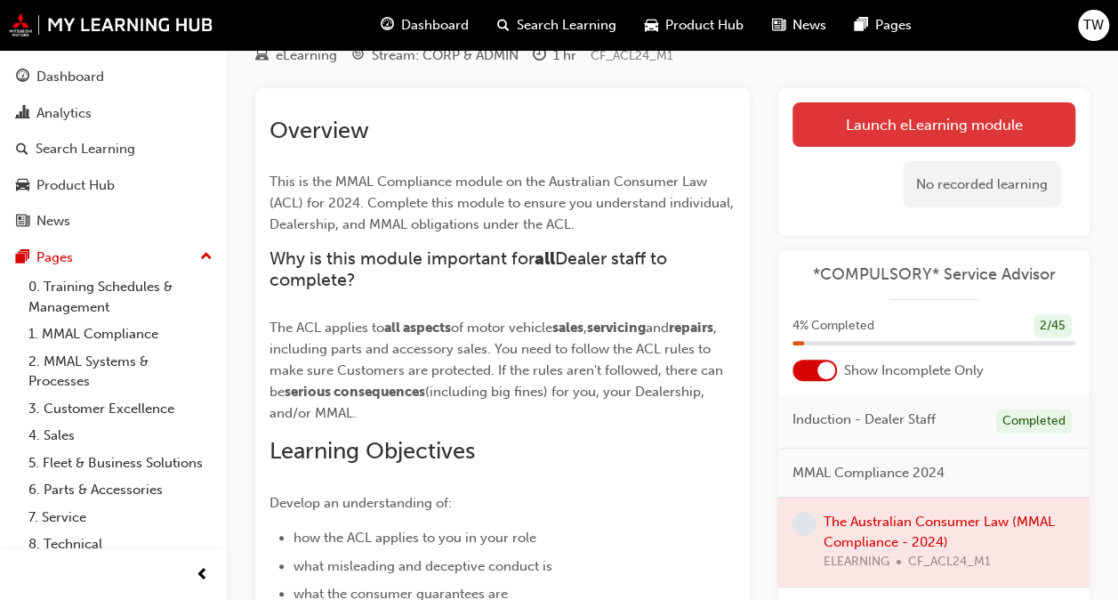
click at [855, 127] on link "Launch eLearning module" at bounding box center [934, 124] width 283 height 44
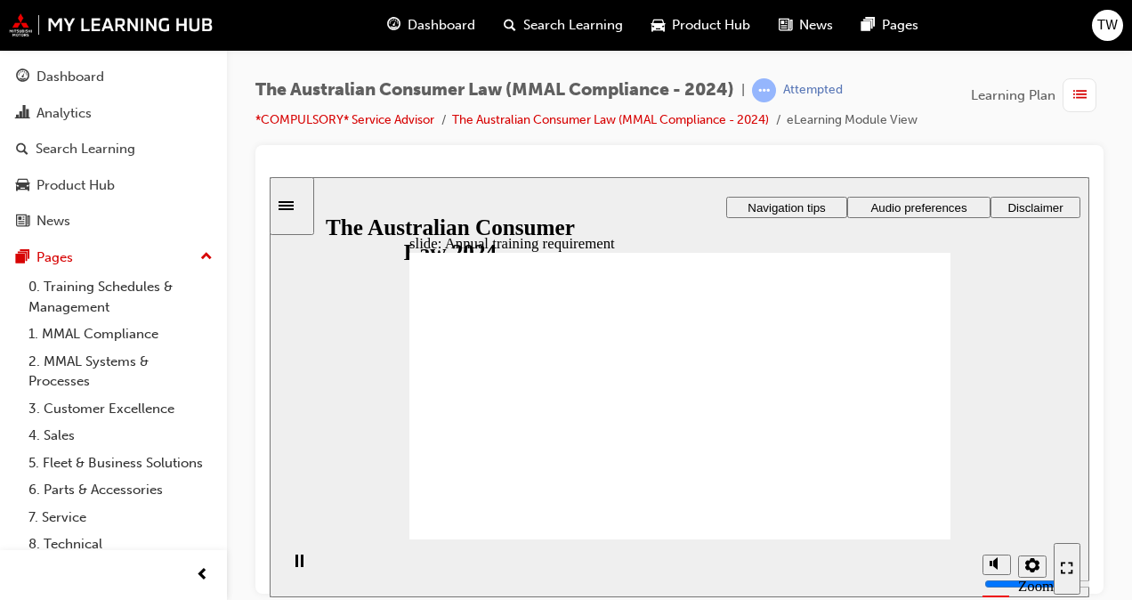
click at [902, 202] on span "Audio preferences" at bounding box center [918, 206] width 96 height 13
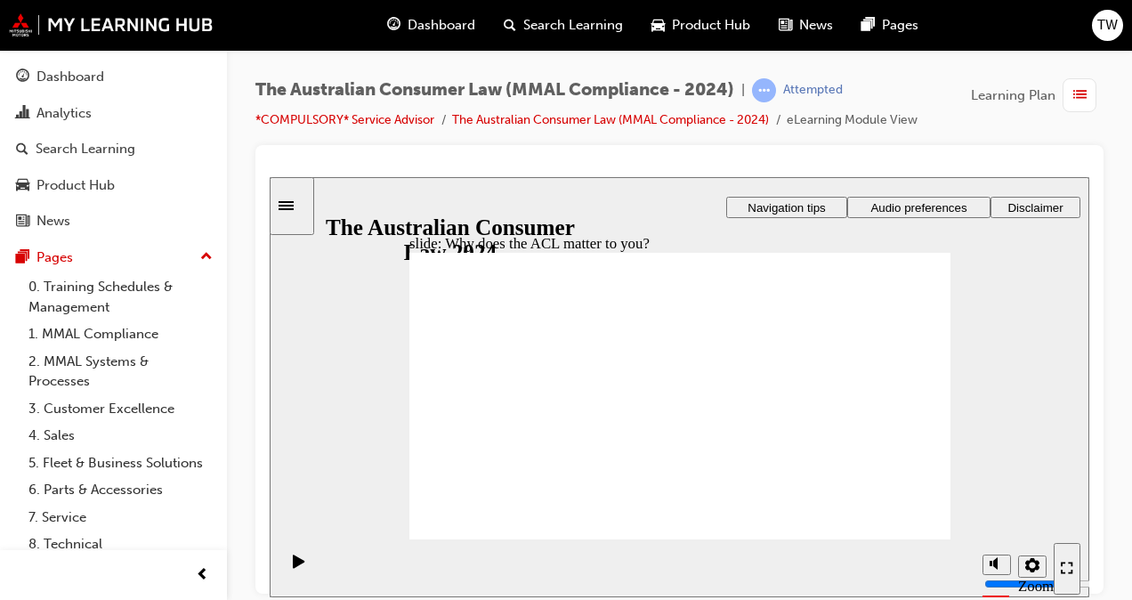
radio input "true"
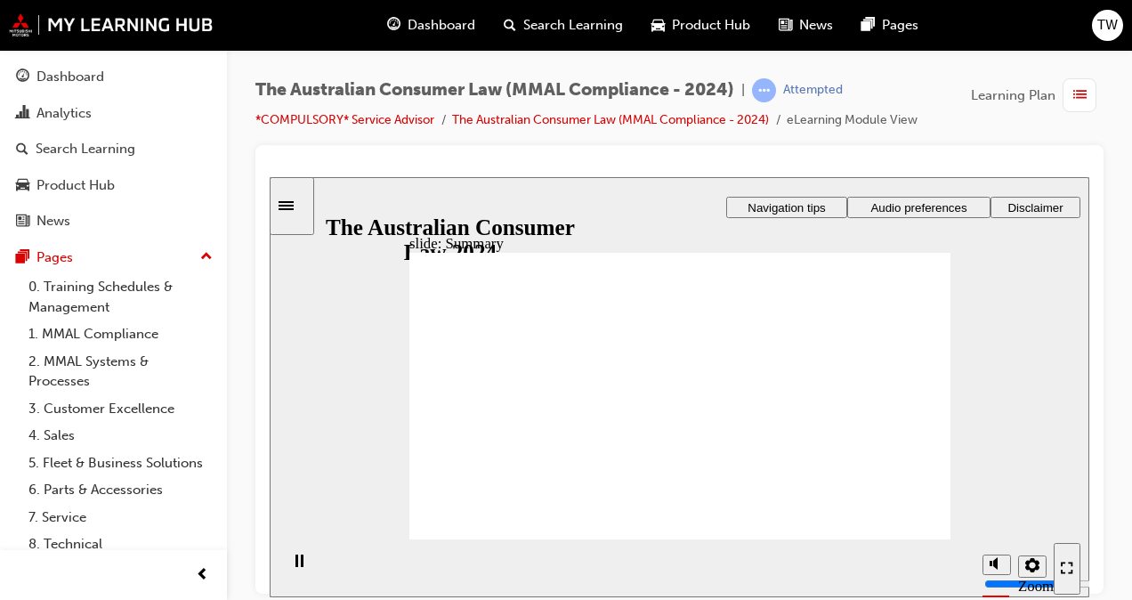
drag, startPoint x: 687, startPoint y: 314, endPoint x: 787, endPoint y: 404, distance: 134.9
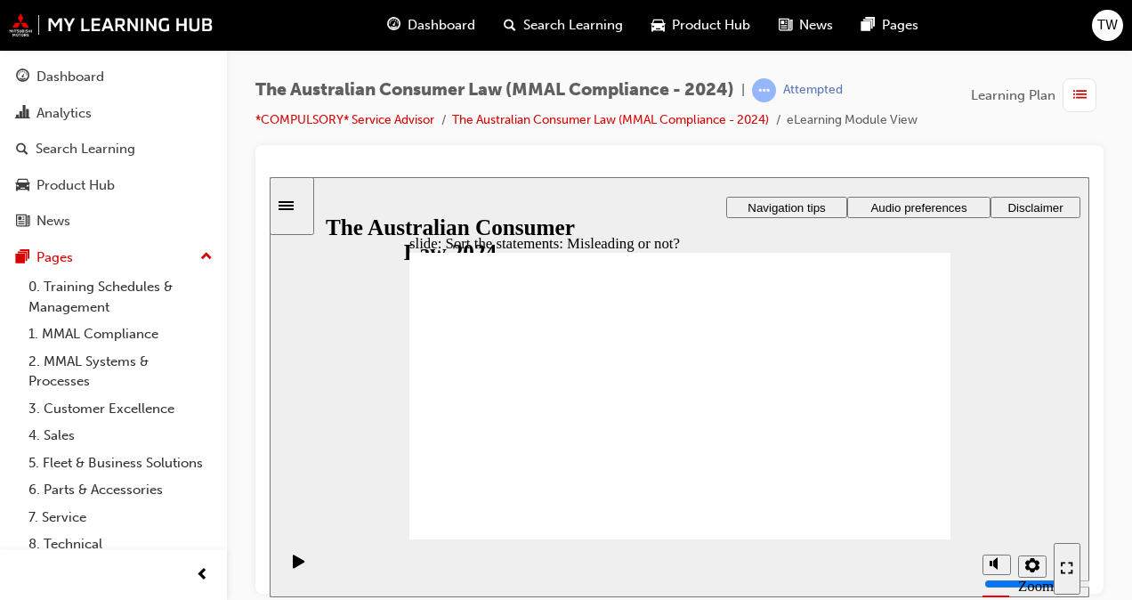
drag, startPoint x: 742, startPoint y: 426, endPoint x: 544, endPoint y: 430, distance: 198.5
drag, startPoint x: 687, startPoint y: 344, endPoint x: 792, endPoint y: 440, distance: 141.7
drag, startPoint x: 667, startPoint y: 351, endPoint x: 763, endPoint y: 445, distance: 134.0
drag, startPoint x: 761, startPoint y: 444, endPoint x: 731, endPoint y: 444, distance: 29.4
drag, startPoint x: 763, startPoint y: 442, endPoint x: 567, endPoint y: 446, distance: 196.7
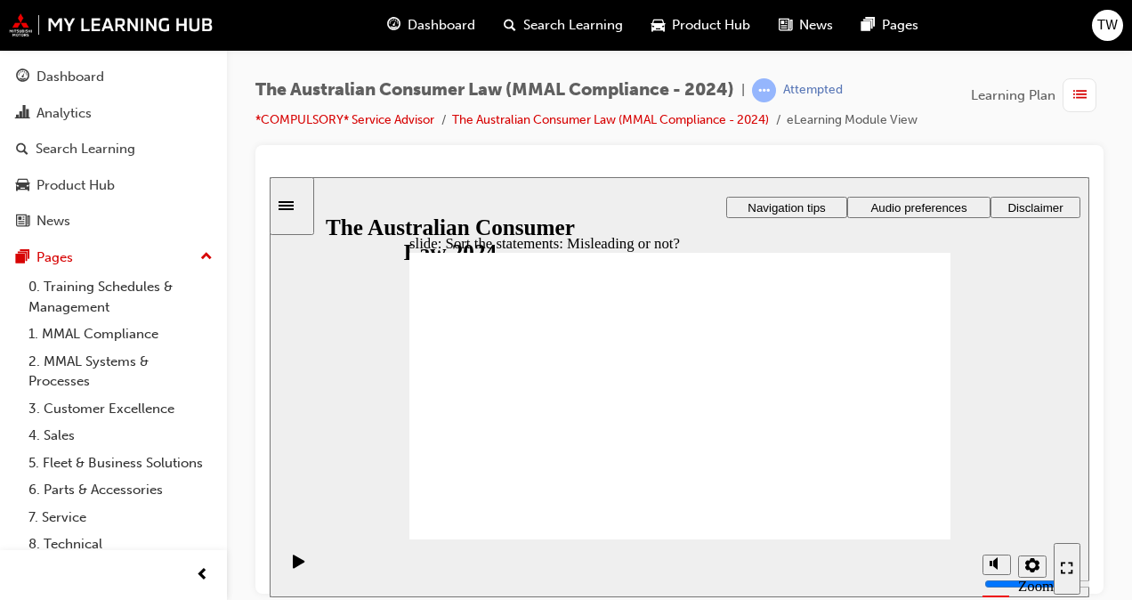
drag, startPoint x: 705, startPoint y: 337, endPoint x: 609, endPoint y: 430, distance: 133.4
drag, startPoint x: 603, startPoint y: 423, endPoint x: 810, endPoint y: 426, distance: 206.5
drag, startPoint x: 692, startPoint y: 336, endPoint x: 587, endPoint y: 430, distance: 140.5
drag, startPoint x: 670, startPoint y: 339, endPoint x: 769, endPoint y: 431, distance: 134.7
drag, startPoint x: 769, startPoint y: 431, endPoint x: 561, endPoint y: 430, distance: 208.2
